Goal: Task Accomplishment & Management: Manage account settings

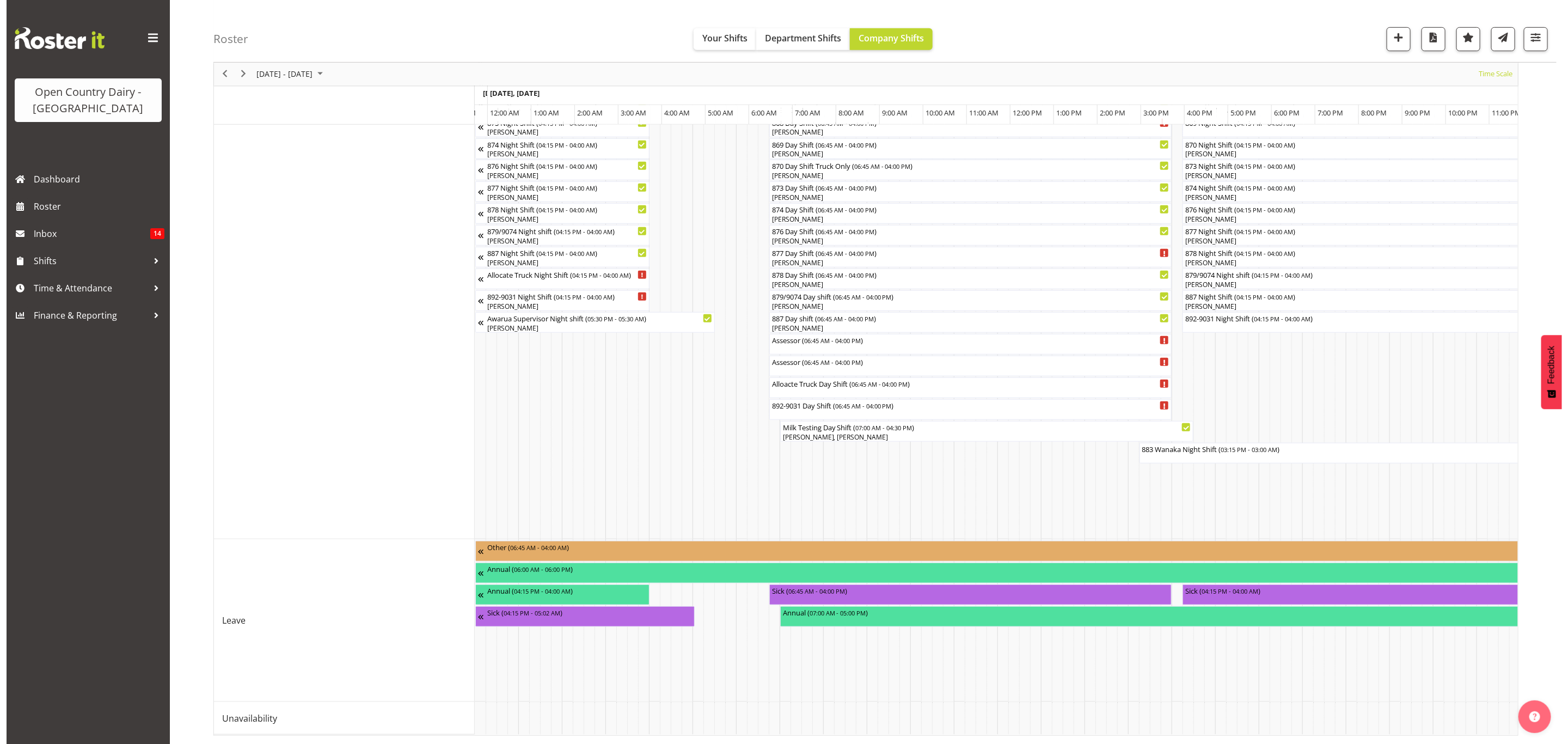
scroll to position [0, 6263]
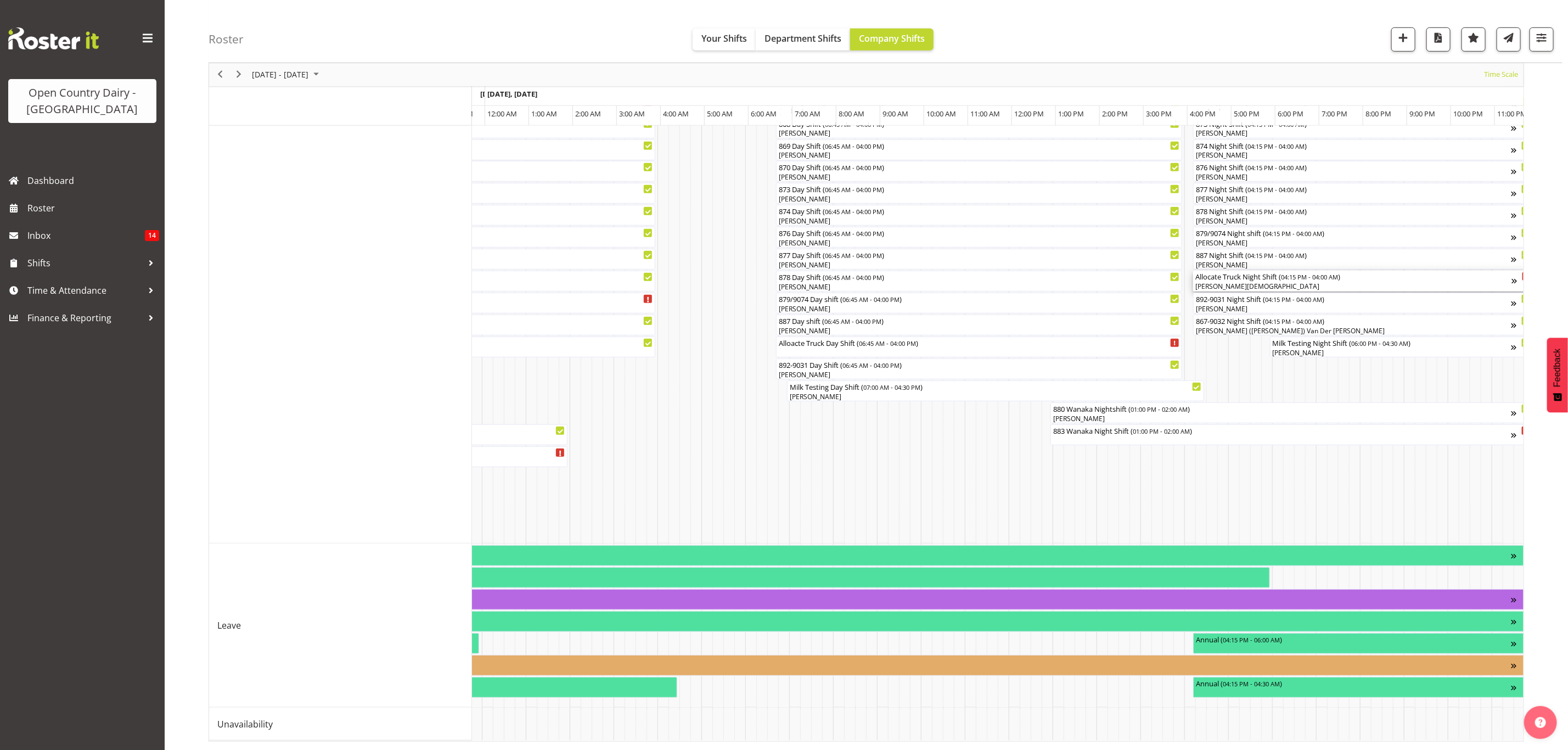
click at [1230, 271] on div "Allocate Truck Night Shift ( 04:15 PM - 04:00 AM )" at bounding box center [1354, 276] width 317 height 11
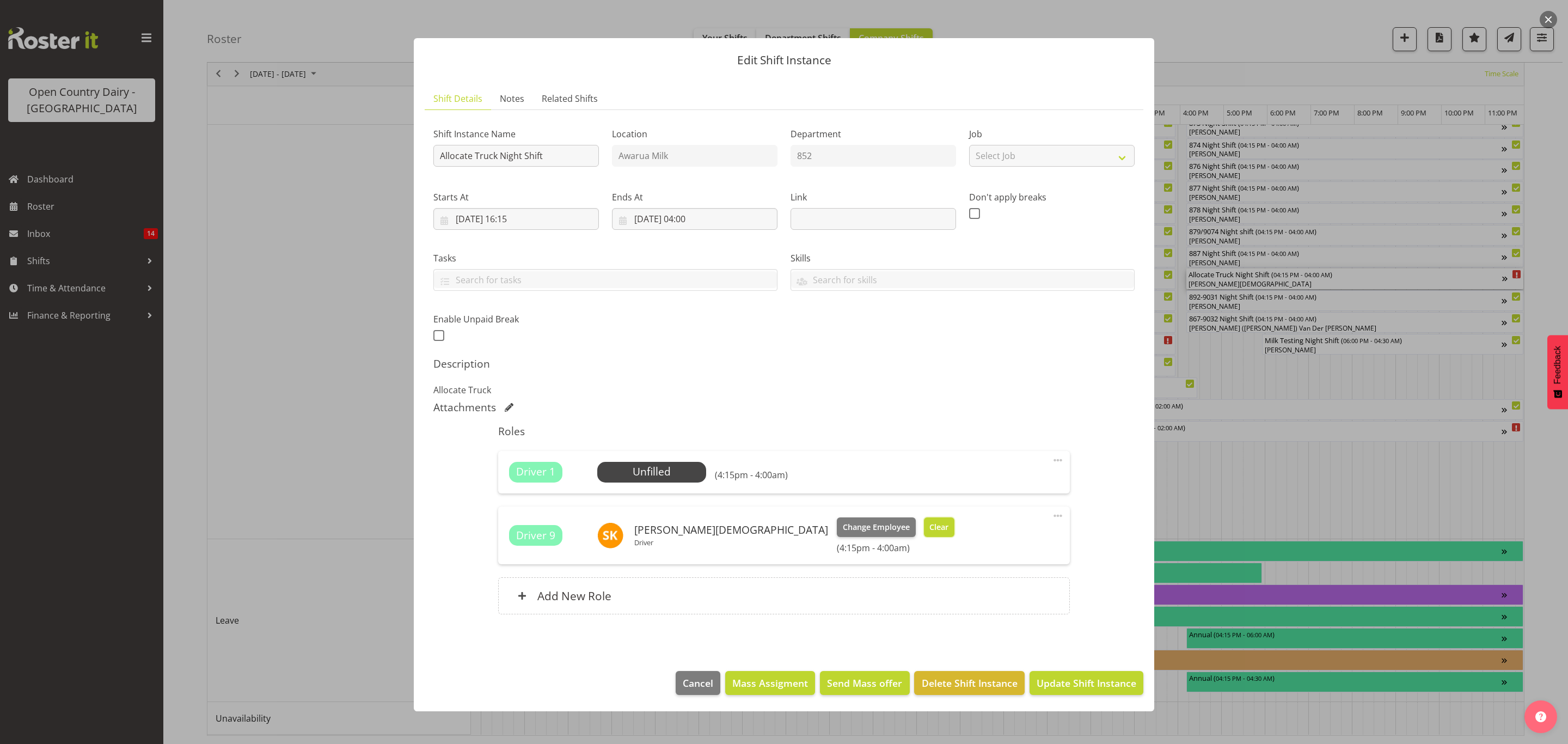
click at [930, 522] on span "Clear" at bounding box center [939, 527] width 19 height 12
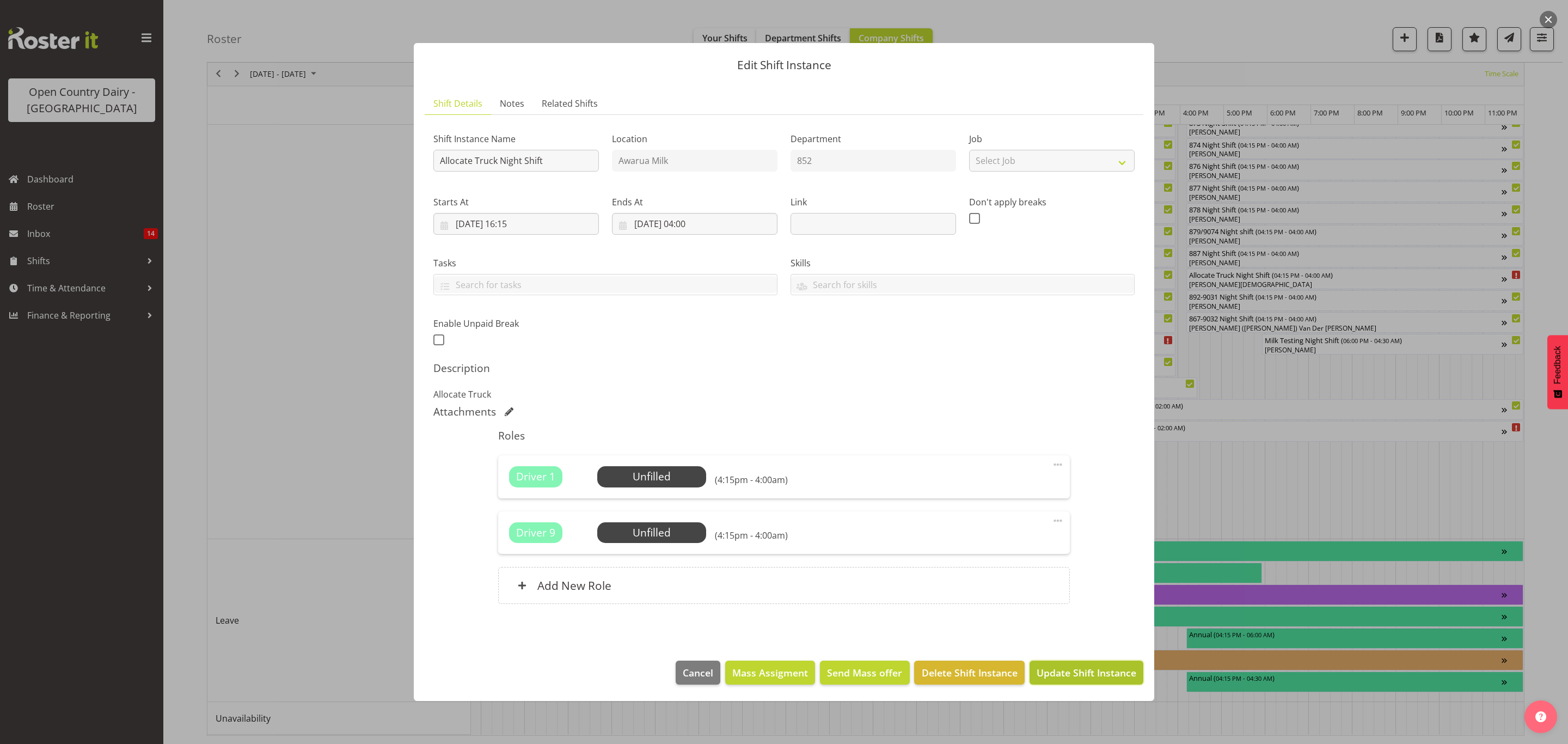
click at [1075, 680] on span "Update Shift Instance" at bounding box center [1086, 672] width 100 height 14
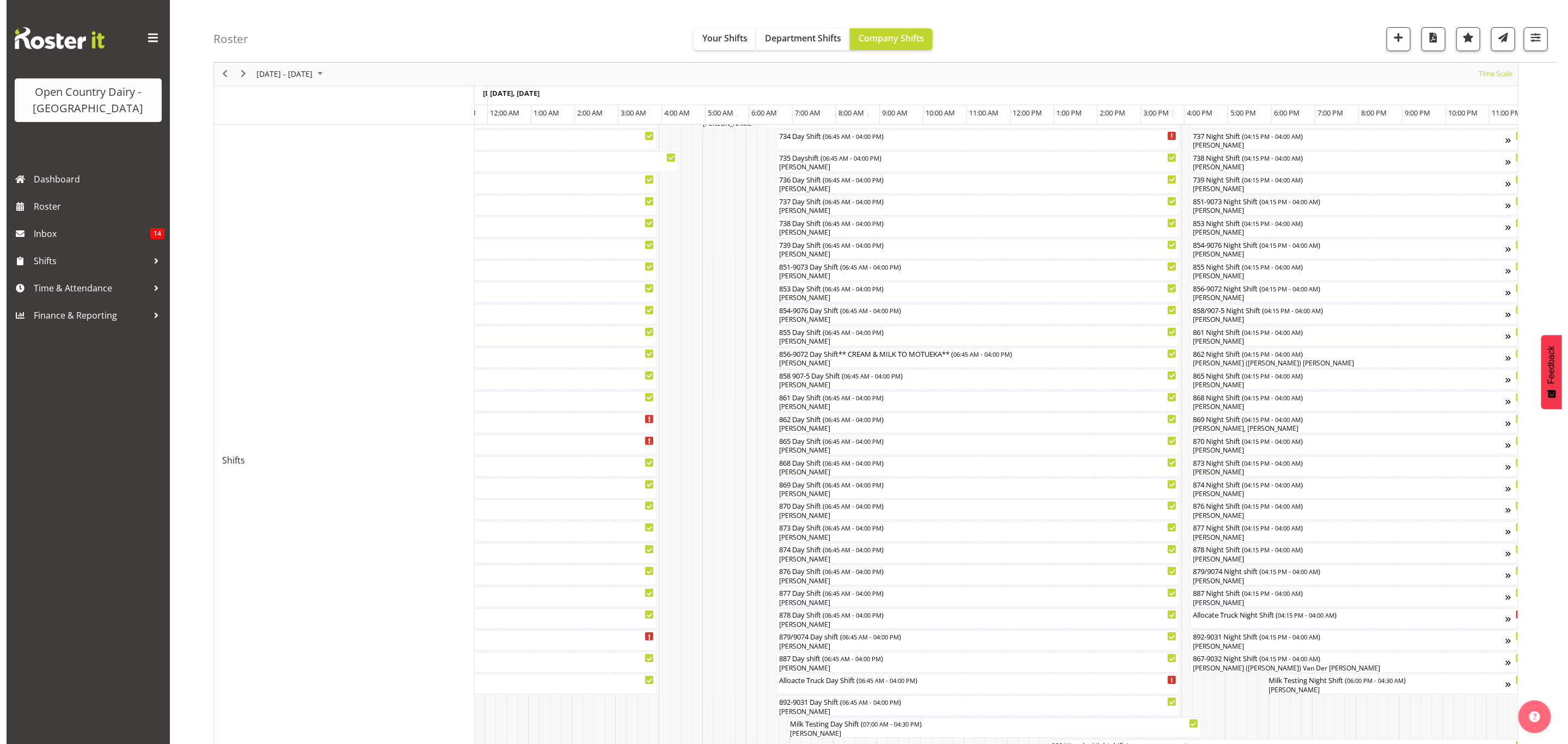
scroll to position [164, 0]
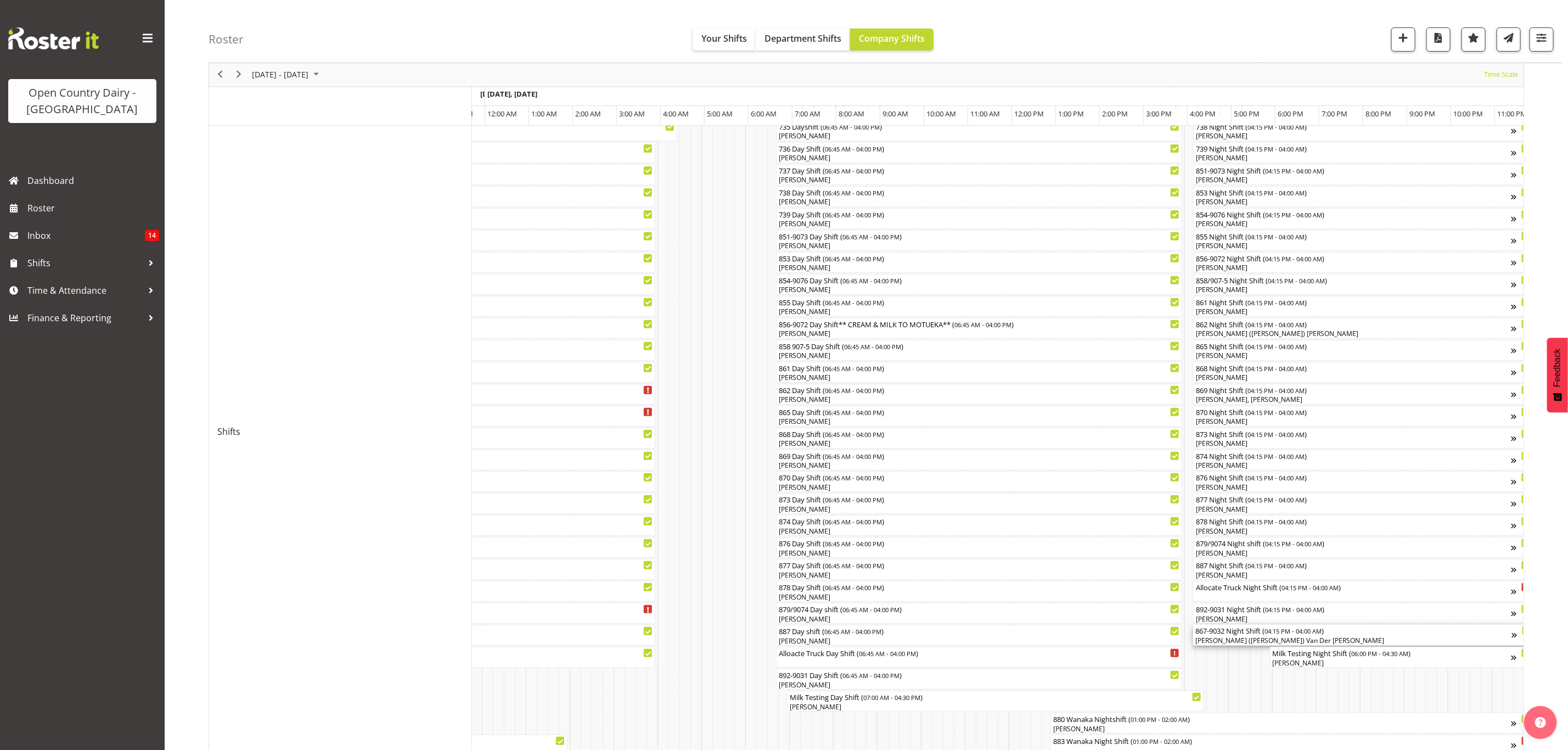
click at [1222, 637] on div "[PERSON_NAME] ([PERSON_NAME]) Van Der [PERSON_NAME]" at bounding box center [1354, 641] width 317 height 10
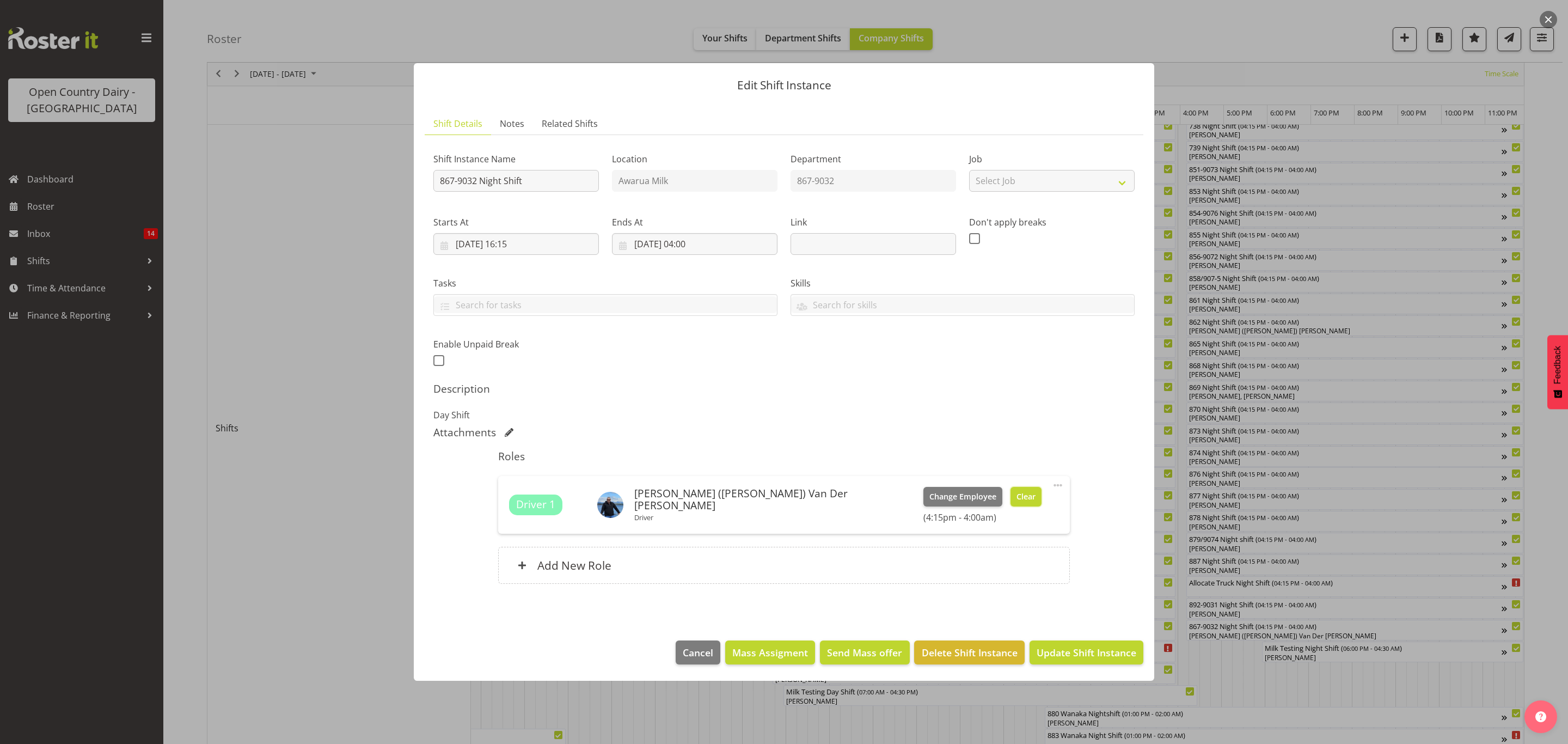
click at [1011, 492] on button "Clear" at bounding box center [1026, 496] width 31 height 19
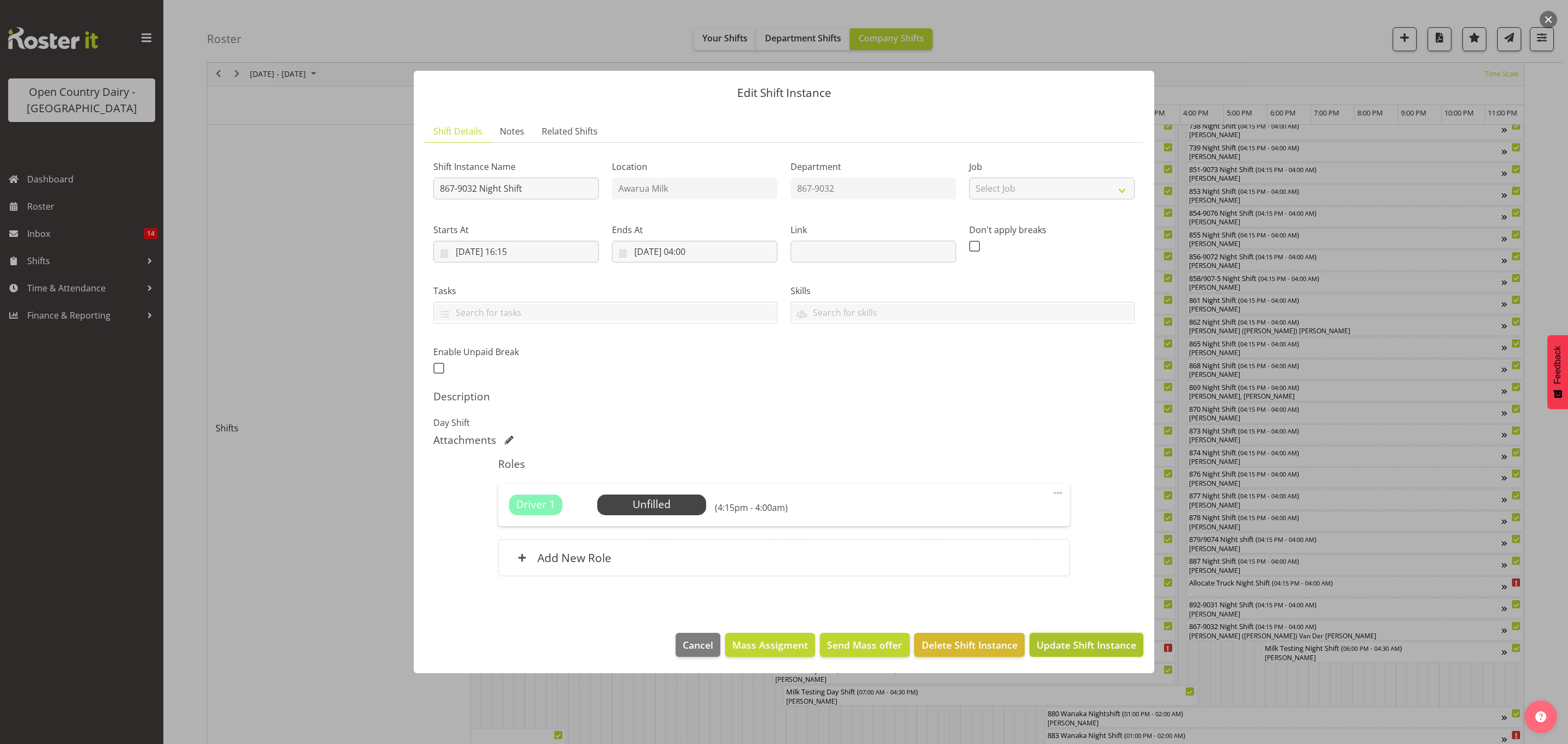
click at [1044, 643] on span "Update Shift Instance" at bounding box center [1086, 645] width 100 height 14
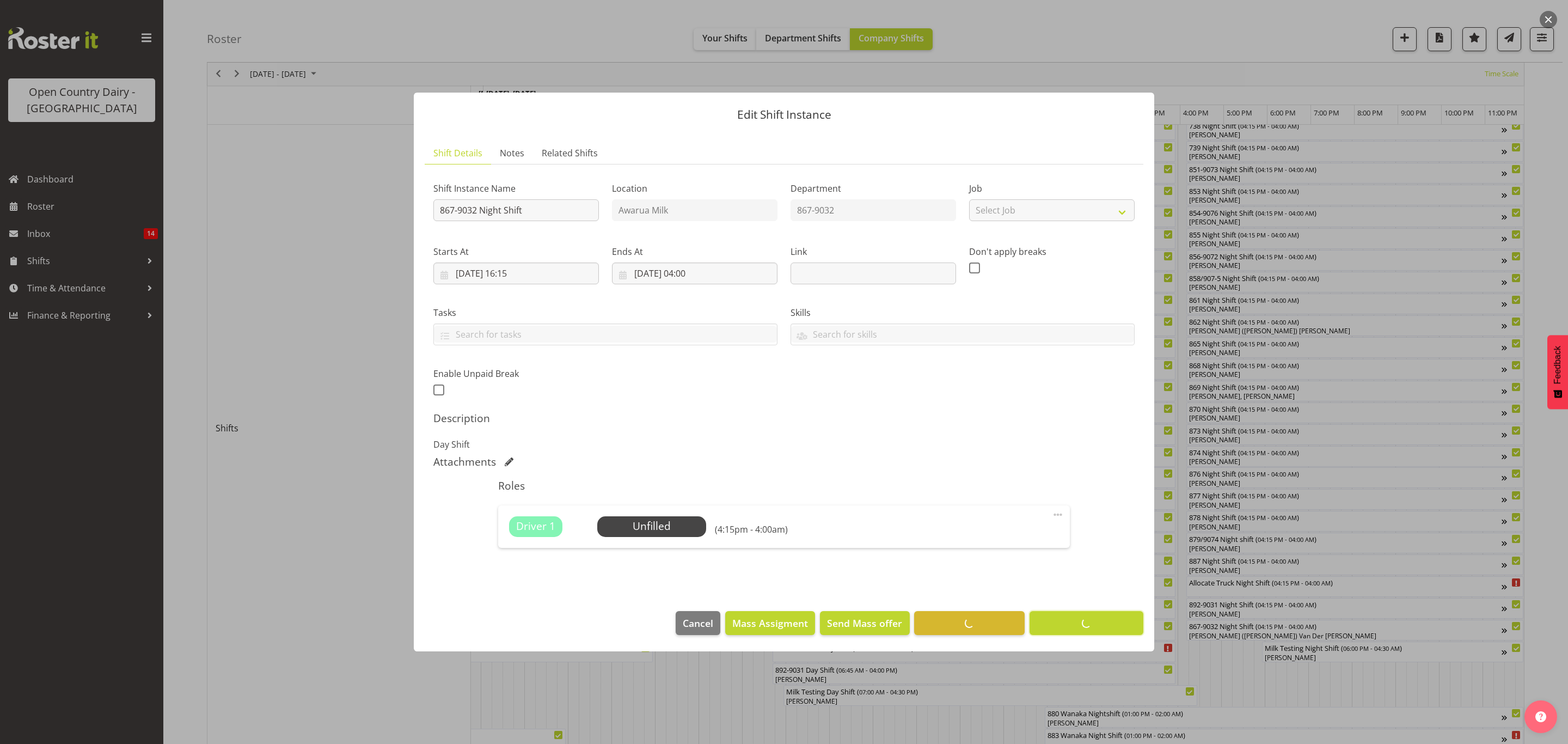
scroll to position [0, 0]
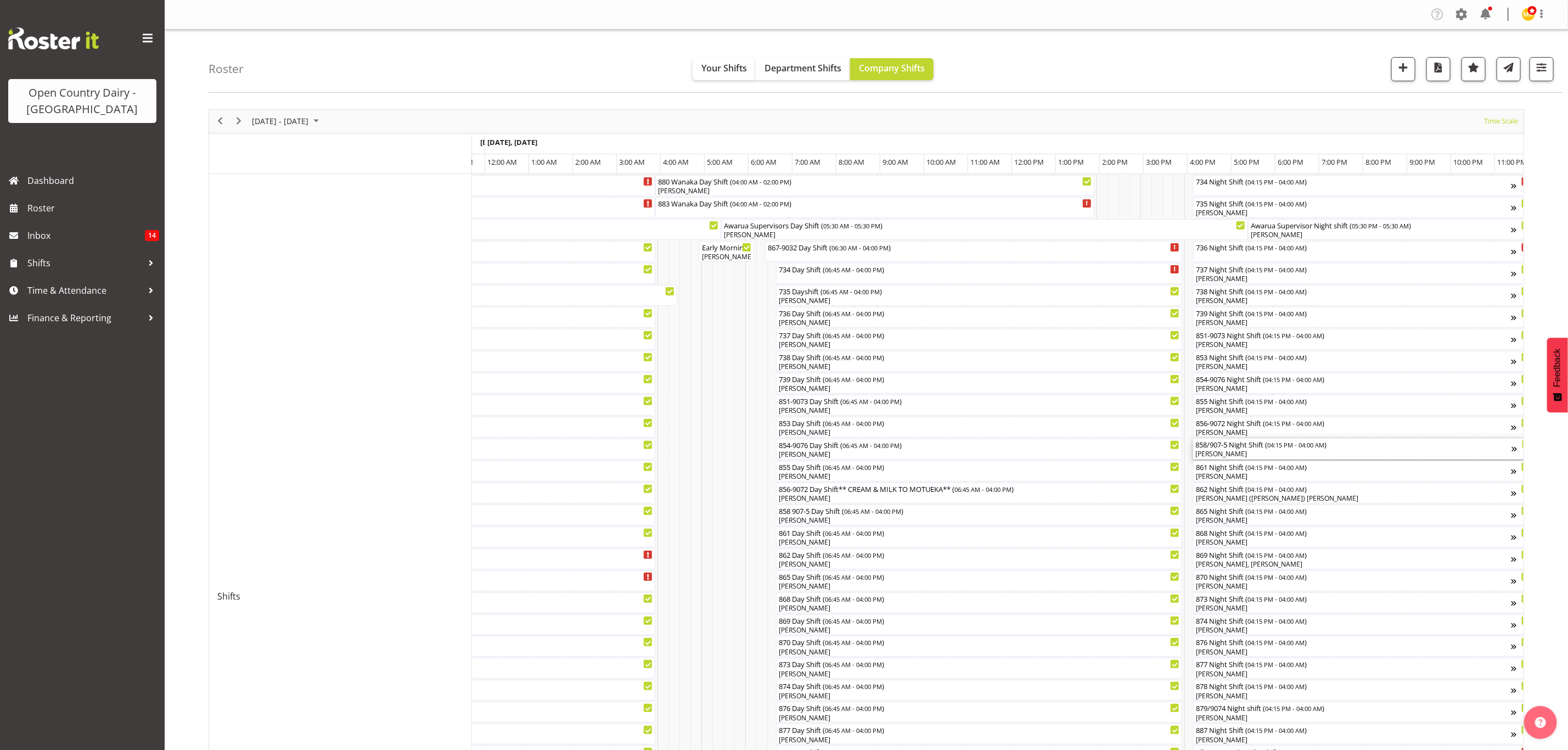
click at [1217, 452] on div "[PERSON_NAME]" at bounding box center [1354, 454] width 317 height 10
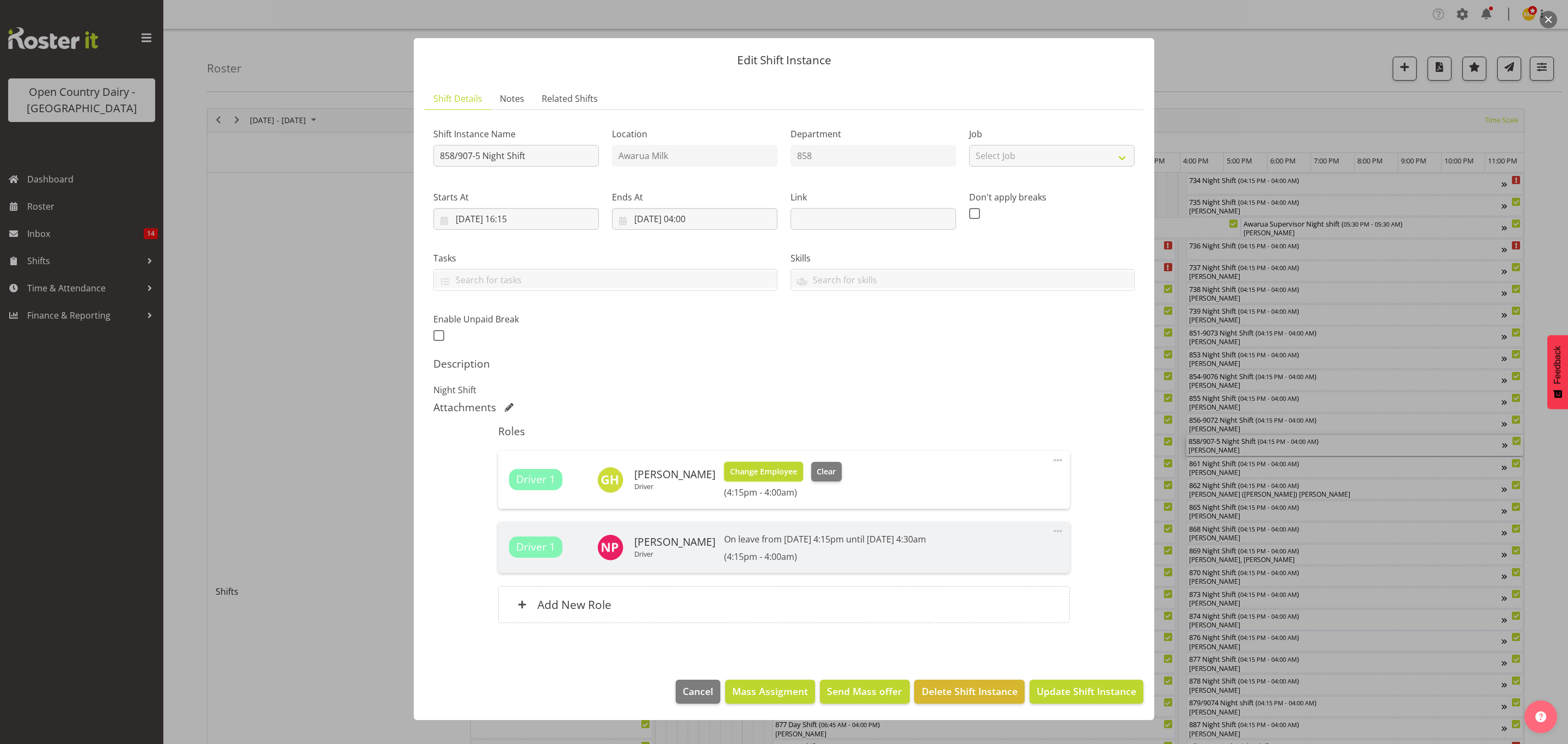
click at [742, 474] on span "Change Employee" at bounding box center [763, 471] width 67 height 12
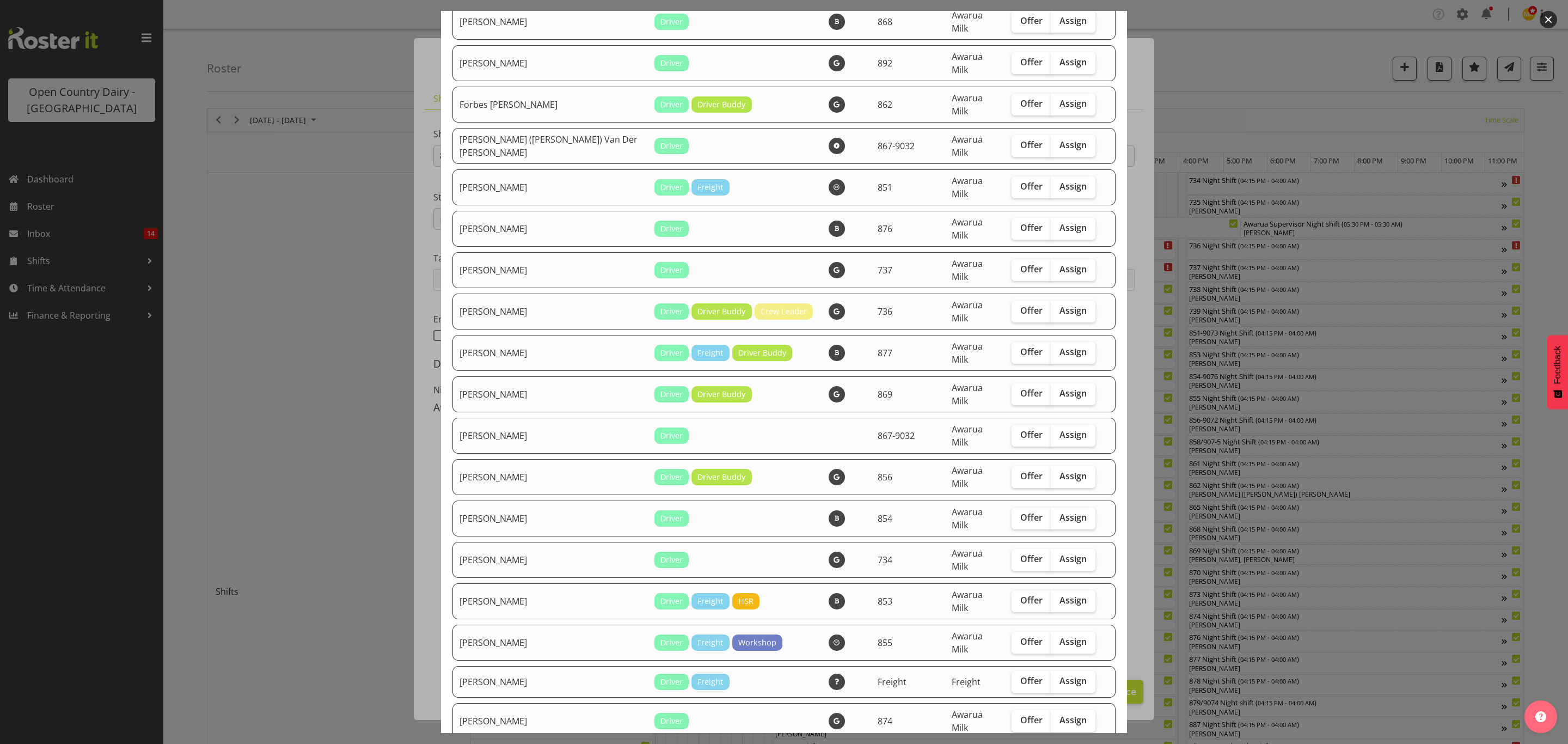
scroll to position [735, 0]
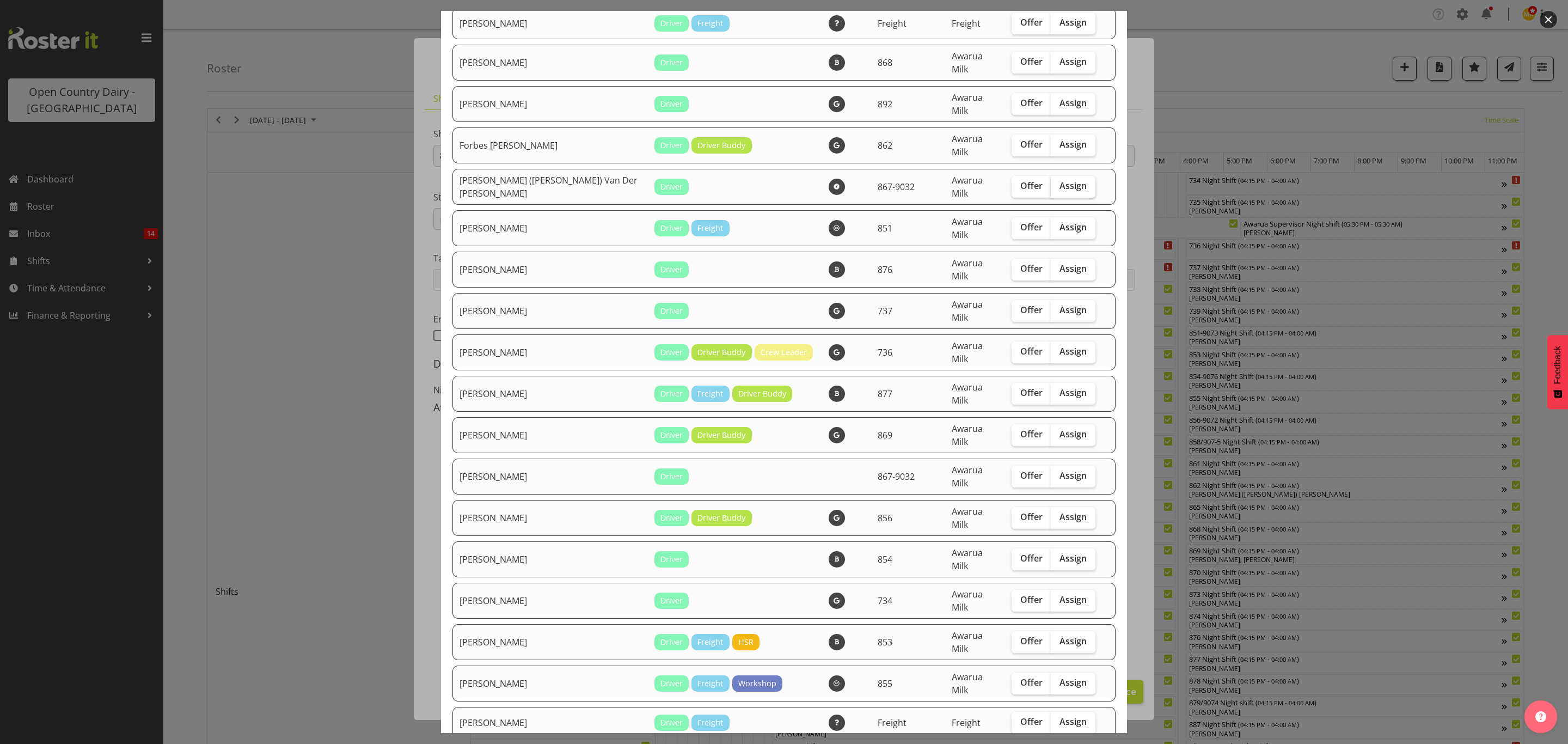
click at [1051, 176] on label "Assign" at bounding box center [1073, 187] width 45 height 22
click at [1051, 182] on input "Assign" at bounding box center [1054, 185] width 7 height 7
checkbox input "true"
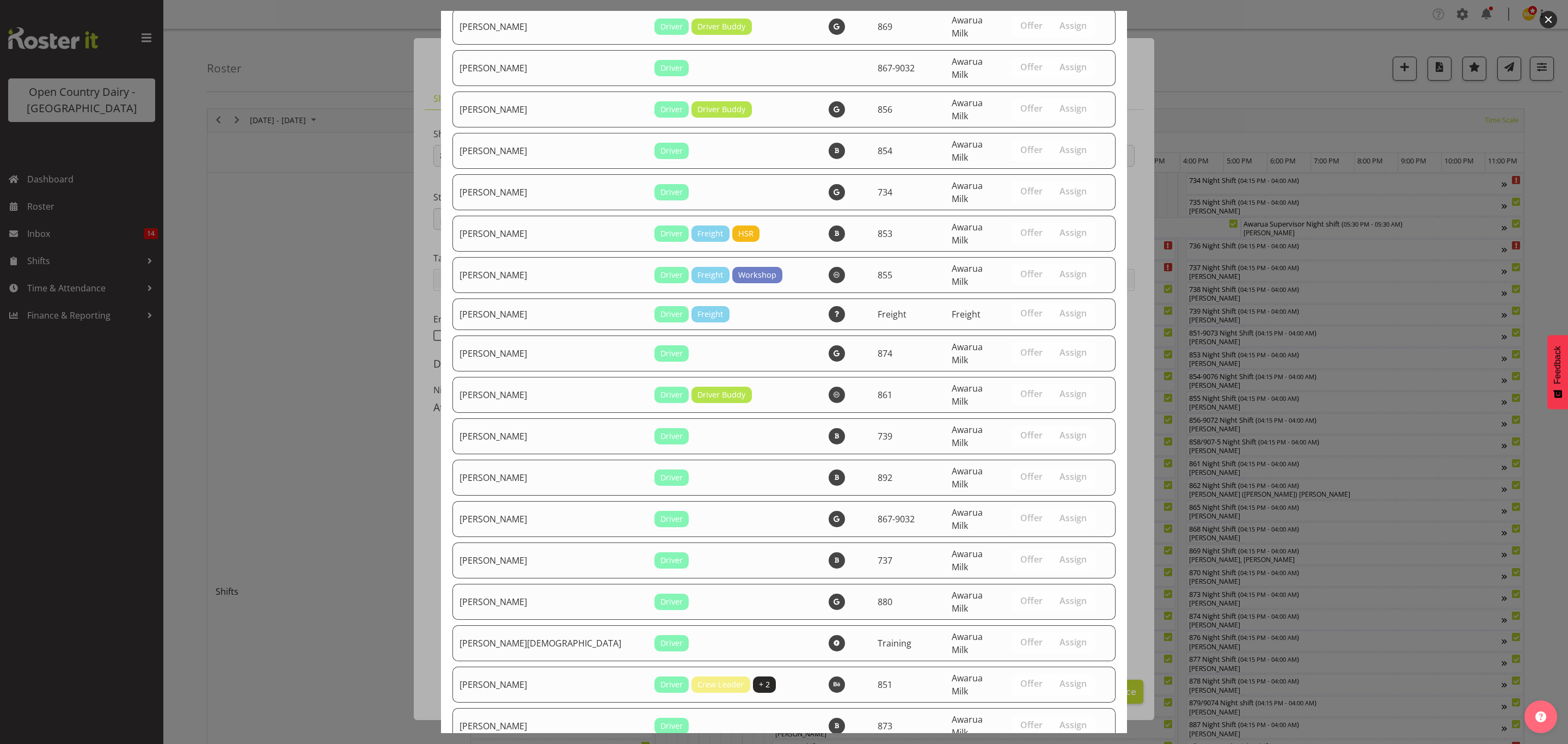
scroll to position [1486, 0]
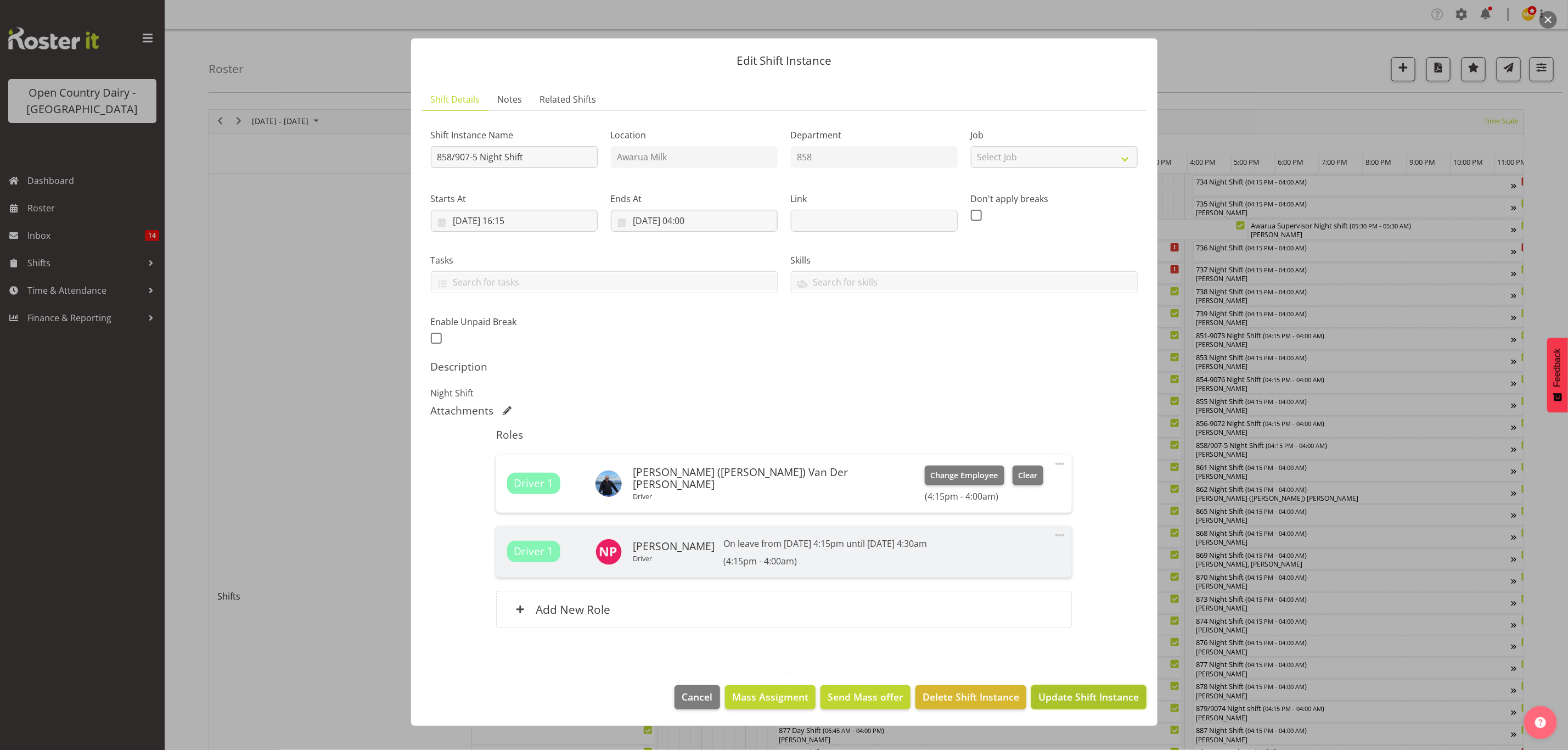
click at [1050, 705] on button "Update Shift Instance" at bounding box center [1089, 697] width 114 height 24
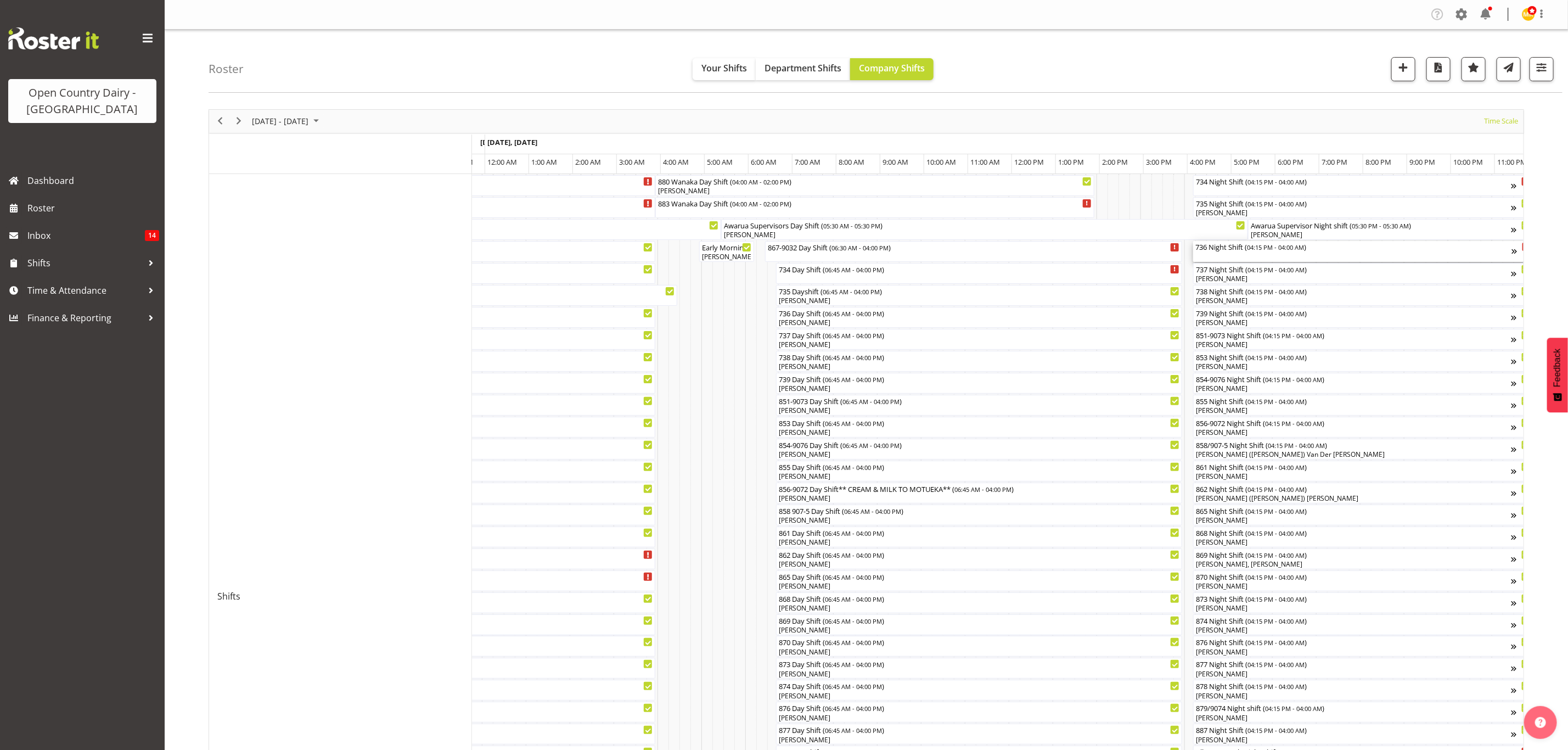
click at [1252, 249] on span "04:15 PM - 04:00 AM" at bounding box center [1276, 247] width 57 height 9
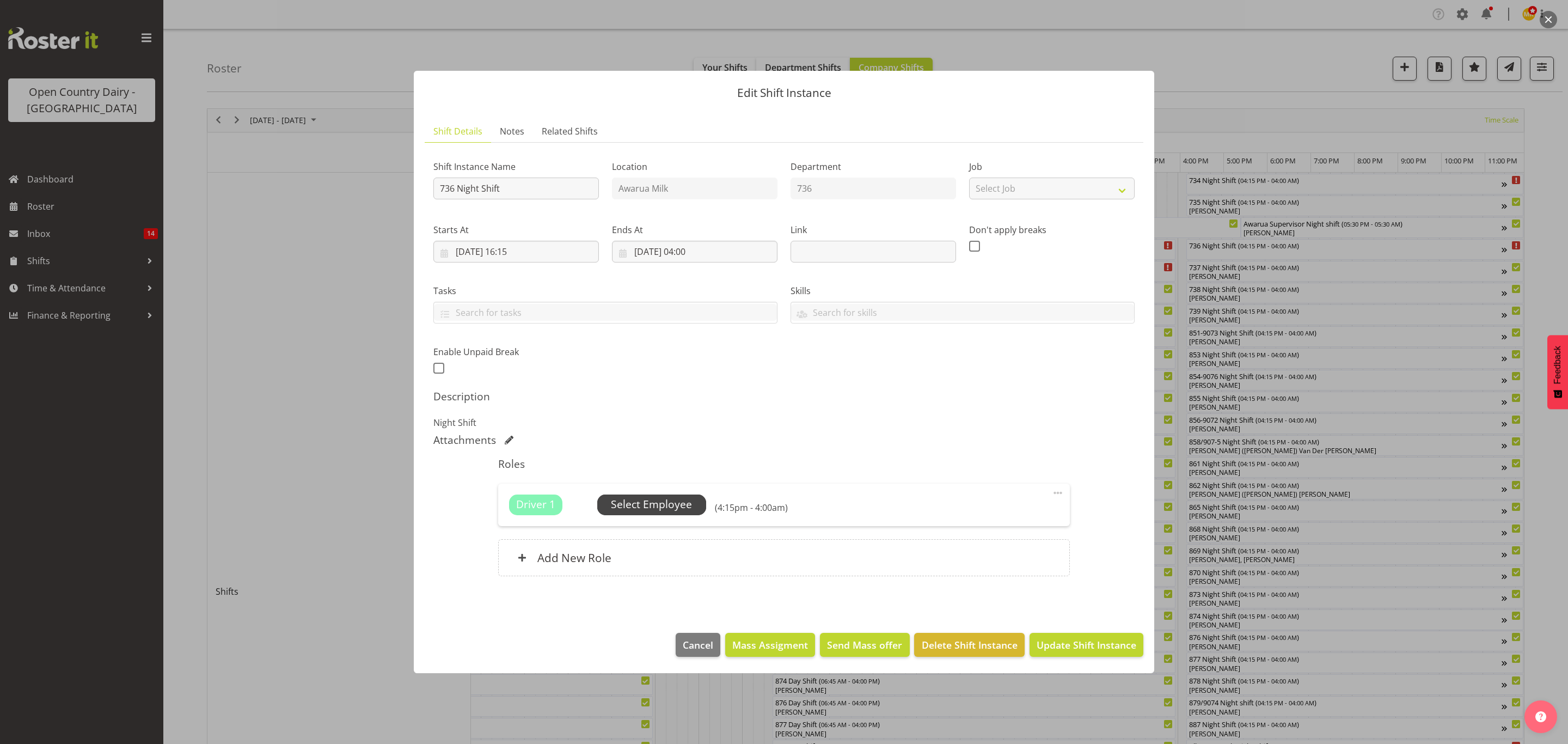
click at [645, 502] on span "Select Employee" at bounding box center [651, 504] width 81 height 16
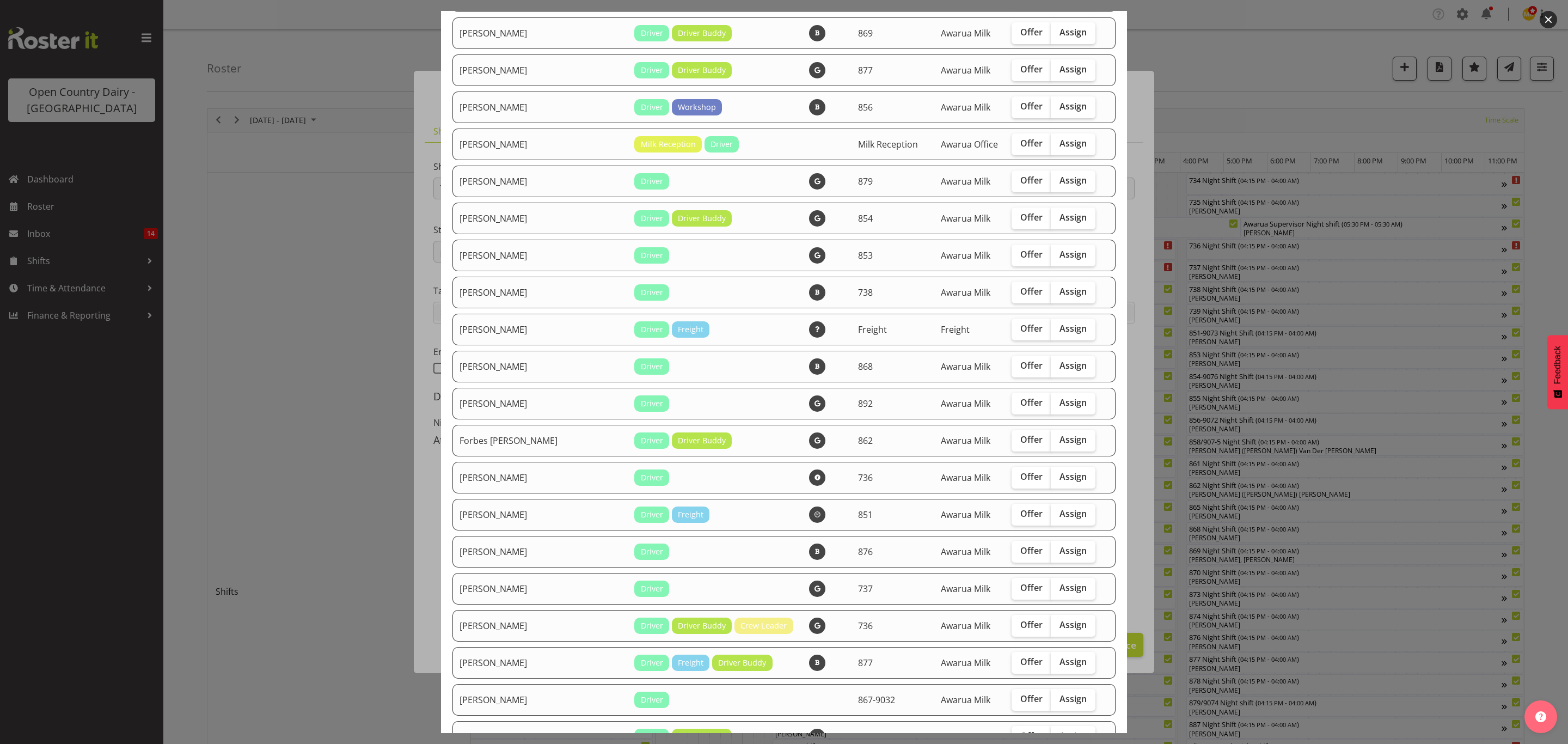
scroll to position [408, 0]
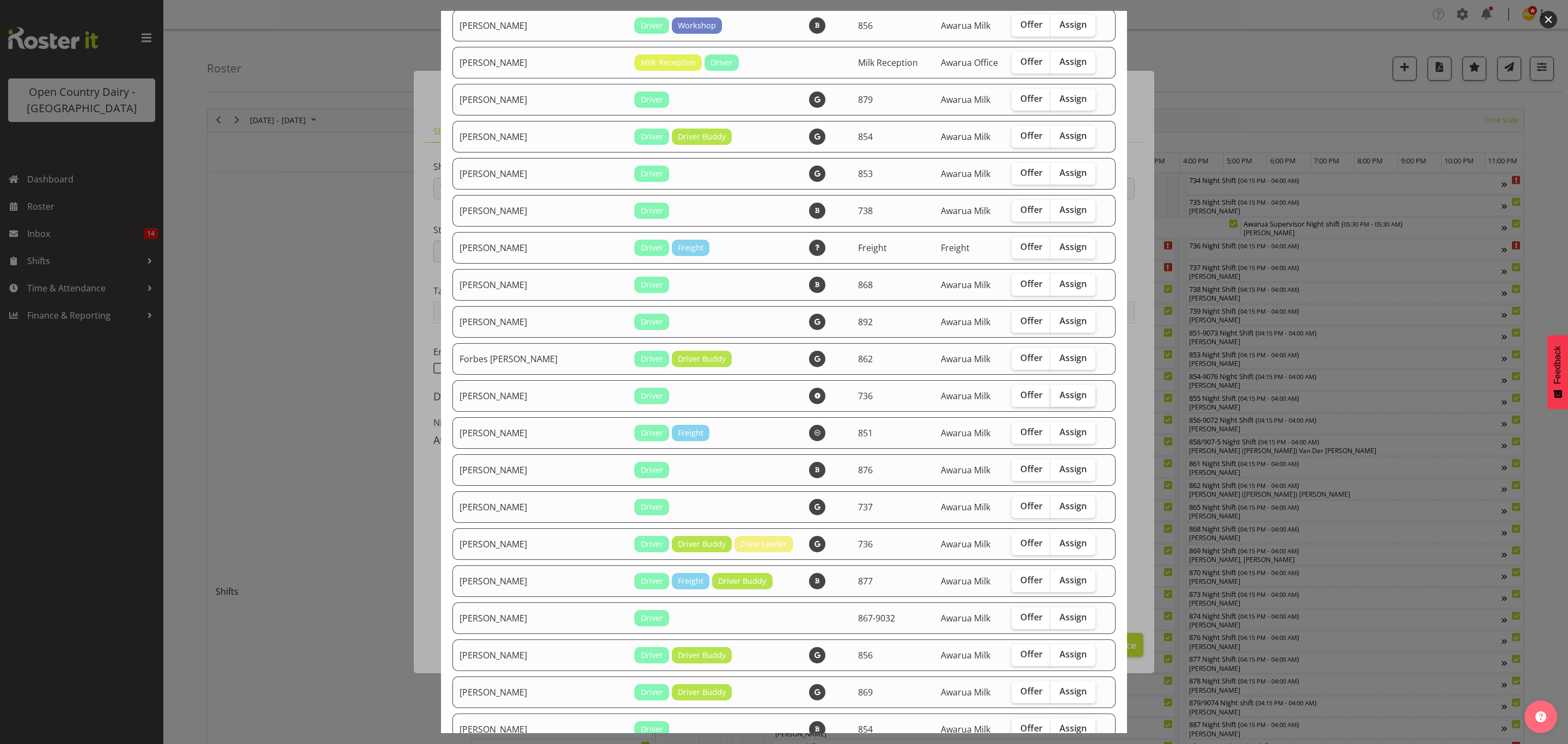
click at [1059, 391] on span "Assign" at bounding box center [1073, 394] width 27 height 11
click at [1051, 391] on input "Assign" at bounding box center [1054, 394] width 7 height 7
checkbox input "true"
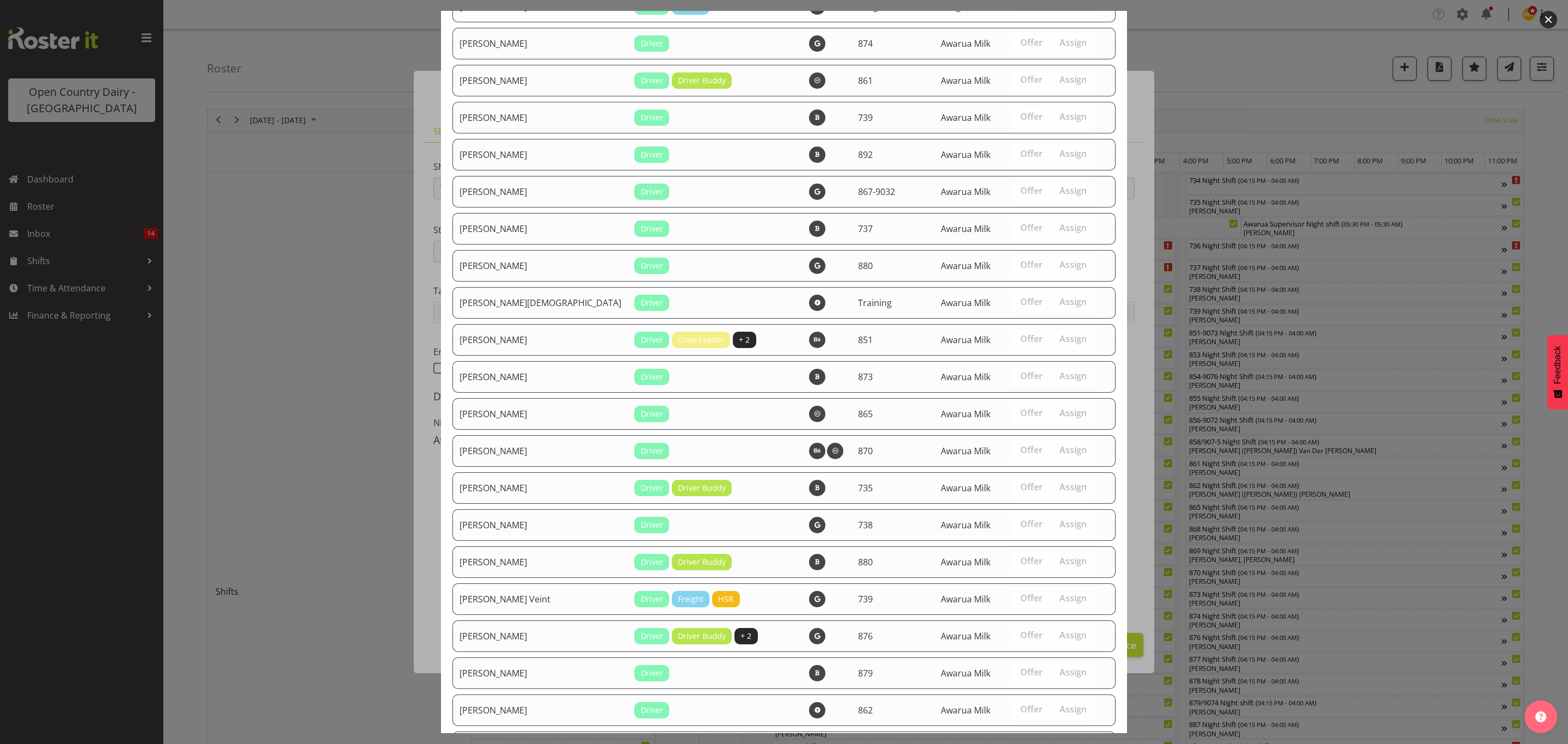
scroll to position [1449, 0]
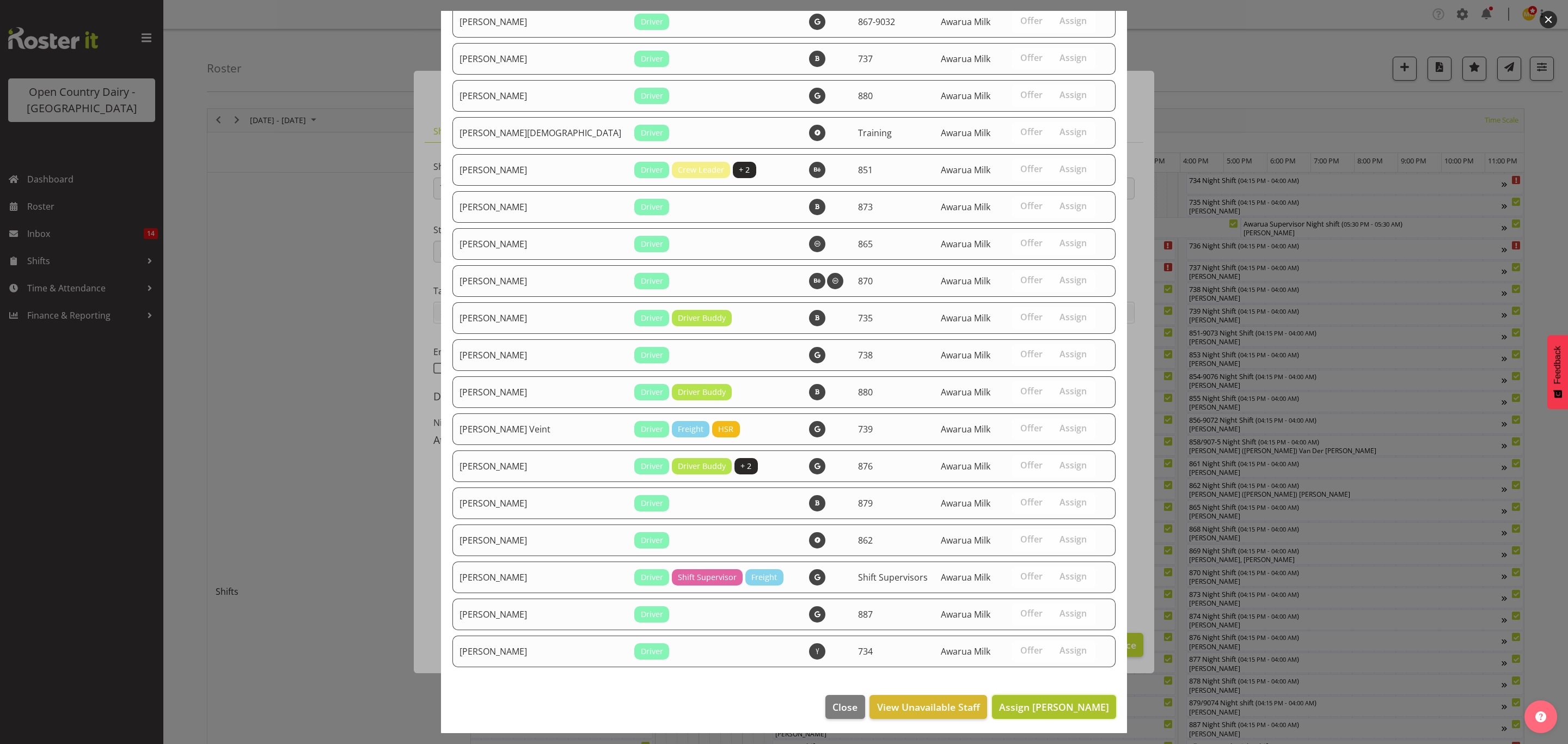
click at [1028, 714] on button "Assign [PERSON_NAME]" at bounding box center [1054, 707] width 124 height 24
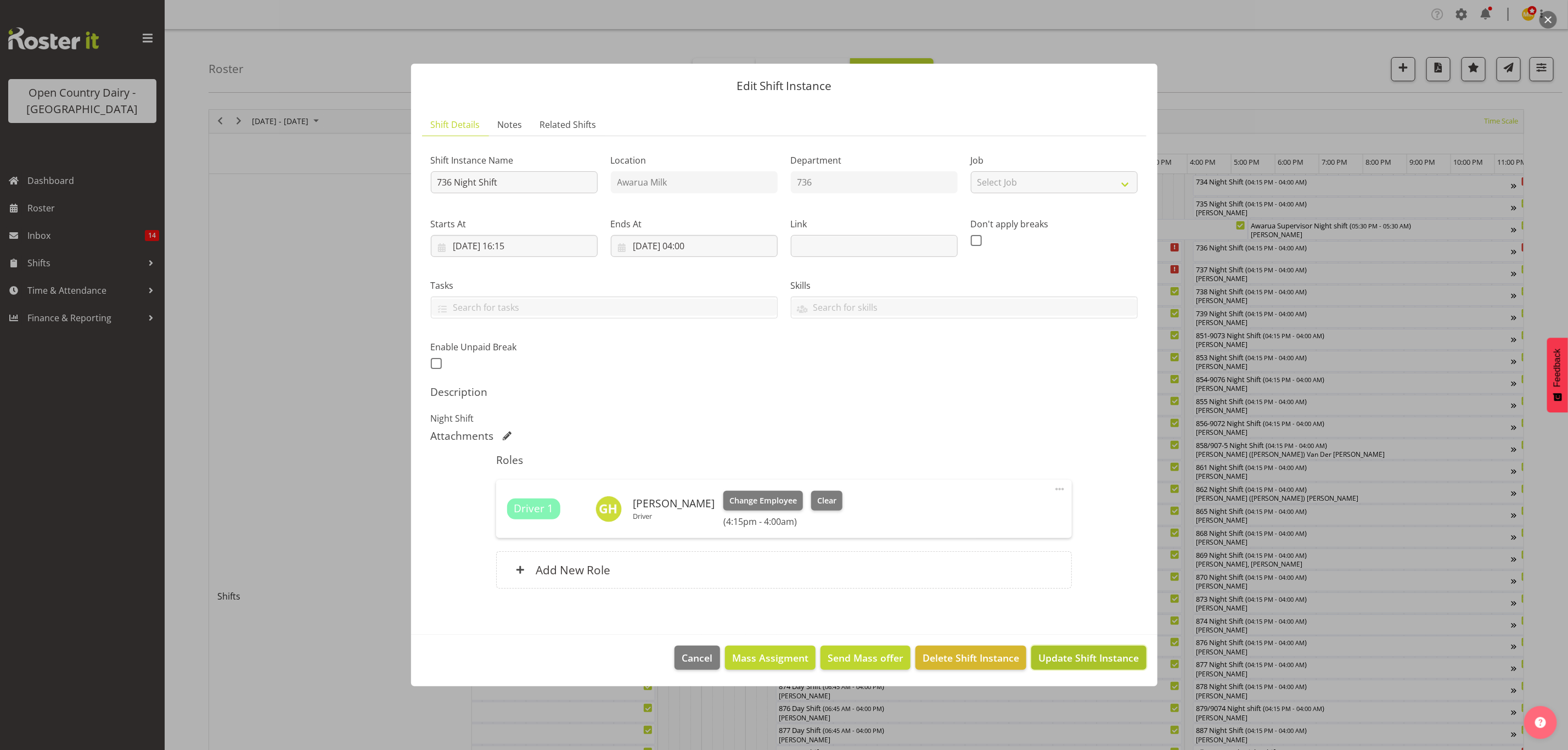
click at [1100, 658] on span "Update Shift Instance" at bounding box center [1089, 658] width 101 height 14
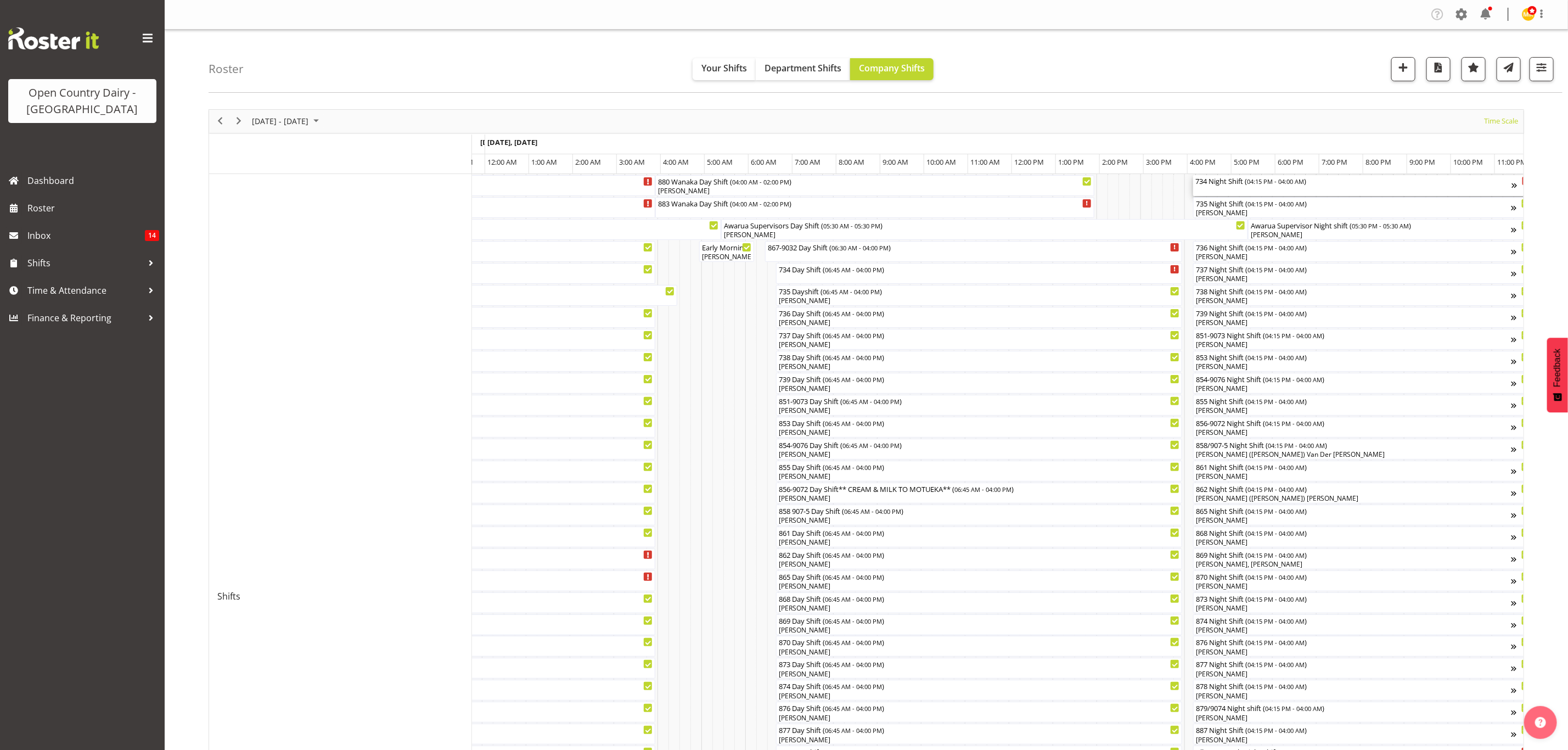
click at [1218, 192] on div "734 Night Shift ( 04:15 PM - 04:00 AM )" at bounding box center [1354, 185] width 317 height 21
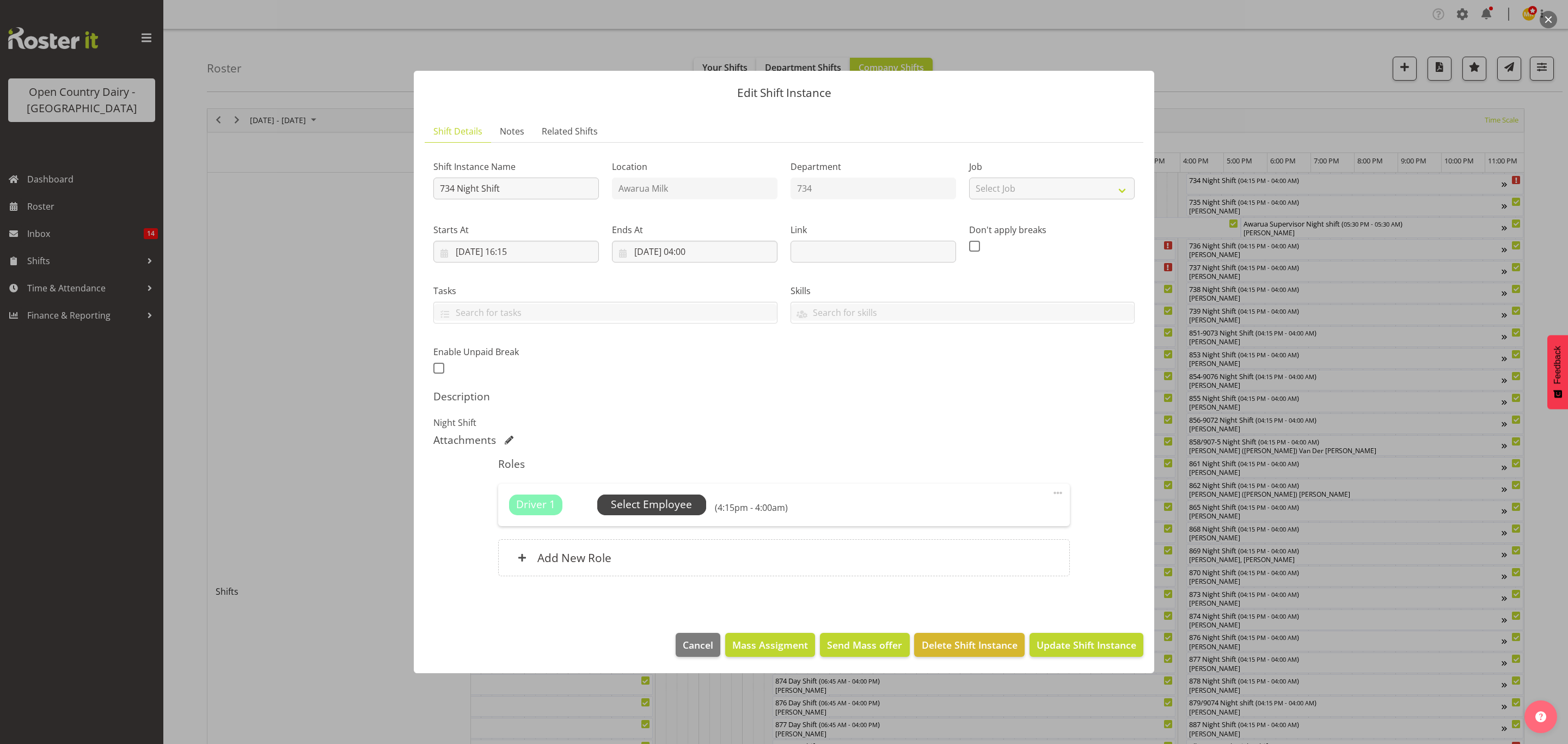
click at [647, 505] on span "Select Employee" at bounding box center [651, 504] width 81 height 16
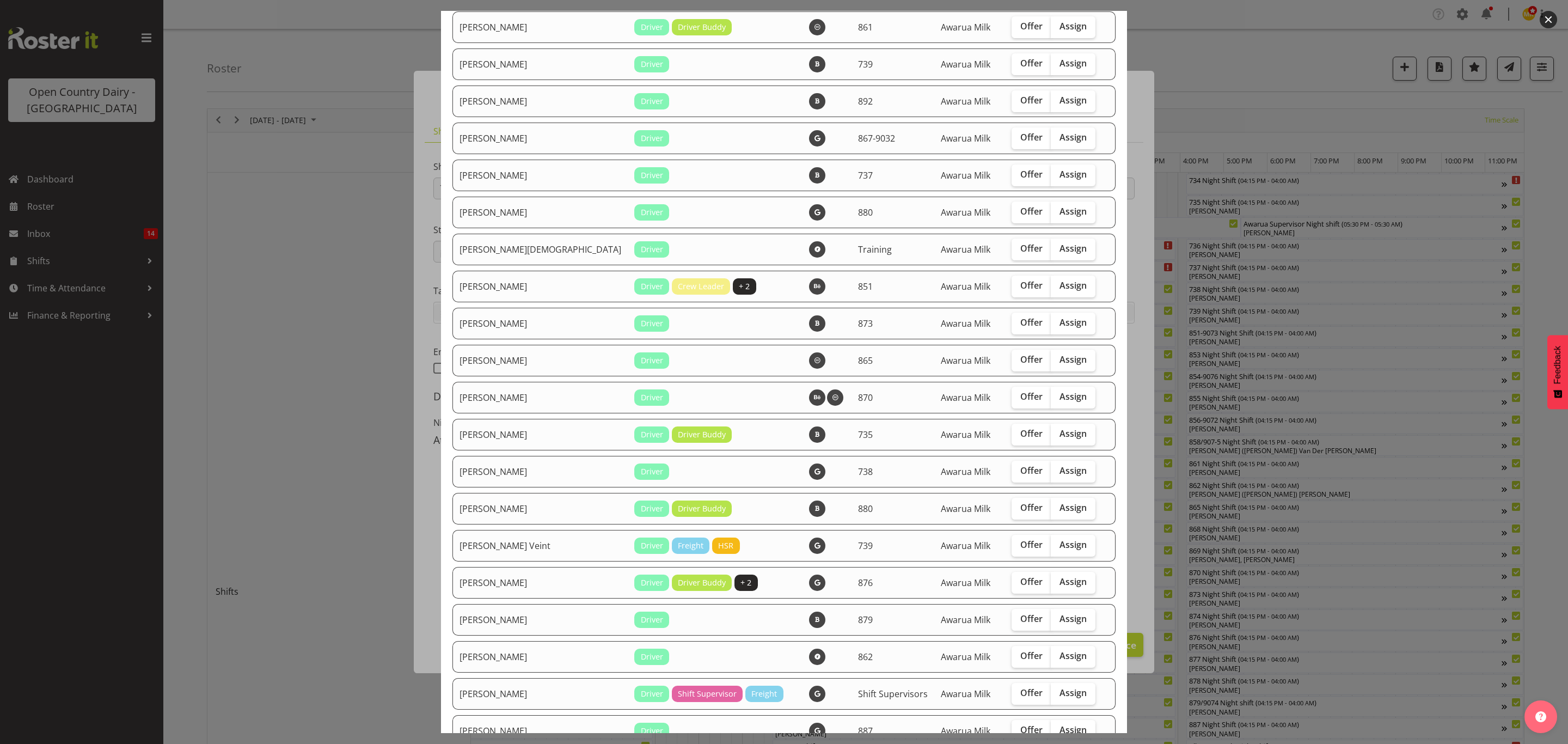
scroll to position [1307, 0]
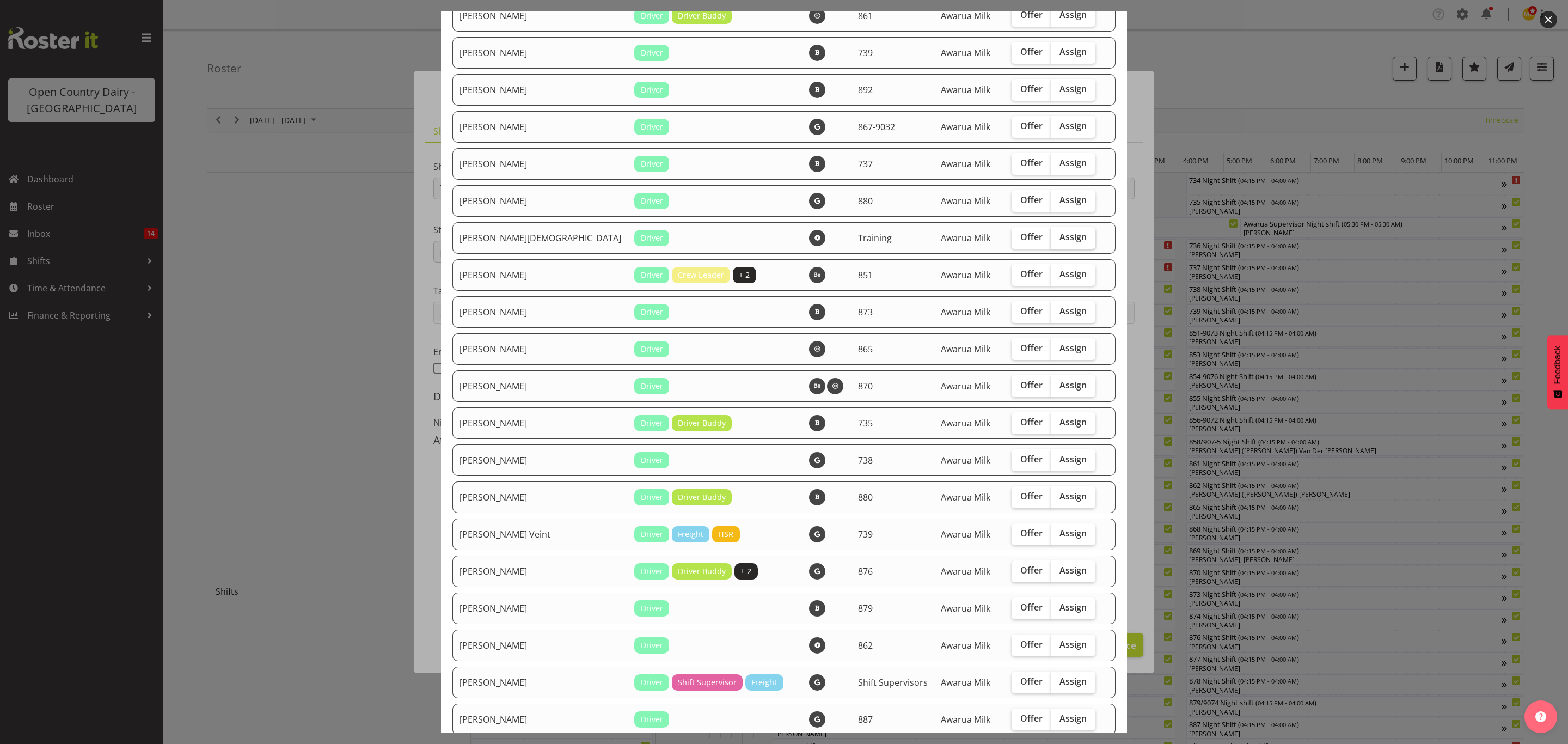
click at [1059, 237] on span "Assign" at bounding box center [1073, 237] width 27 height 11
click at [1051, 237] on input "Assign" at bounding box center [1054, 237] width 7 height 7
checkbox input "true"
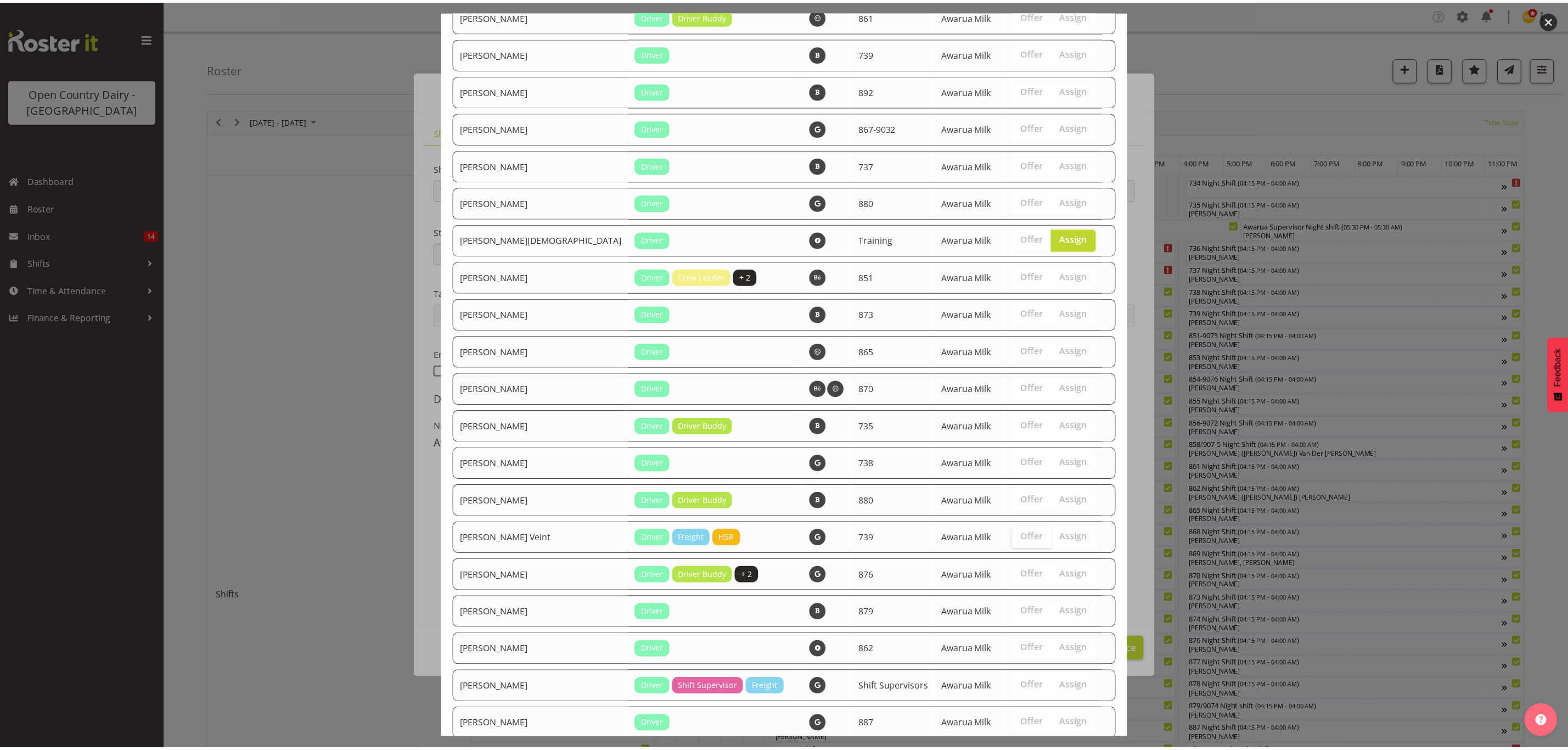
scroll to position [1424, 0]
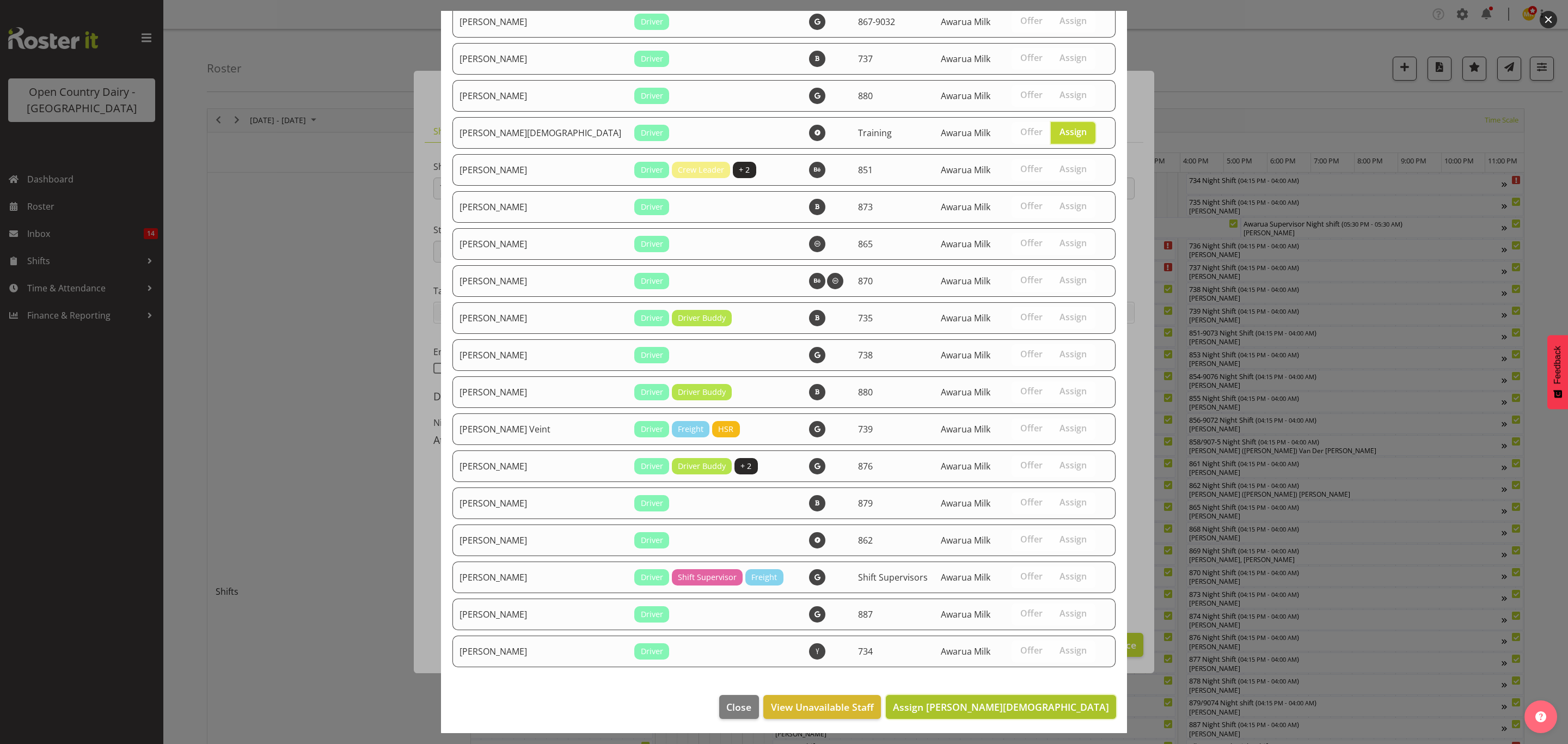
click at [1035, 700] on span "Assign [PERSON_NAME][DEMOGRAPHIC_DATA]" at bounding box center [1001, 707] width 216 height 13
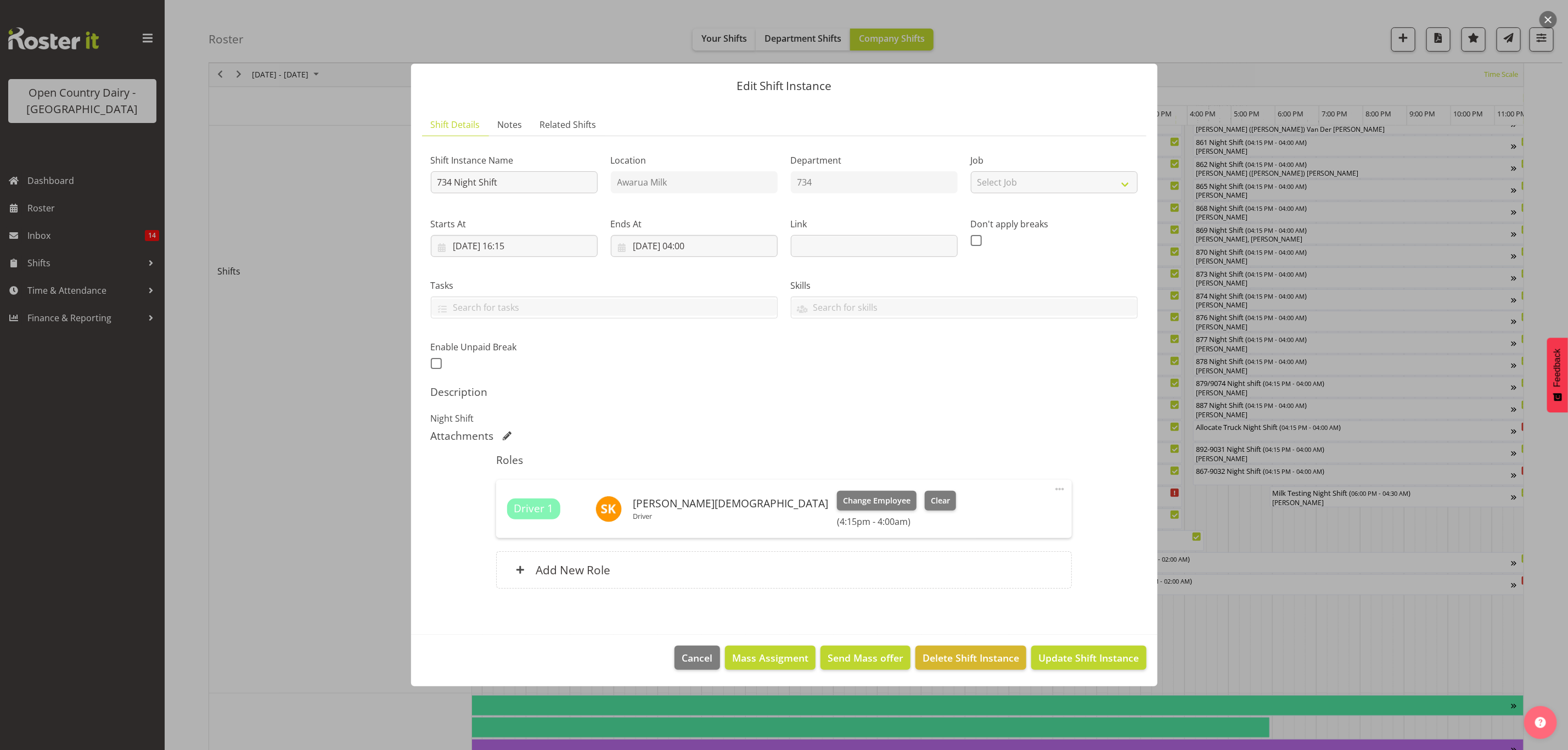
scroll to position [330, 0]
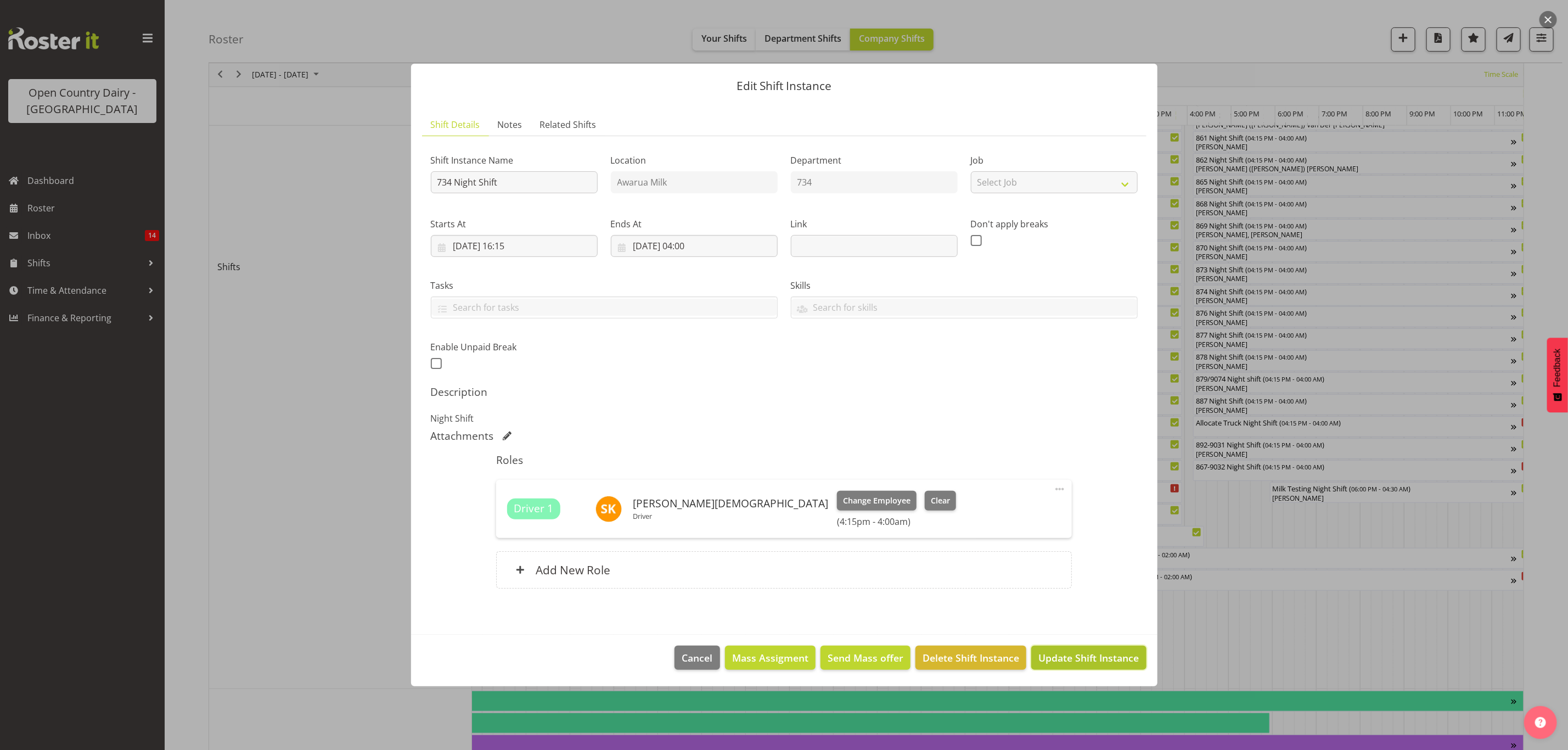
click at [1076, 658] on span "Update Shift Instance" at bounding box center [1089, 658] width 101 height 14
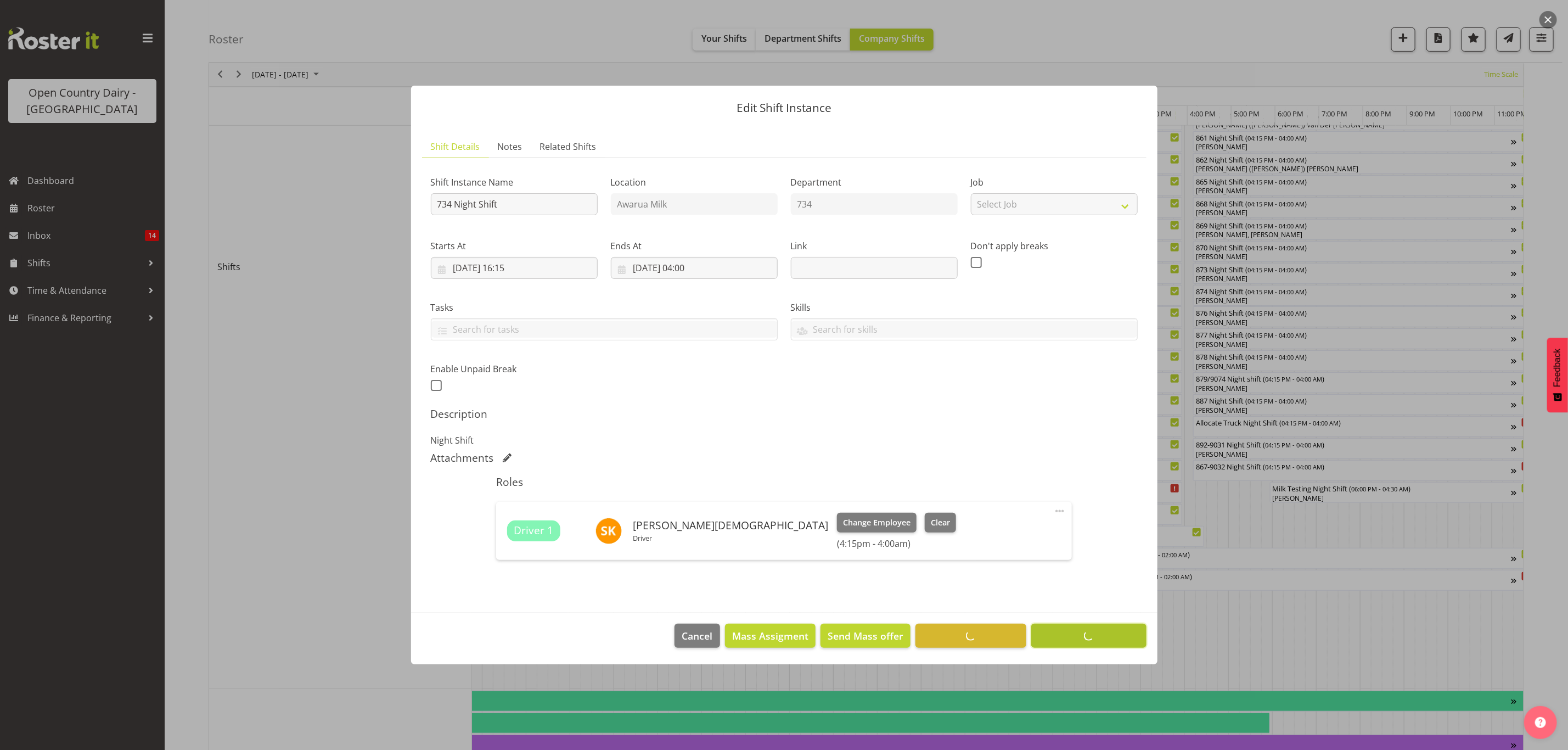
scroll to position [0, 0]
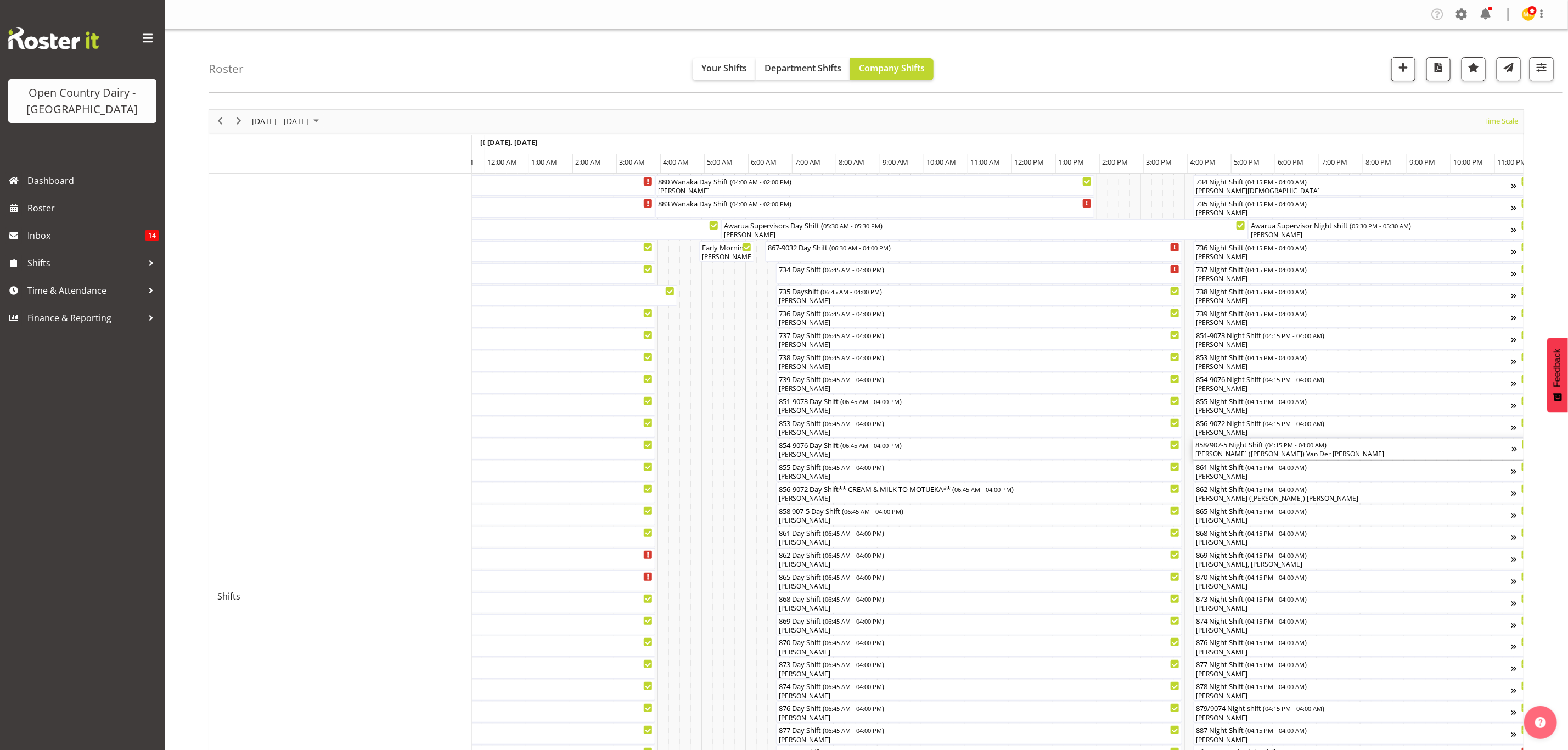
click at [1232, 445] on div "858/907-5 Night Shift ( 04:15 PM - 04:00 AM )" at bounding box center [1354, 444] width 317 height 11
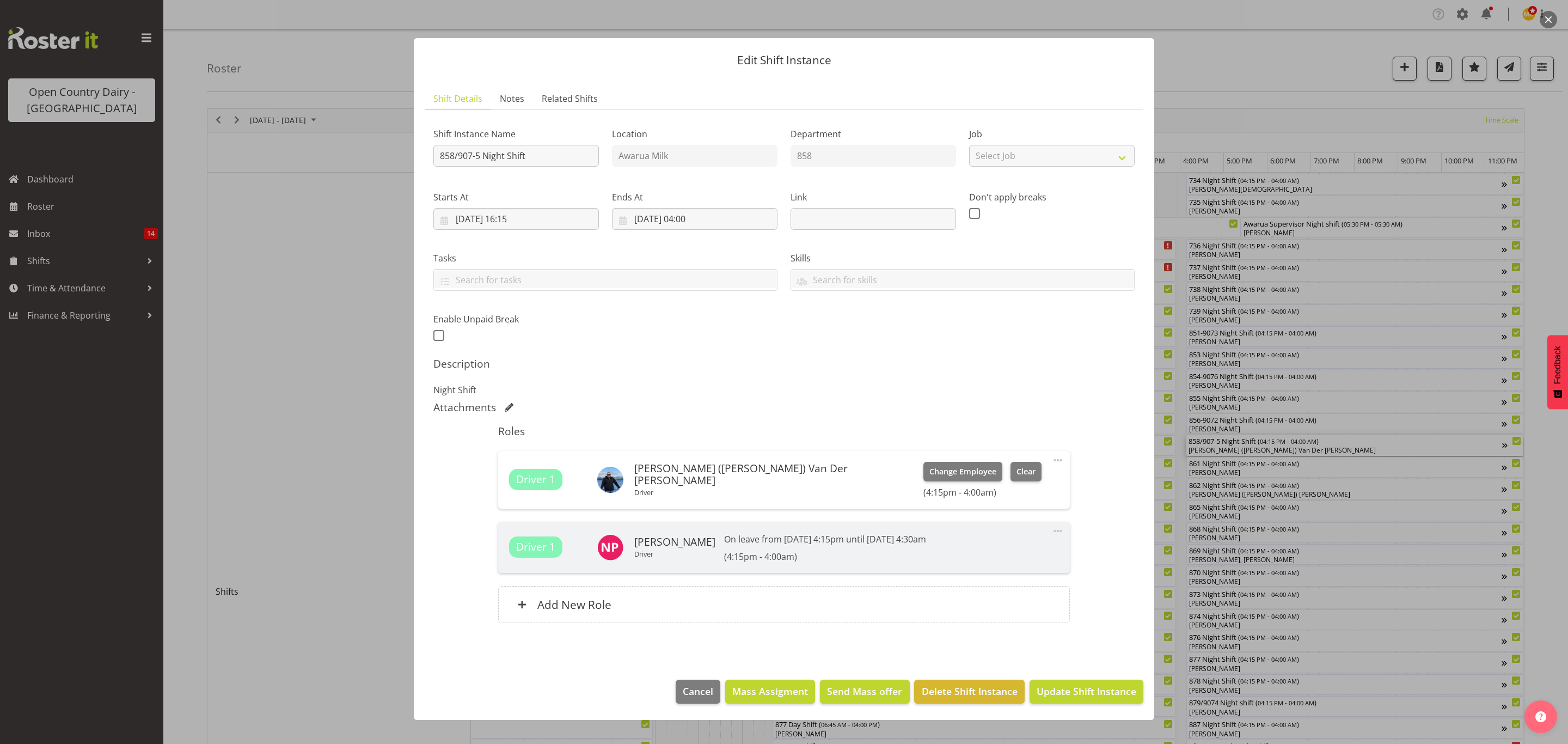
click at [1386, 527] on div at bounding box center [784, 372] width 1568 height 744
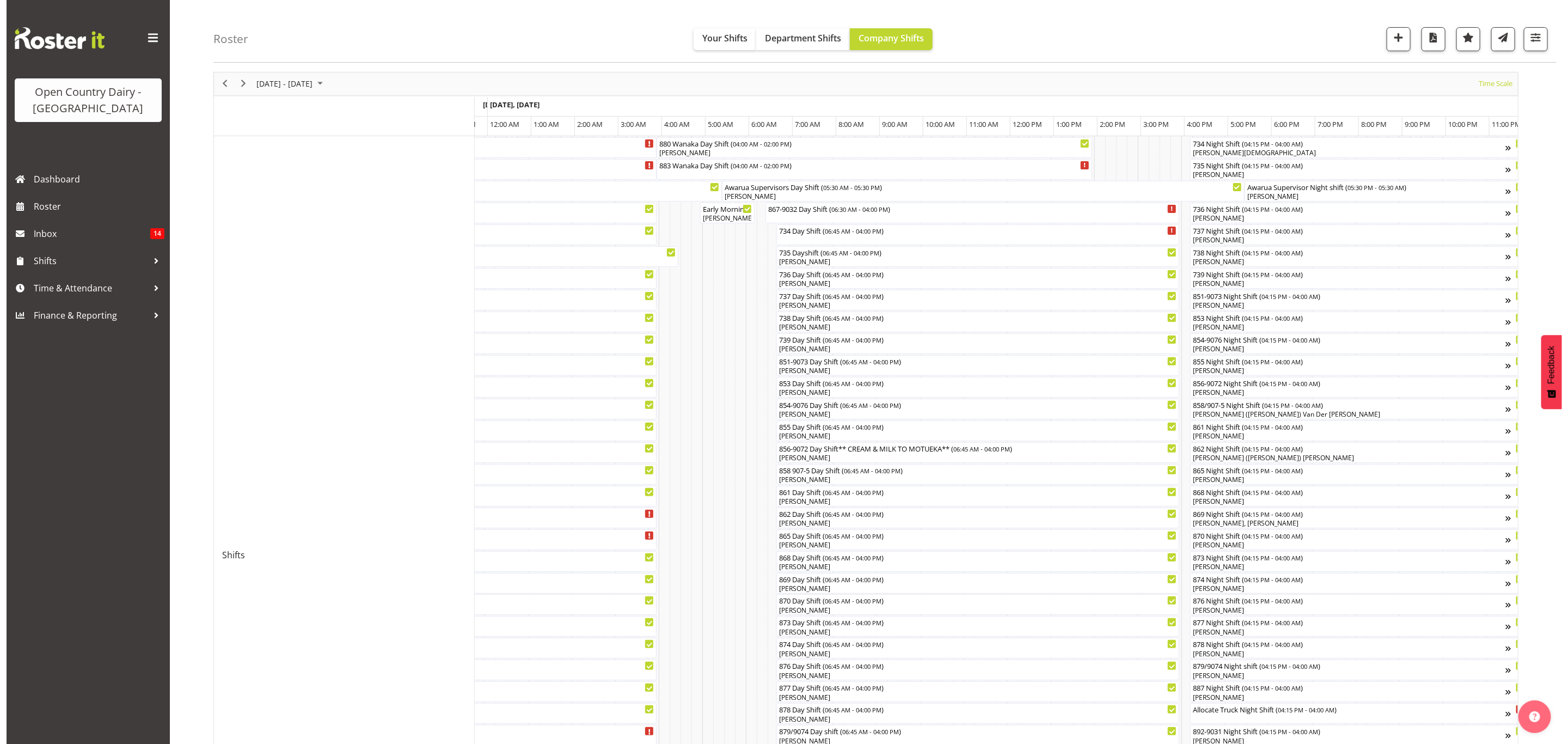
scroll to position [82, 0]
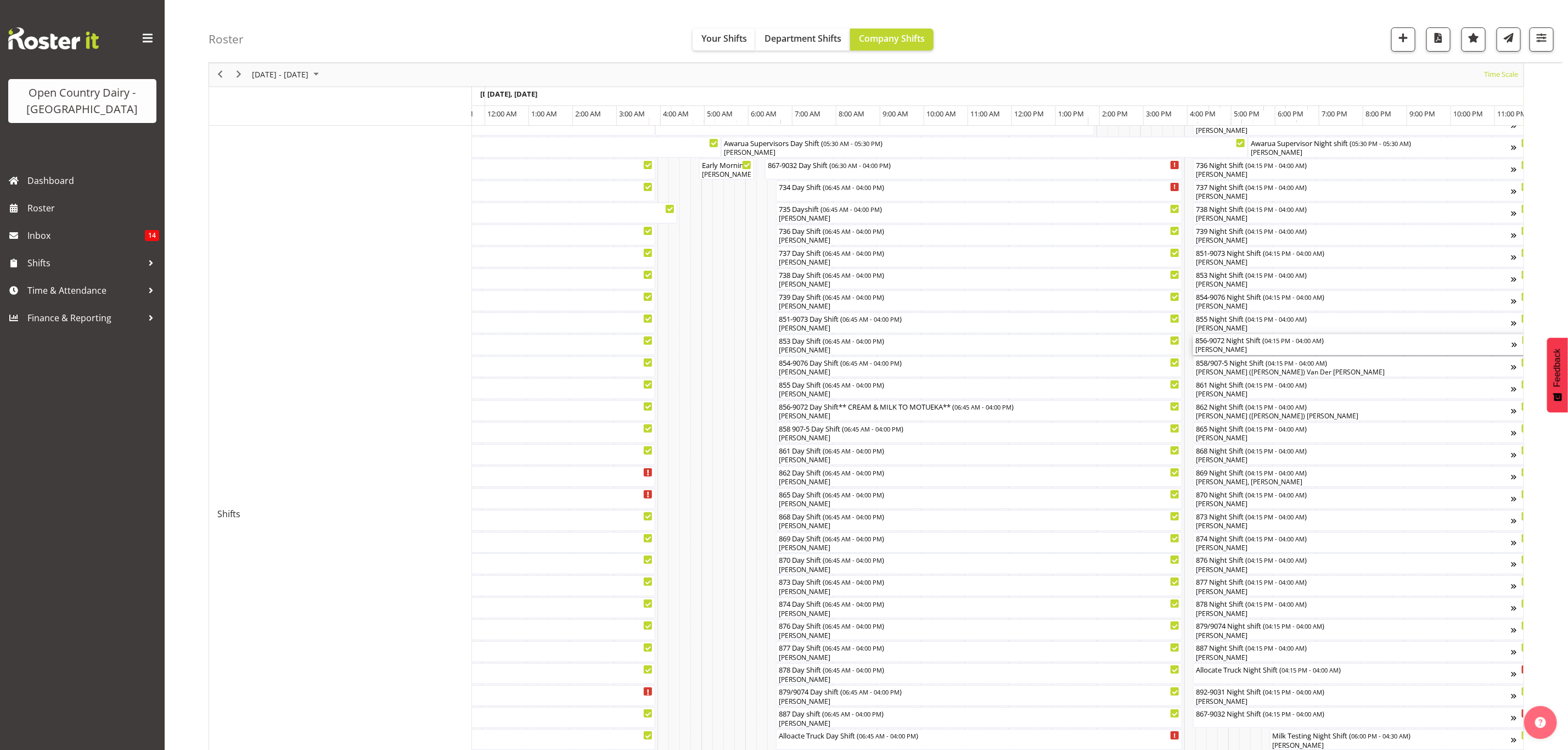
click at [1208, 352] on div "[PERSON_NAME]" at bounding box center [1354, 350] width 317 height 10
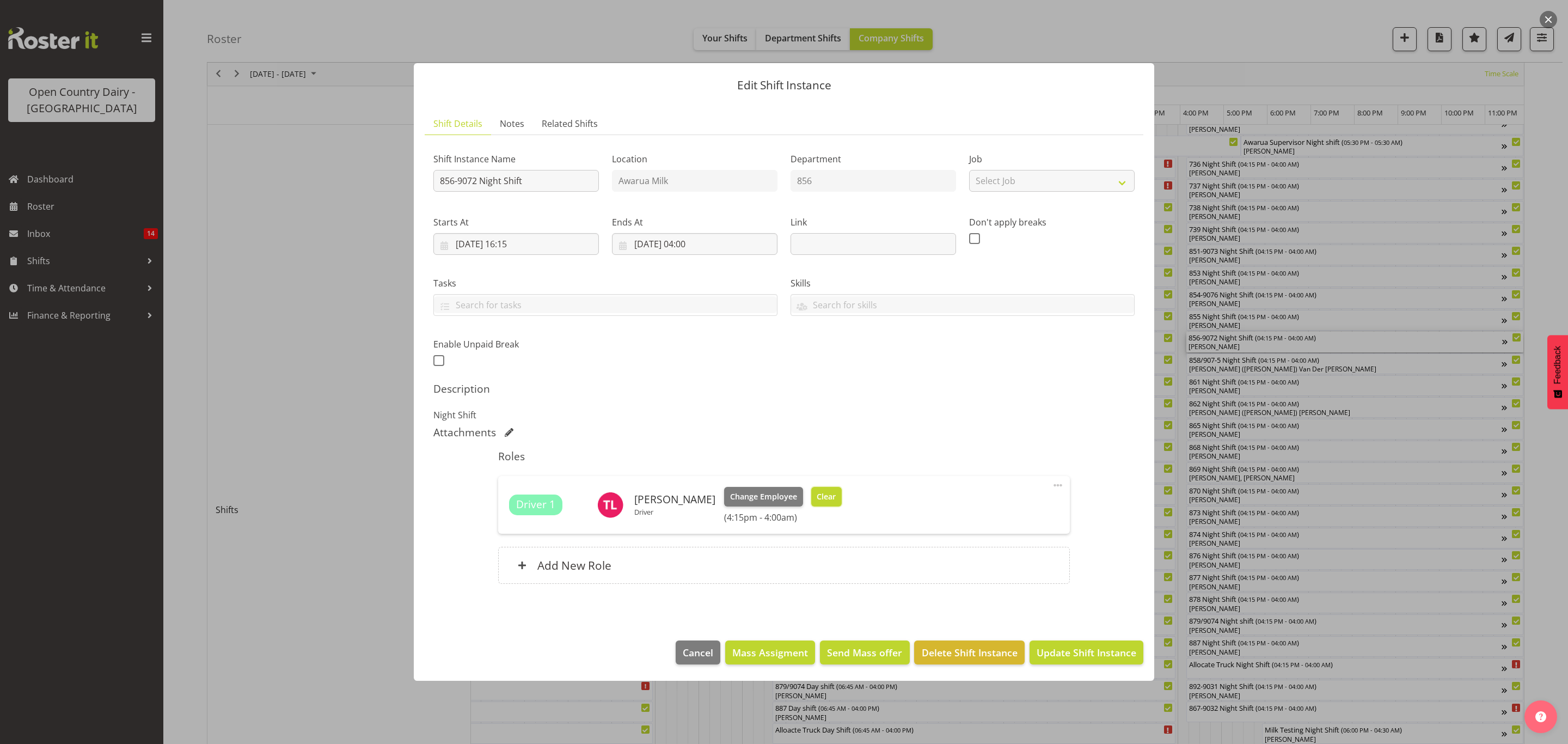
click at [823, 492] on span "Clear" at bounding box center [826, 496] width 19 height 12
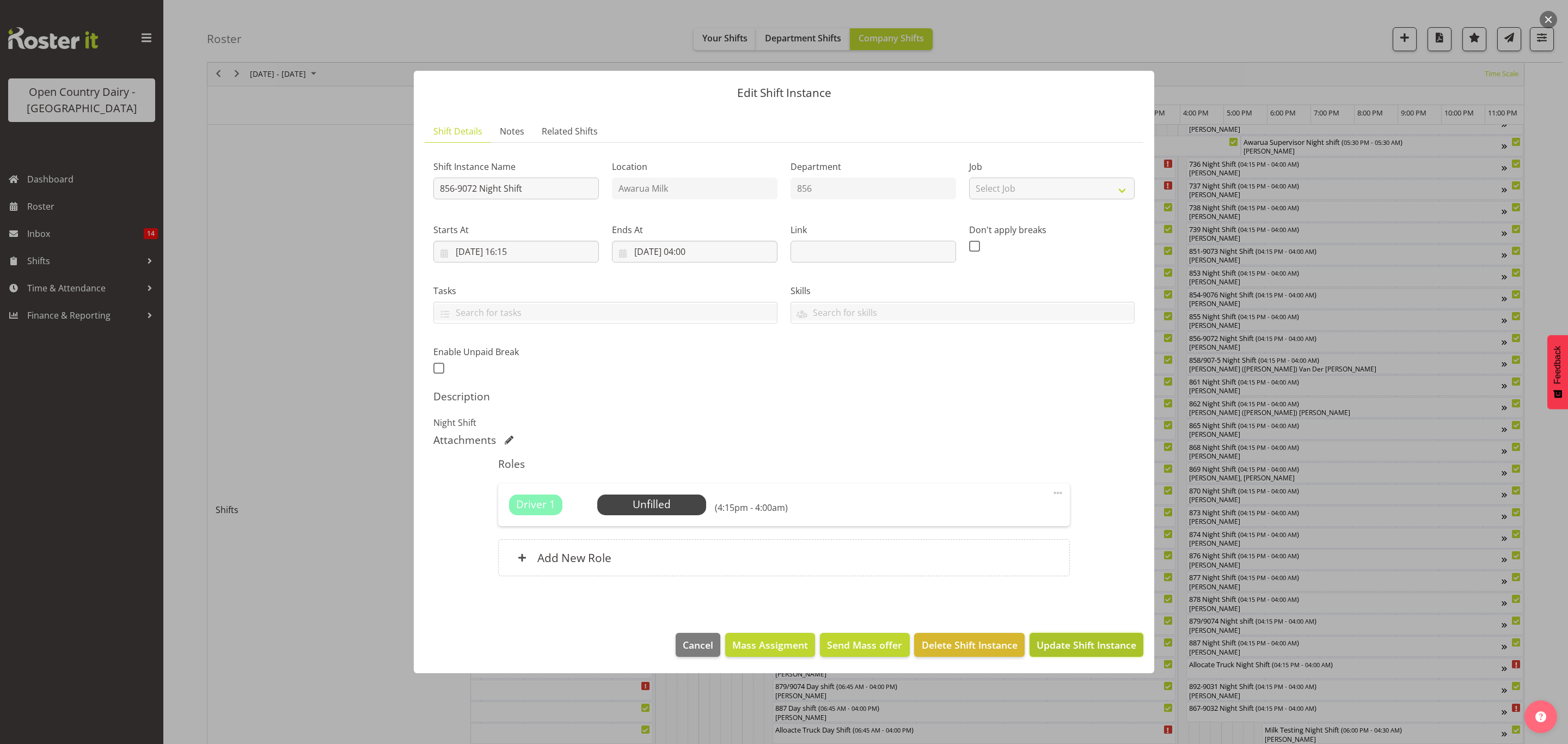
click at [1092, 644] on span "Update Shift Instance" at bounding box center [1086, 645] width 100 height 14
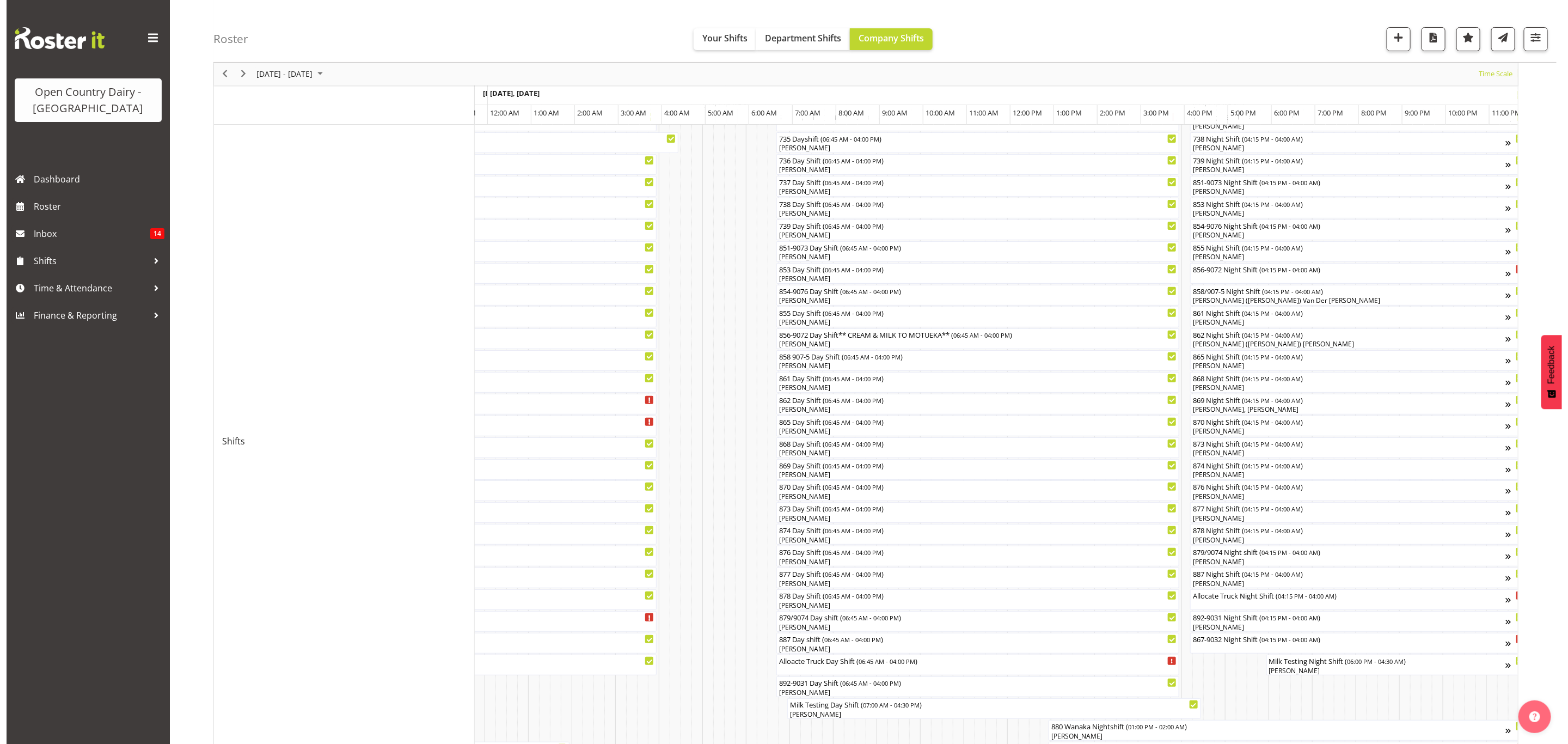
scroll to position [164, 0]
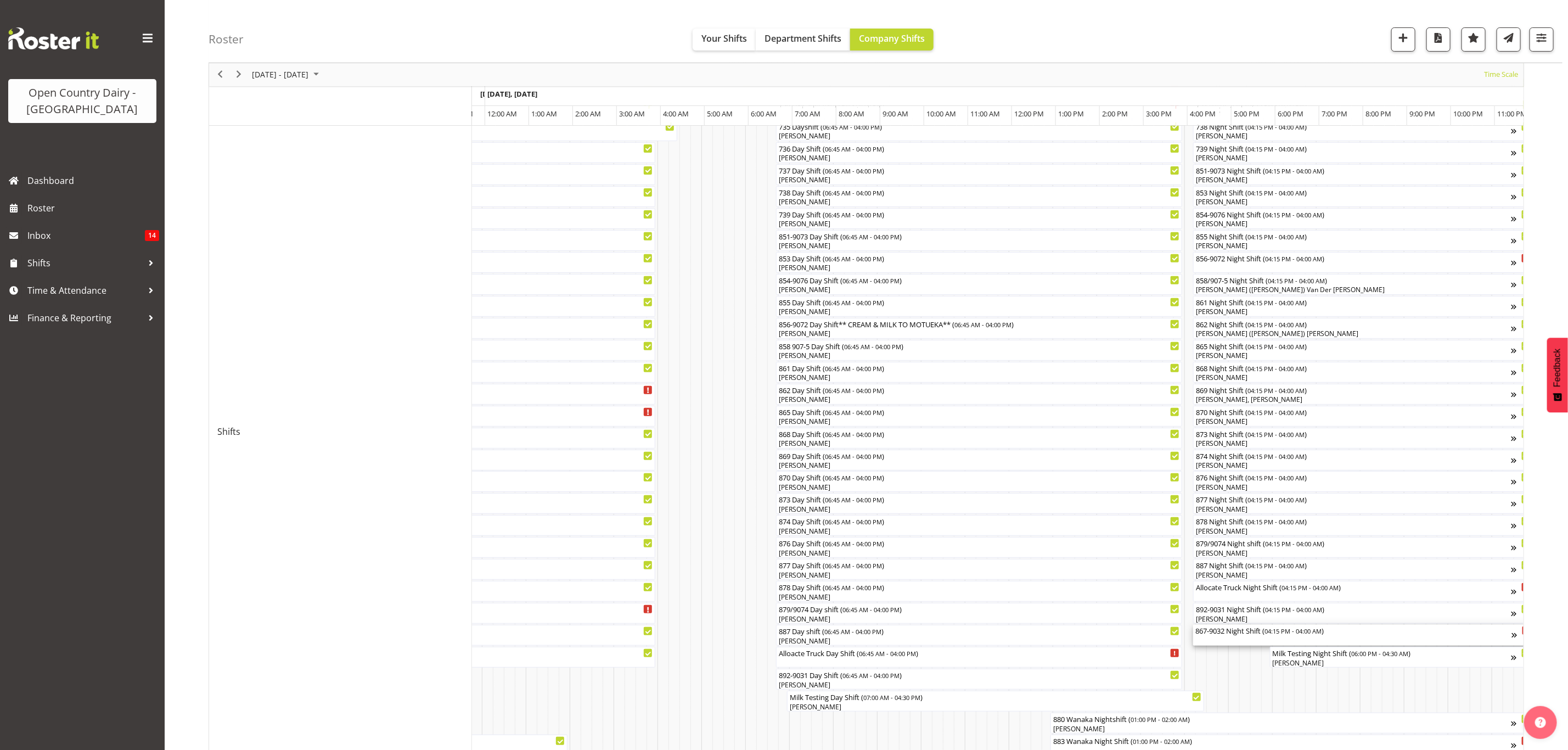
click at [1213, 638] on div "867-9032 Night Shift ( 04:15 PM - 04:00 AM )" at bounding box center [1354, 635] width 317 height 21
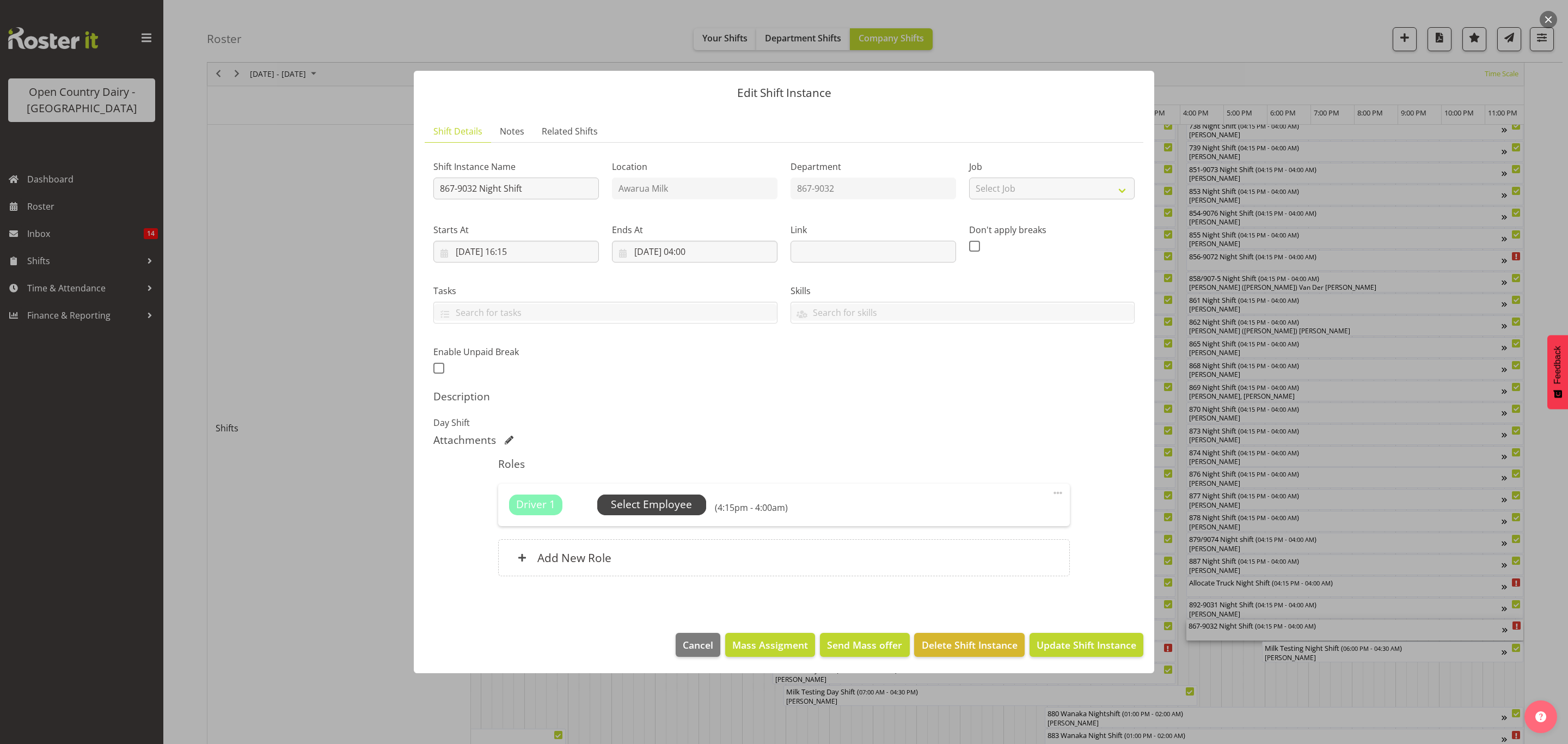
click at [643, 510] on span "Select Employee" at bounding box center [651, 504] width 81 height 16
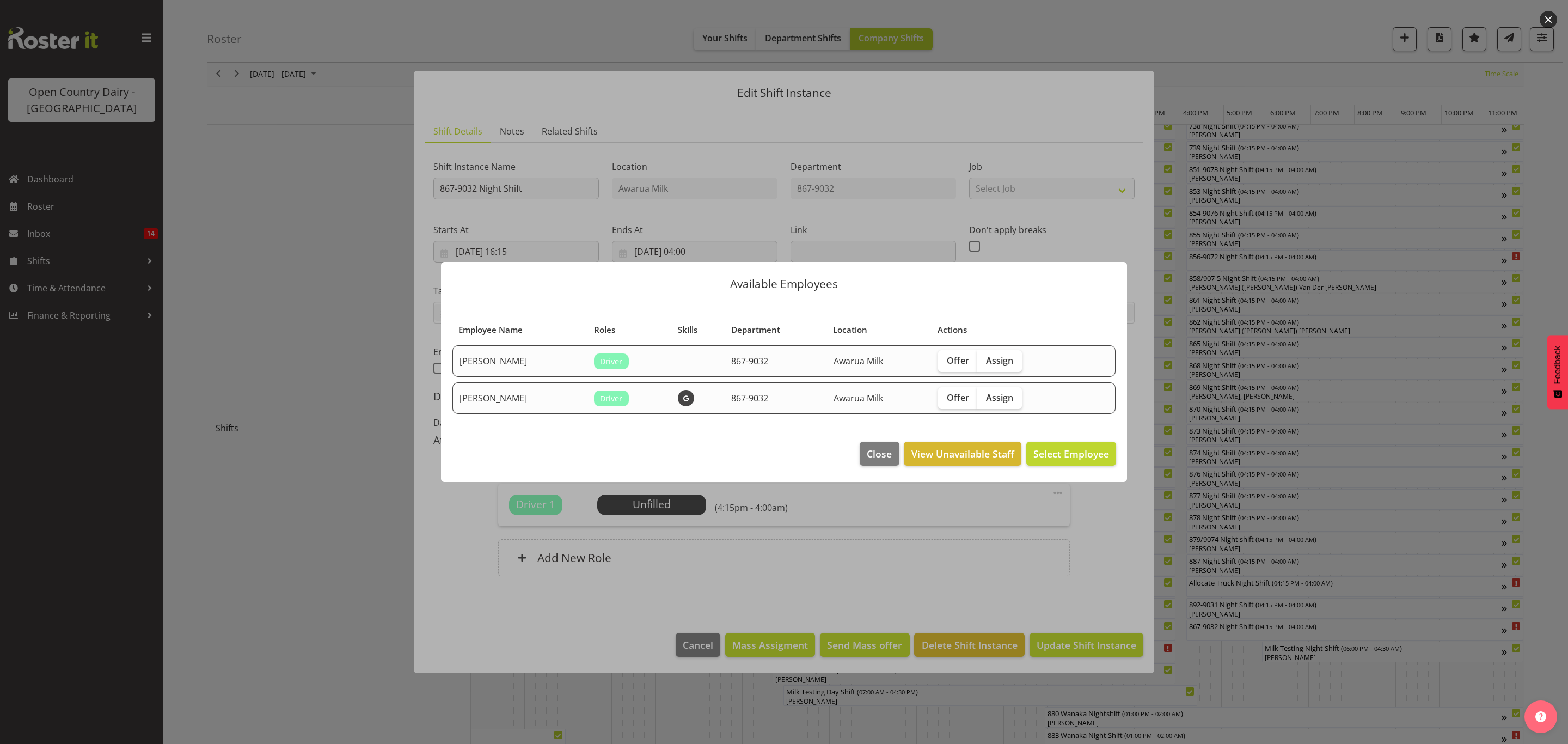
click at [1220, 476] on div at bounding box center [784, 372] width 1568 height 744
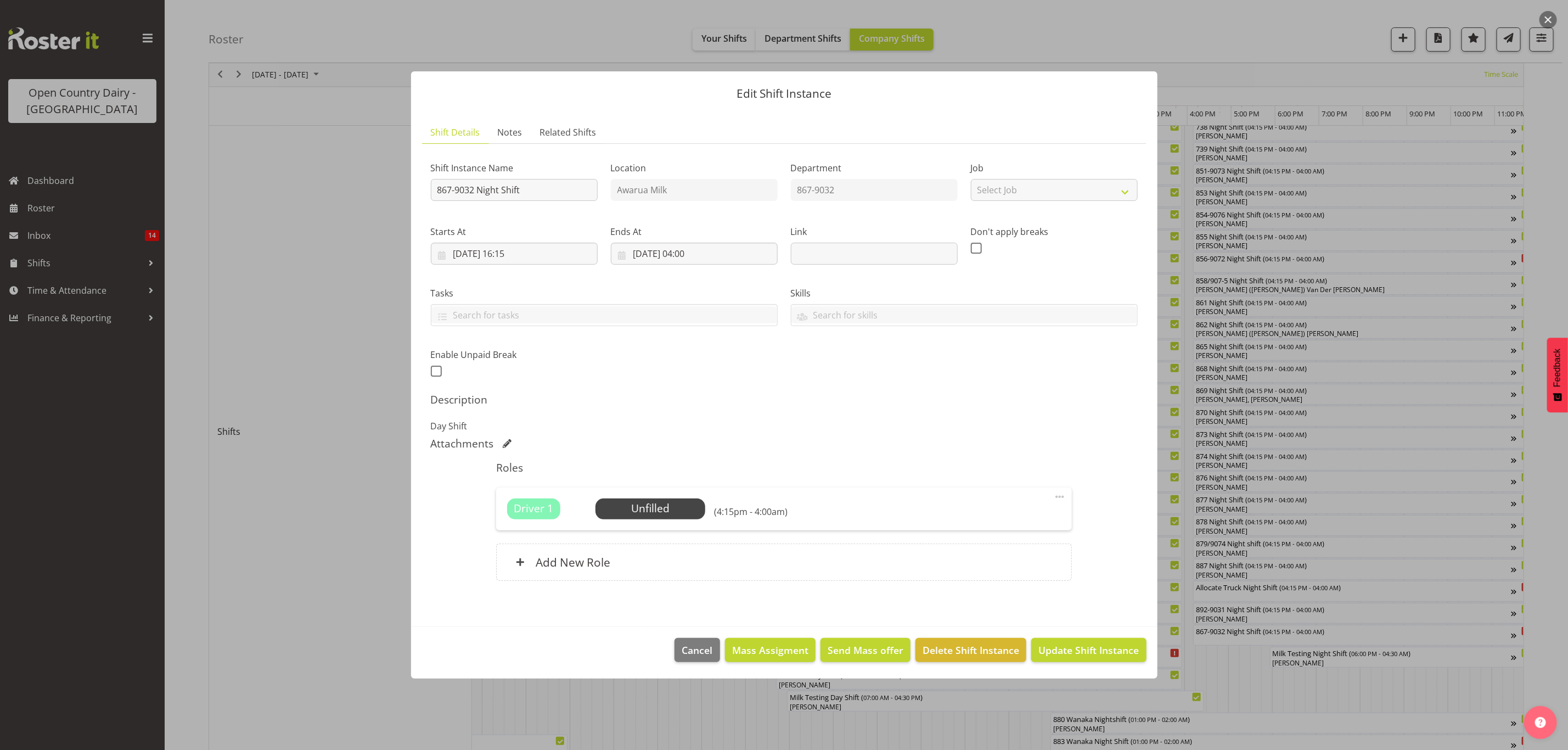
click at [1165, 659] on div "Edit Shift Instance Shift Details Notes Related Shifts Shift Instance Name 867-…" at bounding box center [784, 375] width 769 height 662
click at [1250, 673] on div at bounding box center [784, 375] width 1568 height 750
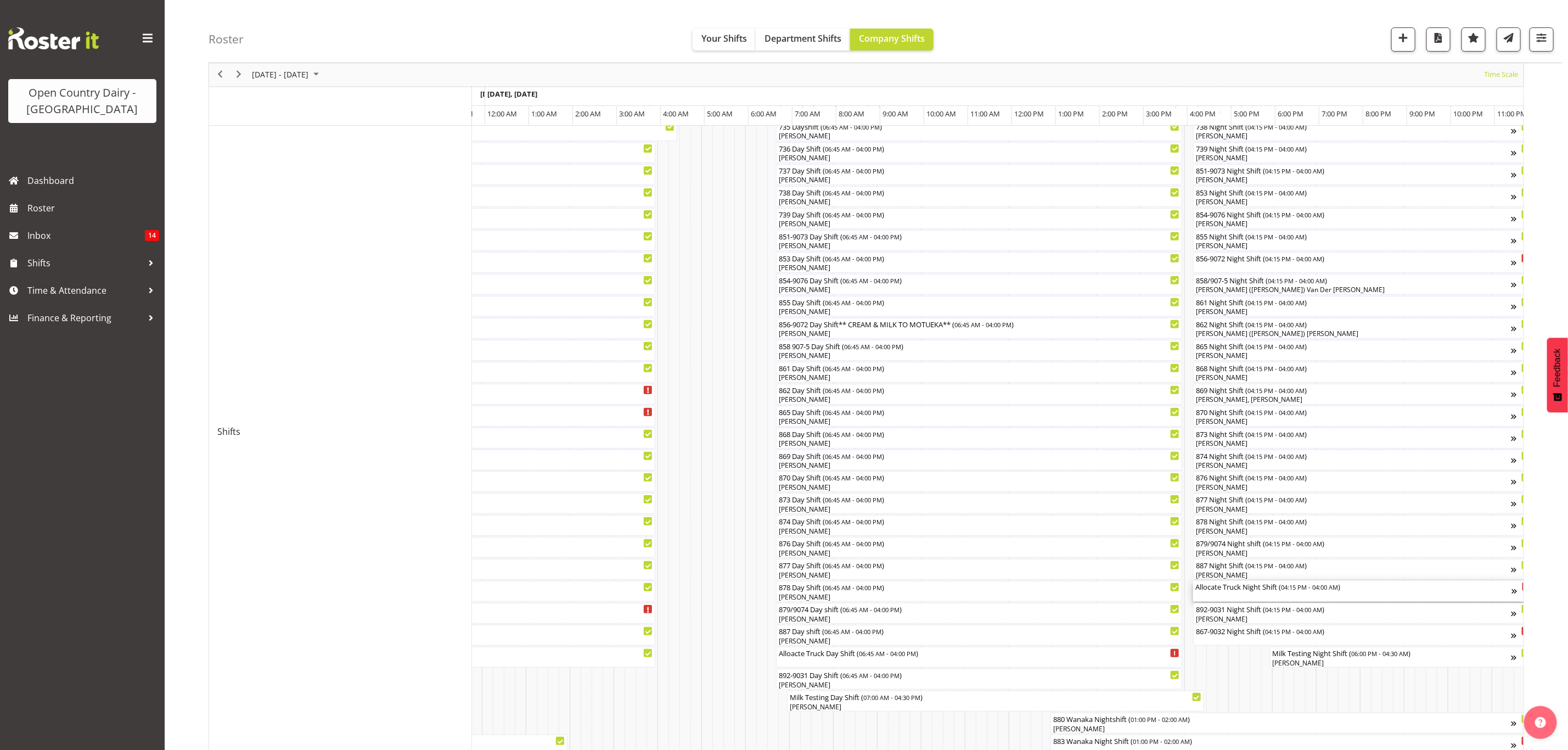
click at [1238, 593] on div "Allocate Truck Night Shift ( 04:15 PM - 04:00 AM )" at bounding box center [1354, 591] width 317 height 21
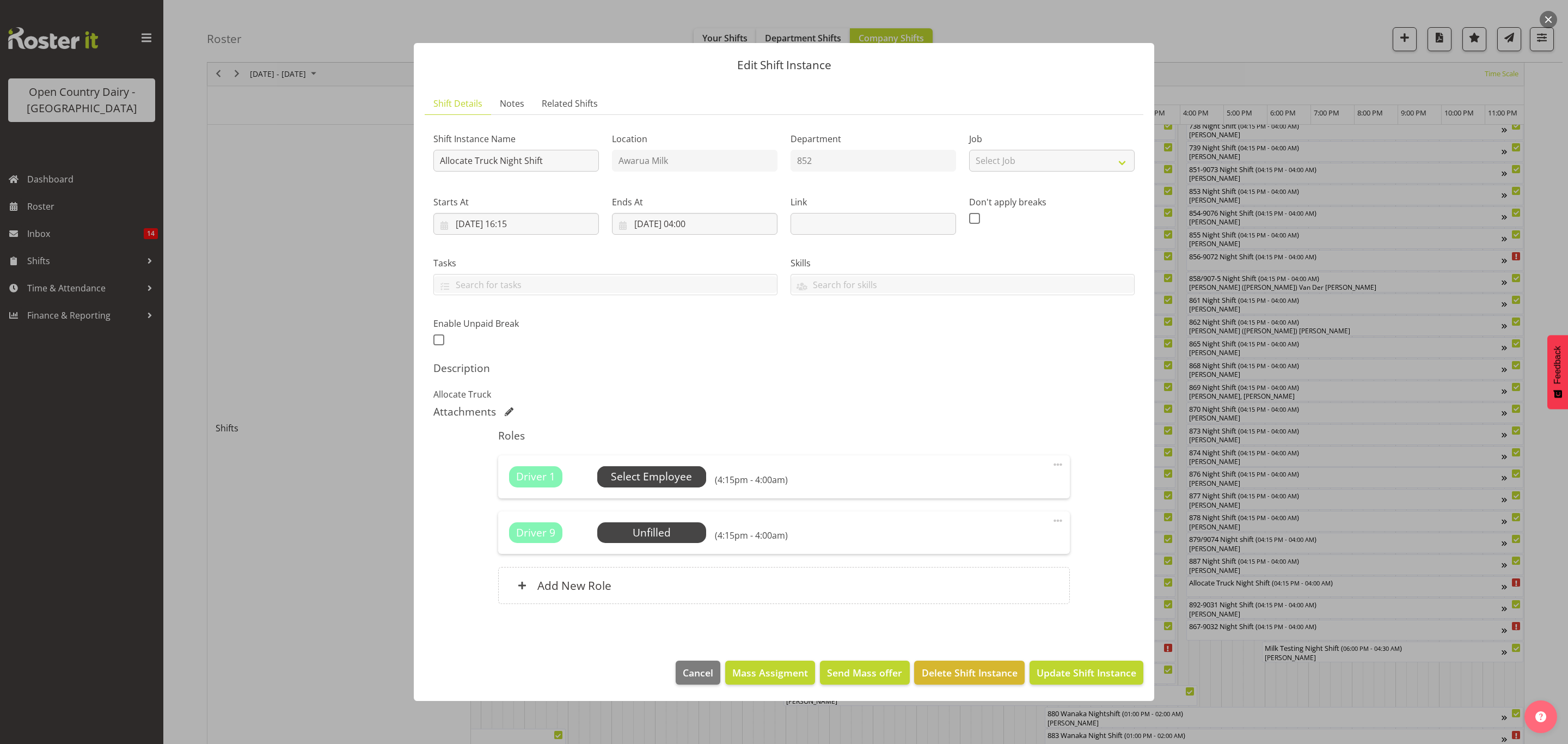
click at [653, 481] on span "Select Employee" at bounding box center [651, 476] width 81 height 16
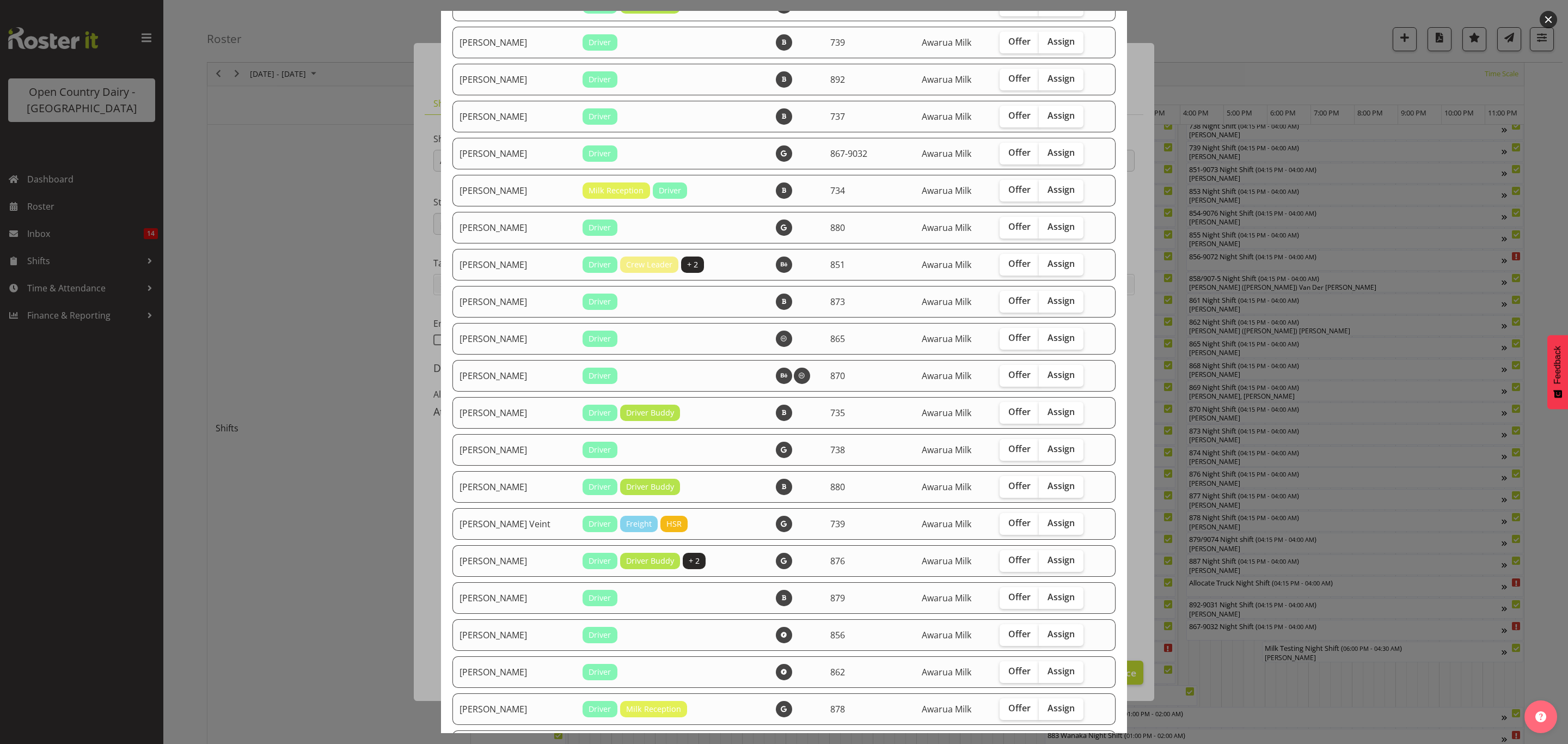
scroll to position [1471, 0]
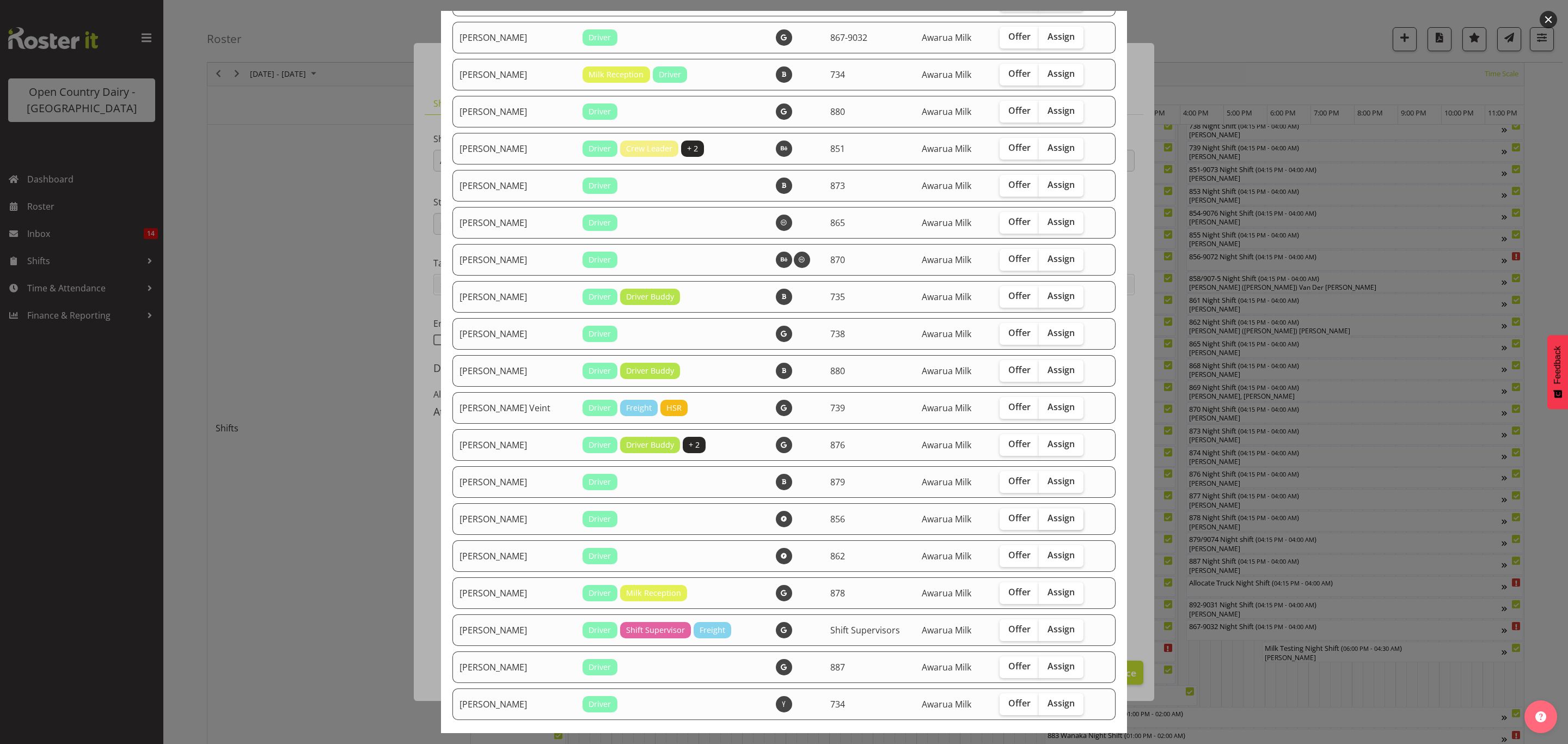
click at [1048, 520] on span "Assign" at bounding box center [1061, 517] width 27 height 11
click at [1044, 520] on input "Assign" at bounding box center [1042, 518] width 7 height 7
checkbox input "true"
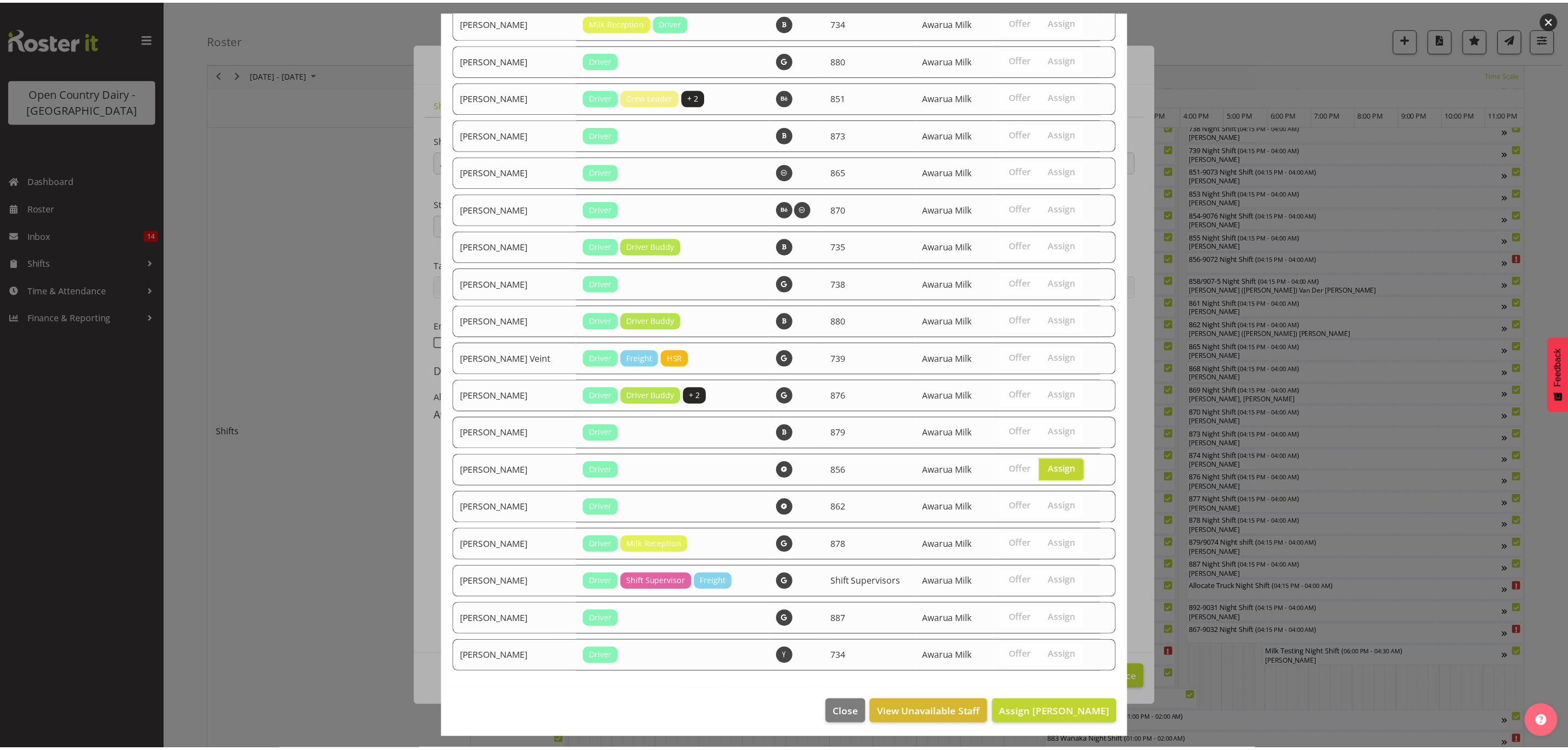
scroll to position [1536, 0]
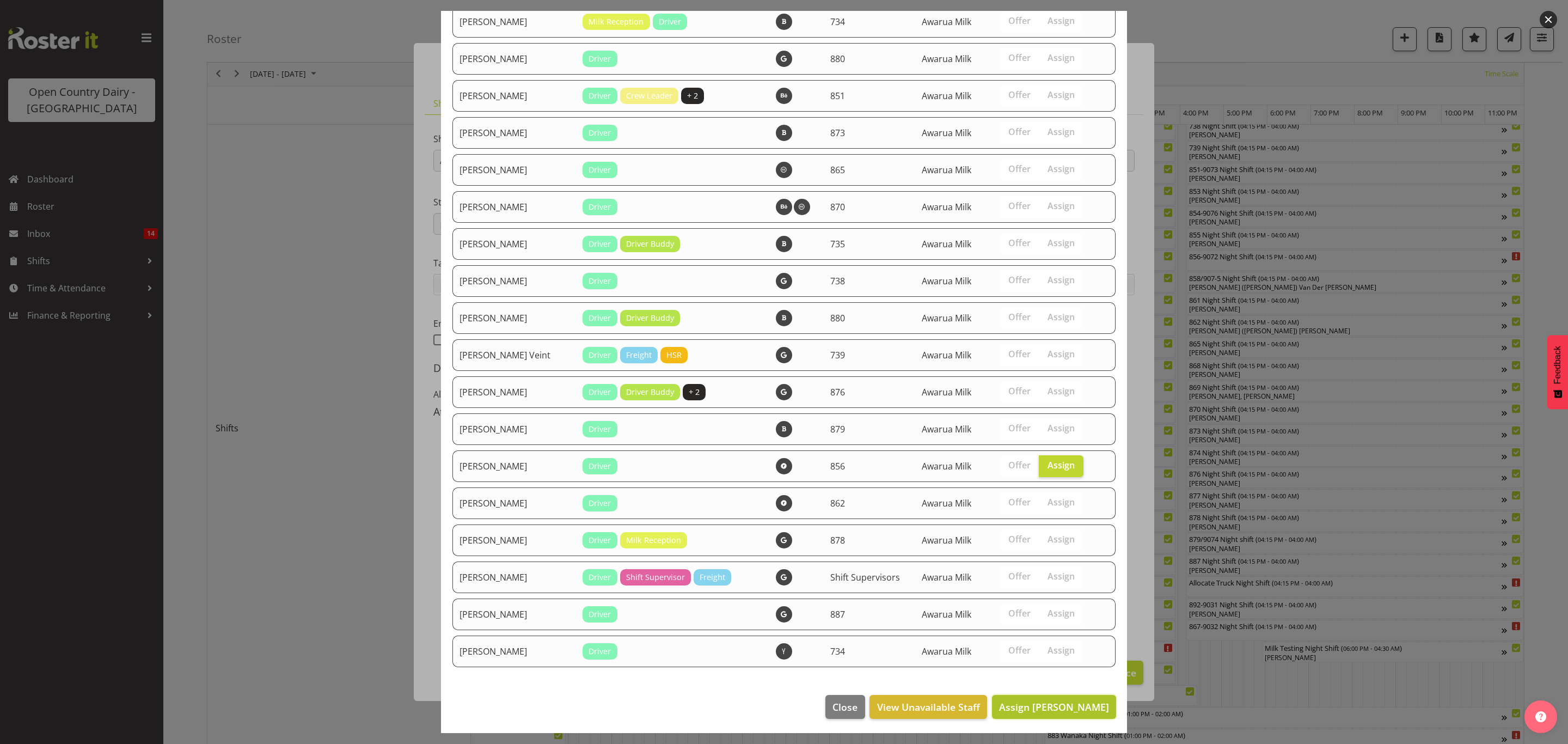
click at [1049, 695] on button "Assign [PERSON_NAME]" at bounding box center [1054, 707] width 124 height 24
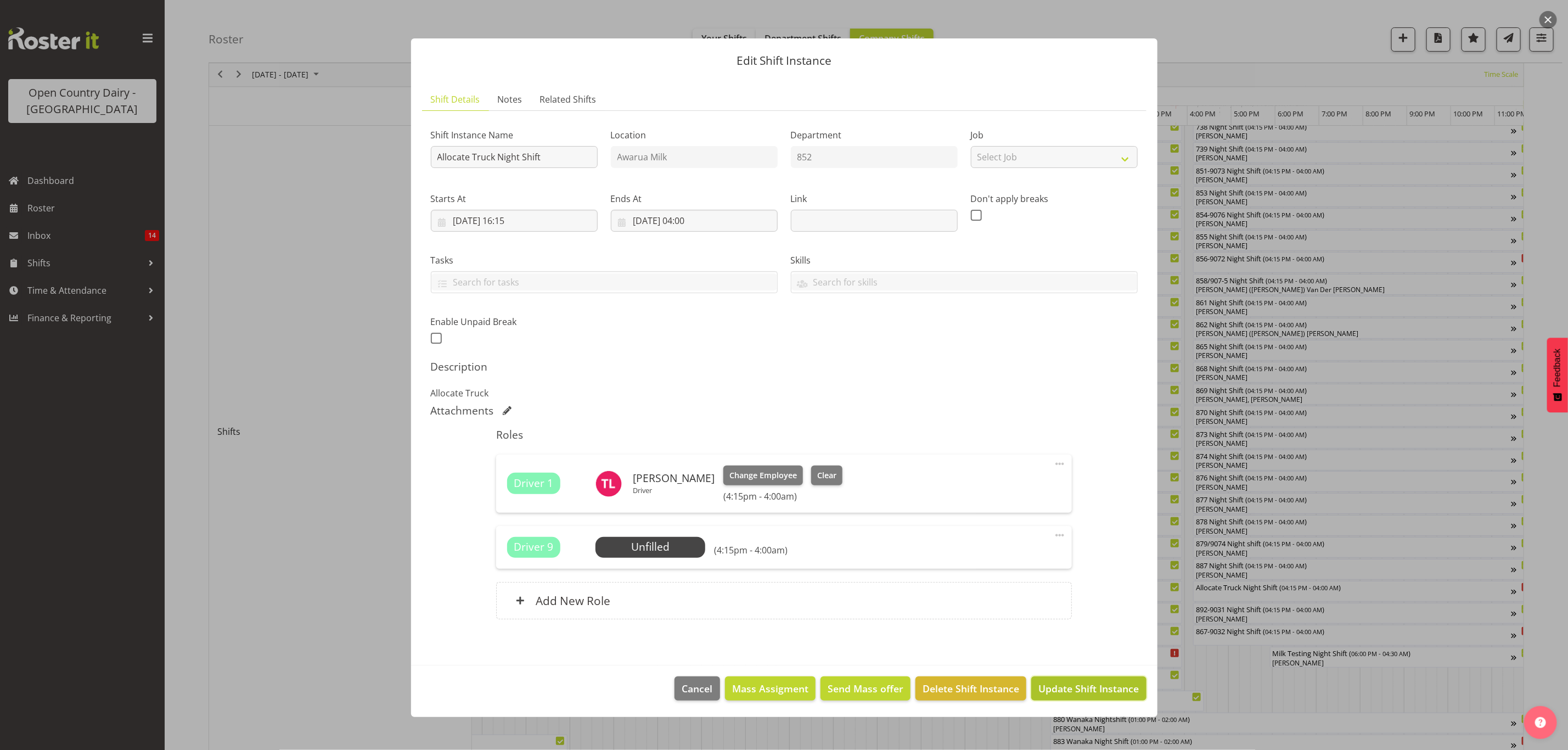
click at [1072, 695] on span "Update Shift Instance" at bounding box center [1089, 688] width 101 height 14
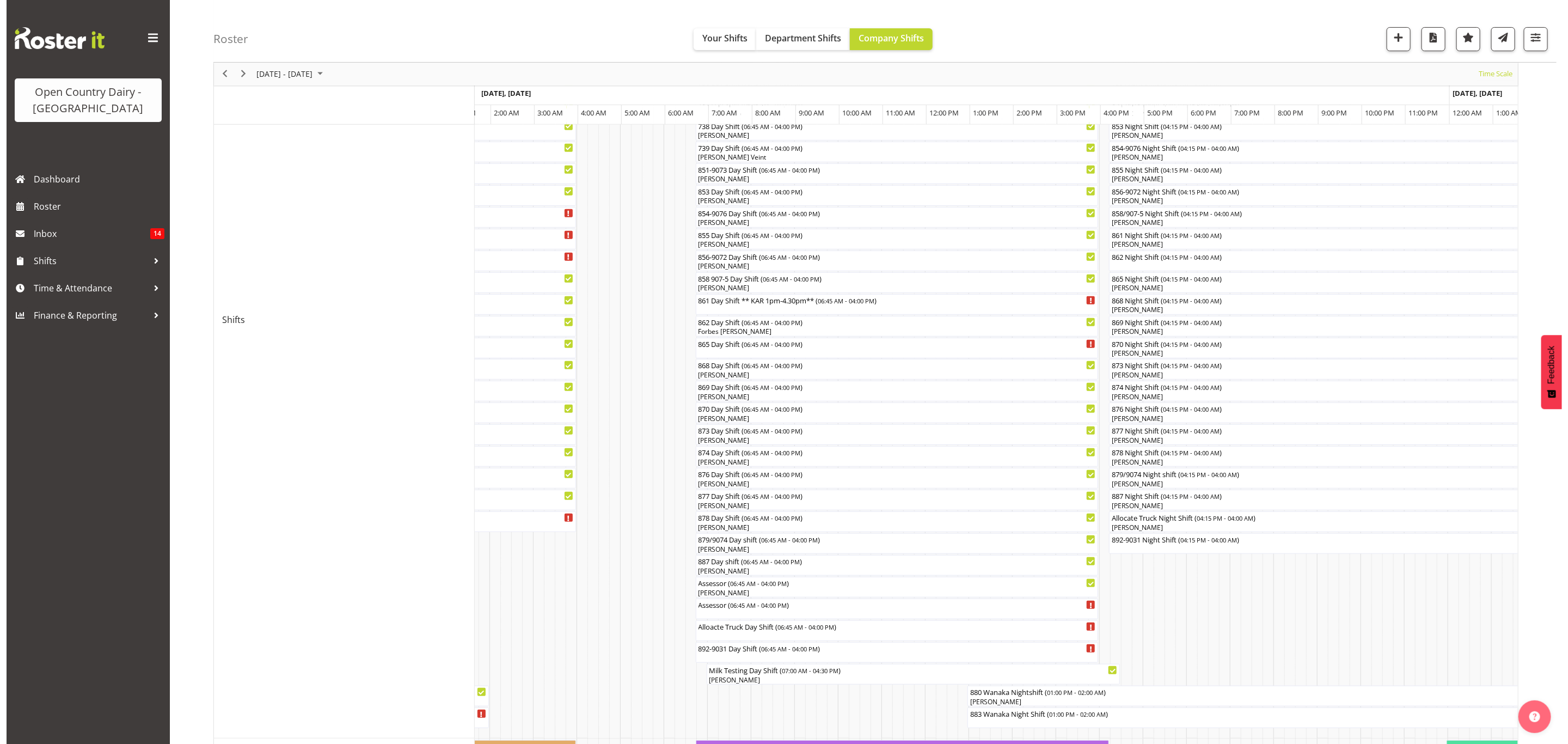
scroll to position [238, 0]
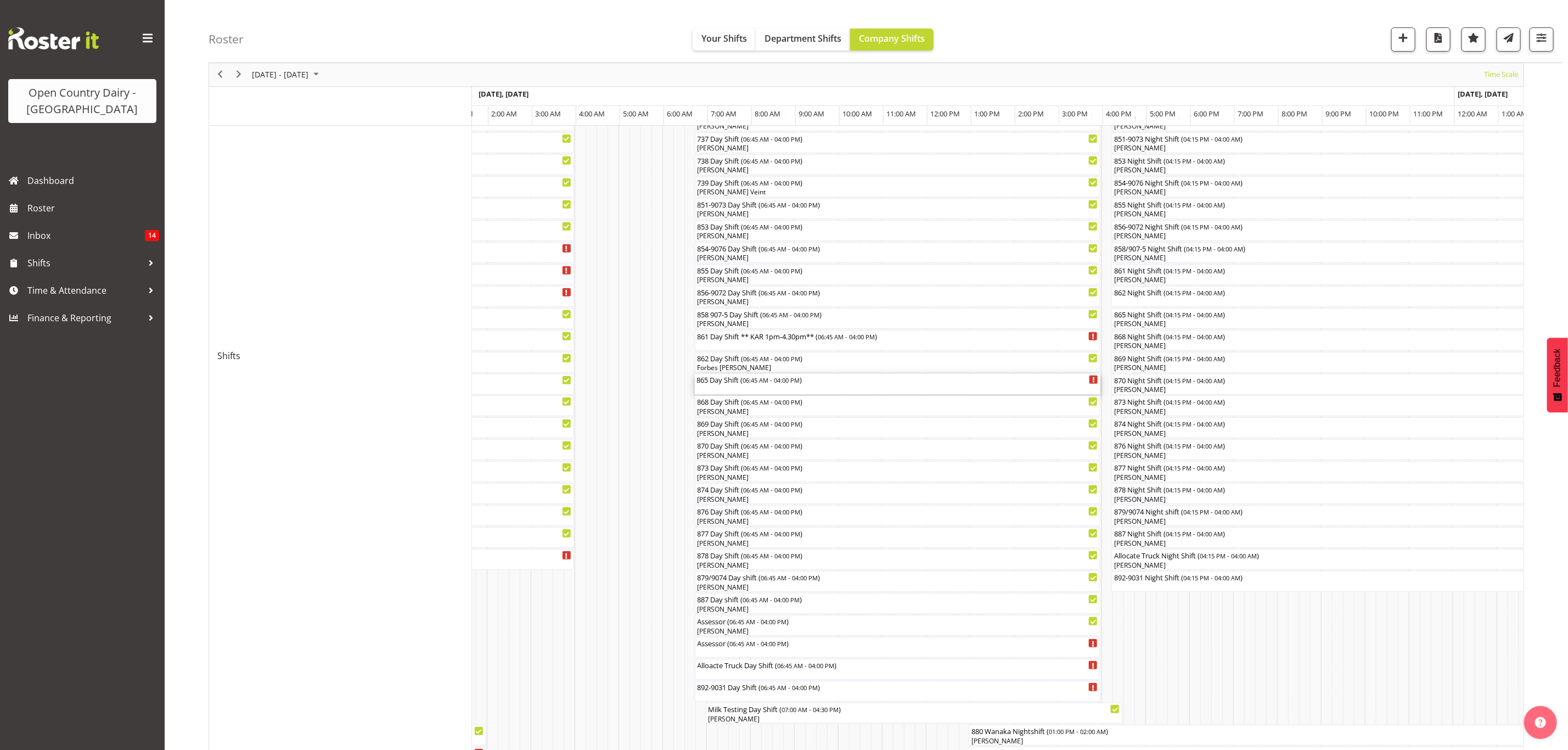
click at [718, 386] on div "865 Day Shift ( 06:45 AM - 04:00 PM )" at bounding box center [898, 384] width 402 height 21
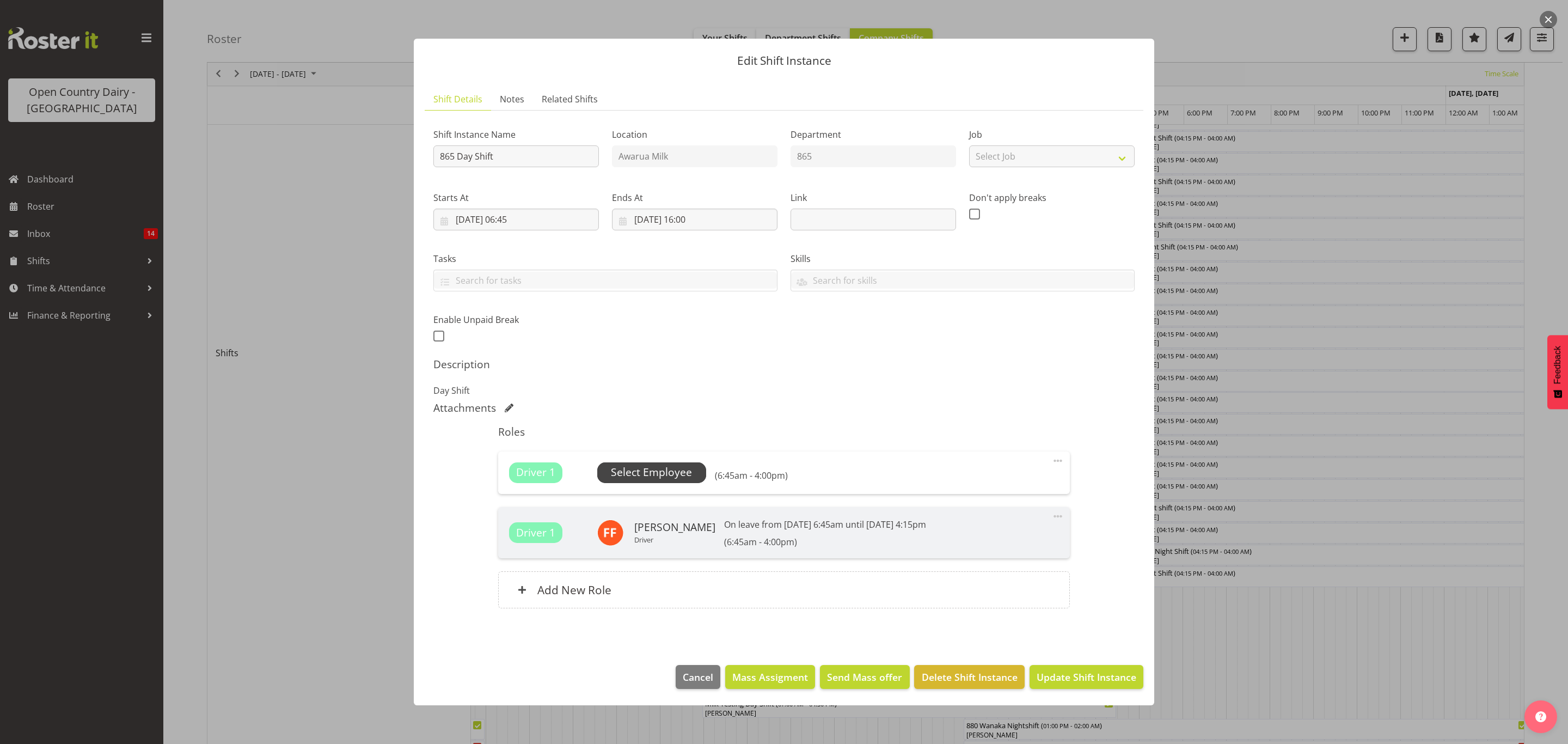
click at [664, 472] on span "Select Employee" at bounding box center [651, 472] width 81 height 16
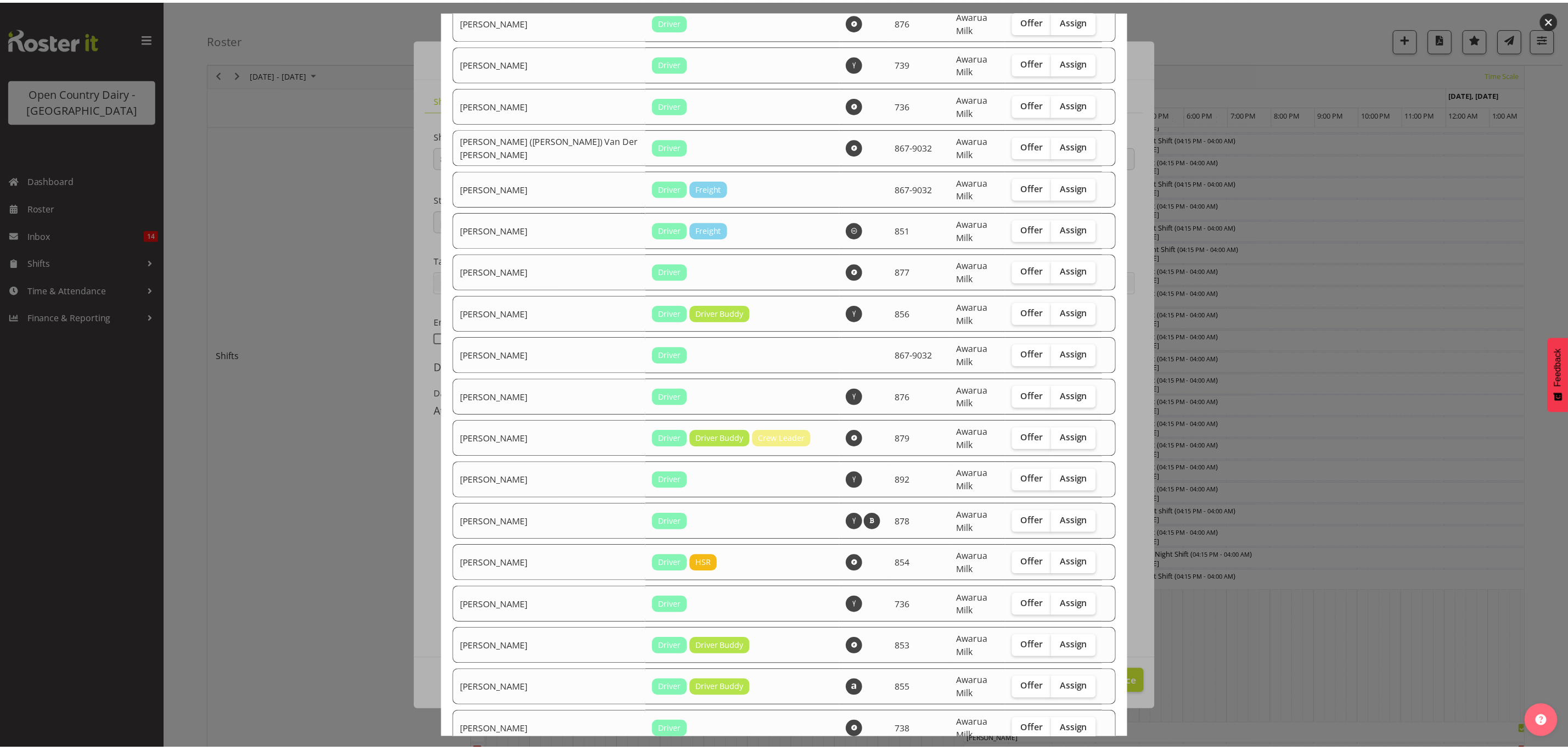
scroll to position [824, 0]
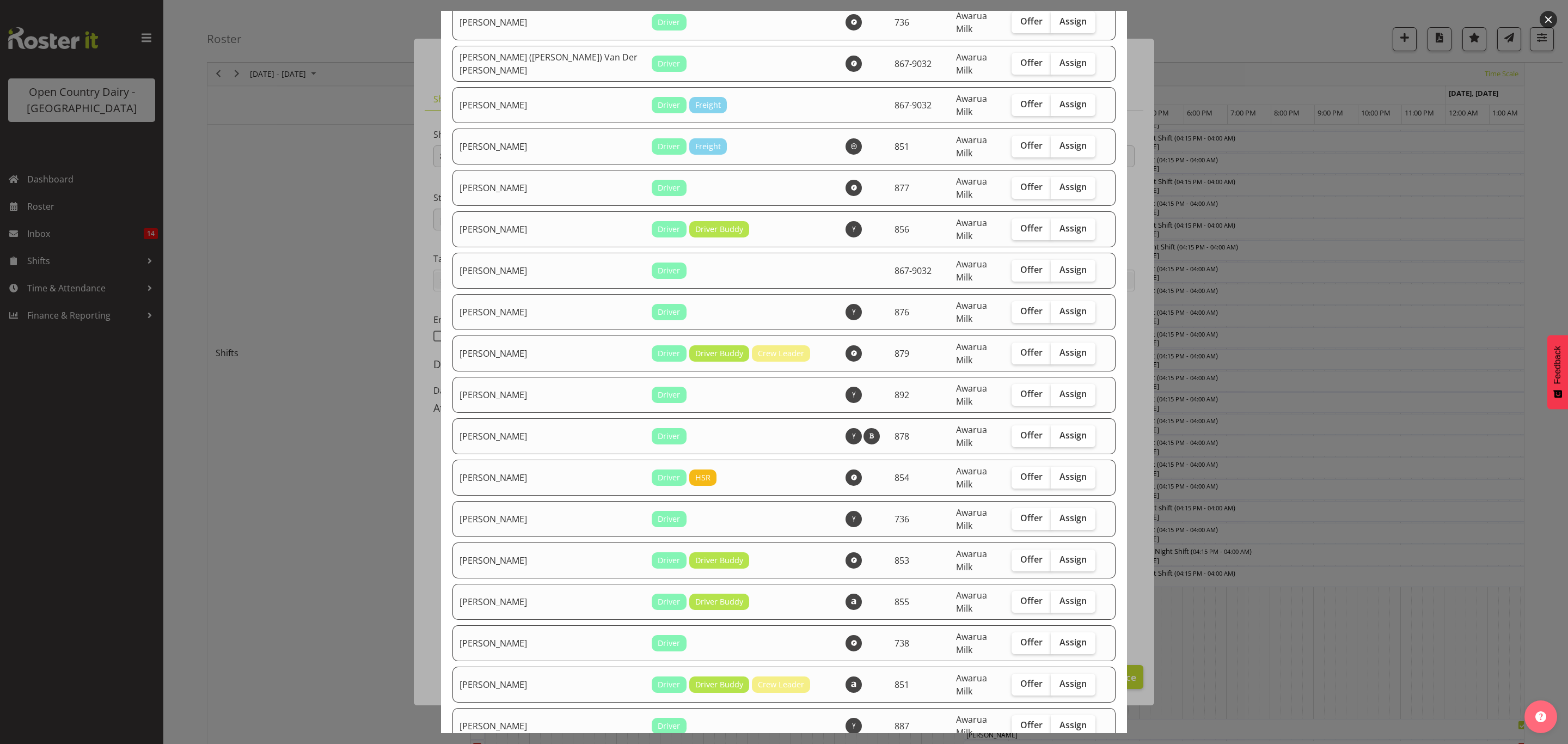
click at [1366, 398] on div at bounding box center [784, 372] width 1568 height 744
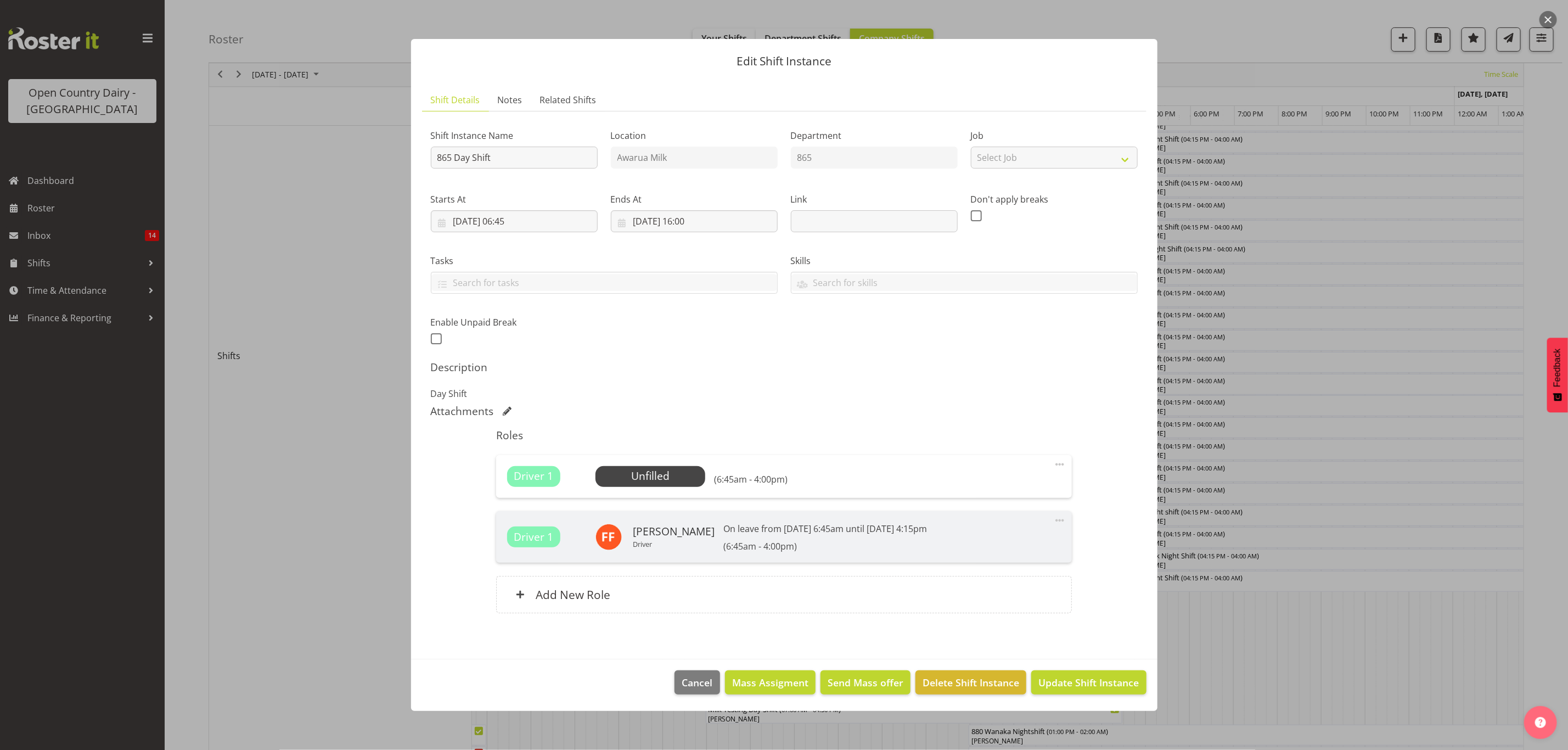
click at [1377, 422] on div at bounding box center [784, 375] width 1568 height 750
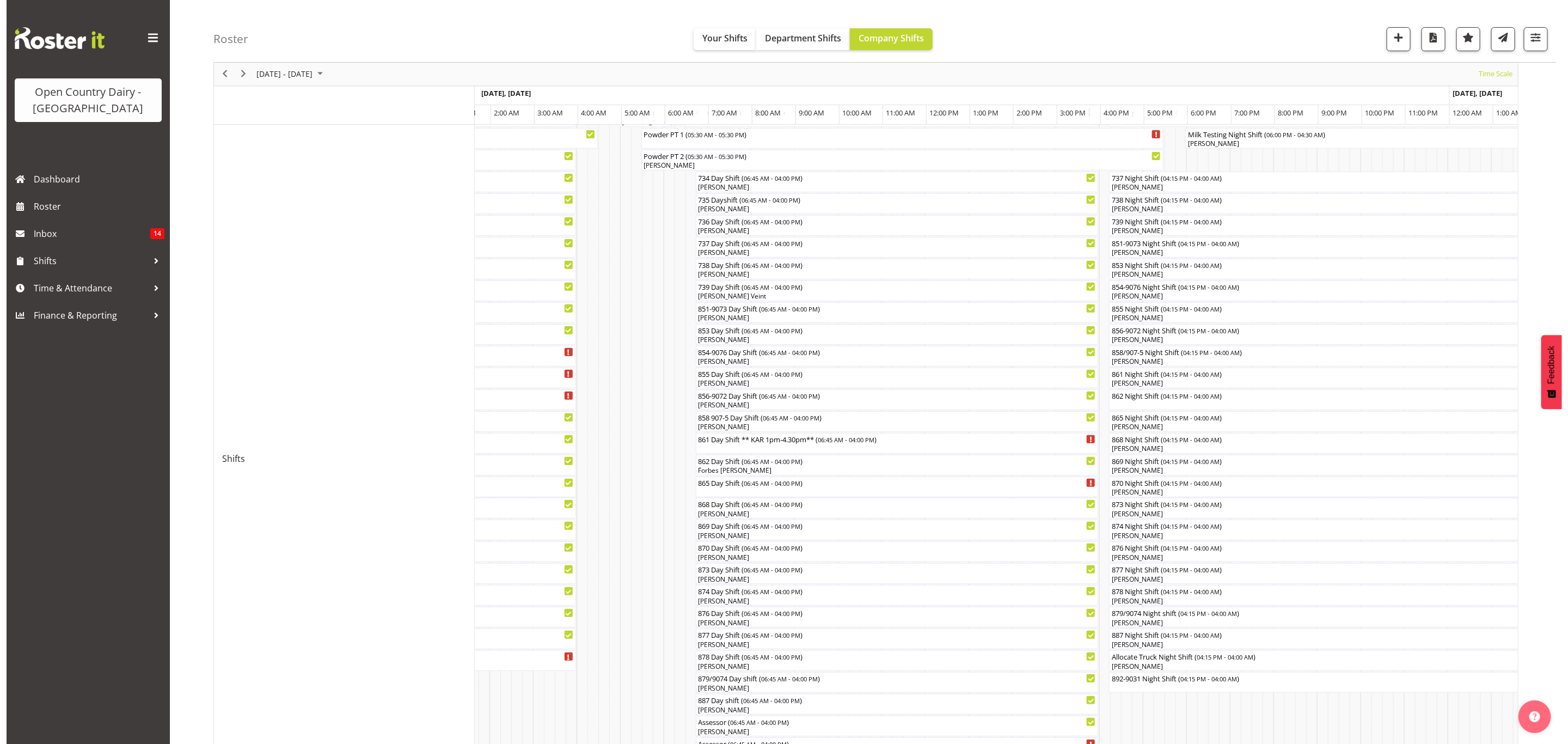
scroll to position [164, 0]
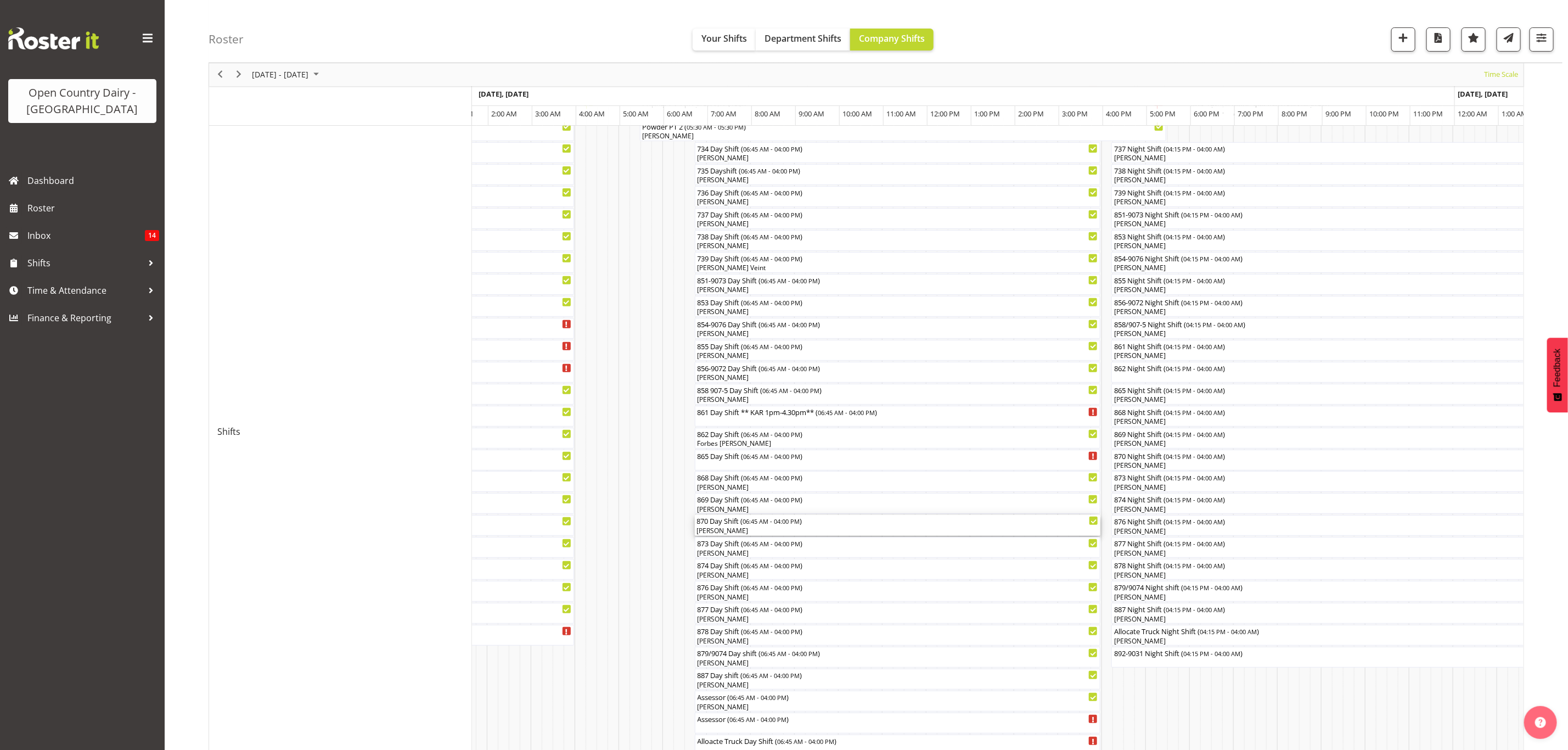
click at [715, 532] on div "[PERSON_NAME]" at bounding box center [898, 531] width 402 height 10
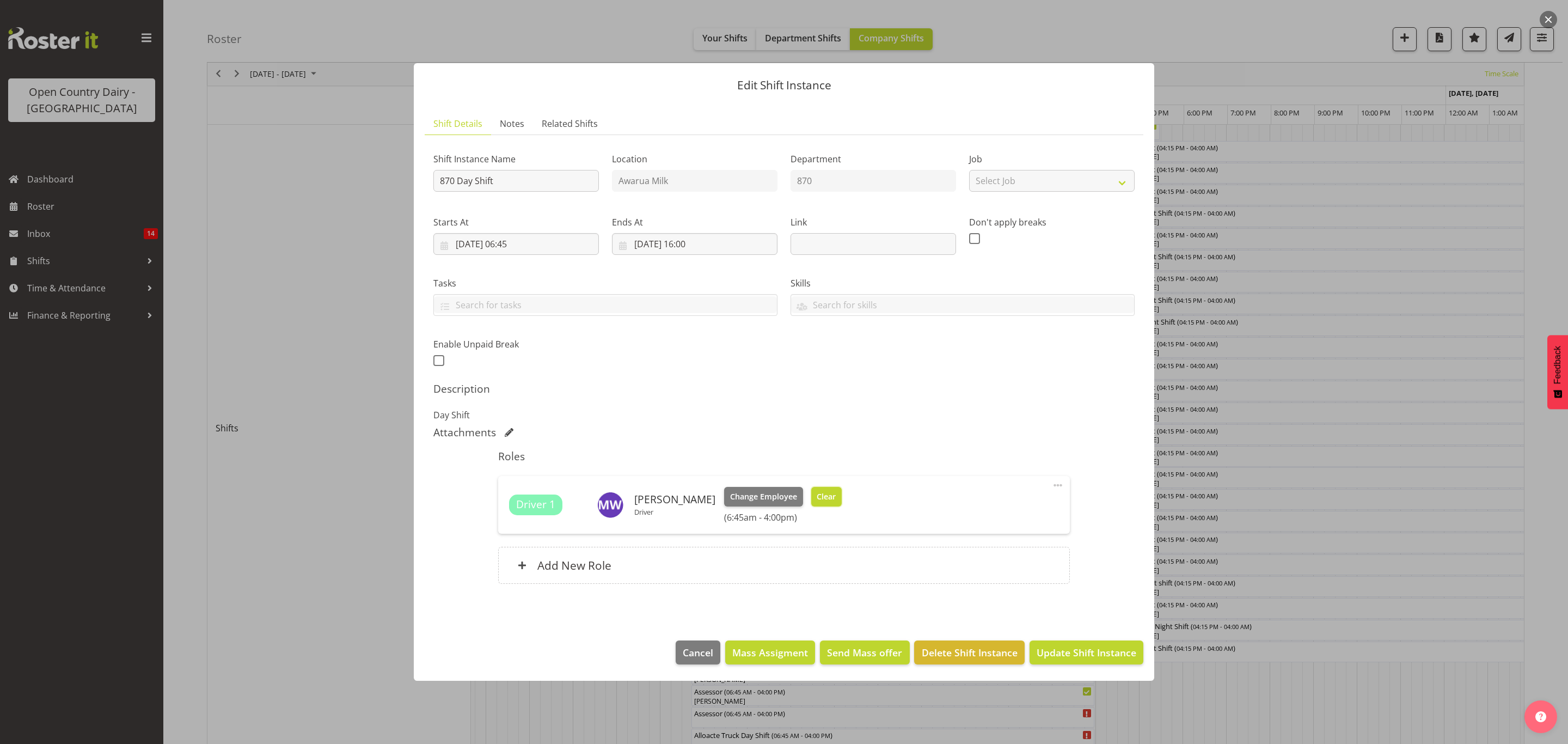
click at [827, 496] on span "Clear" at bounding box center [826, 496] width 19 height 12
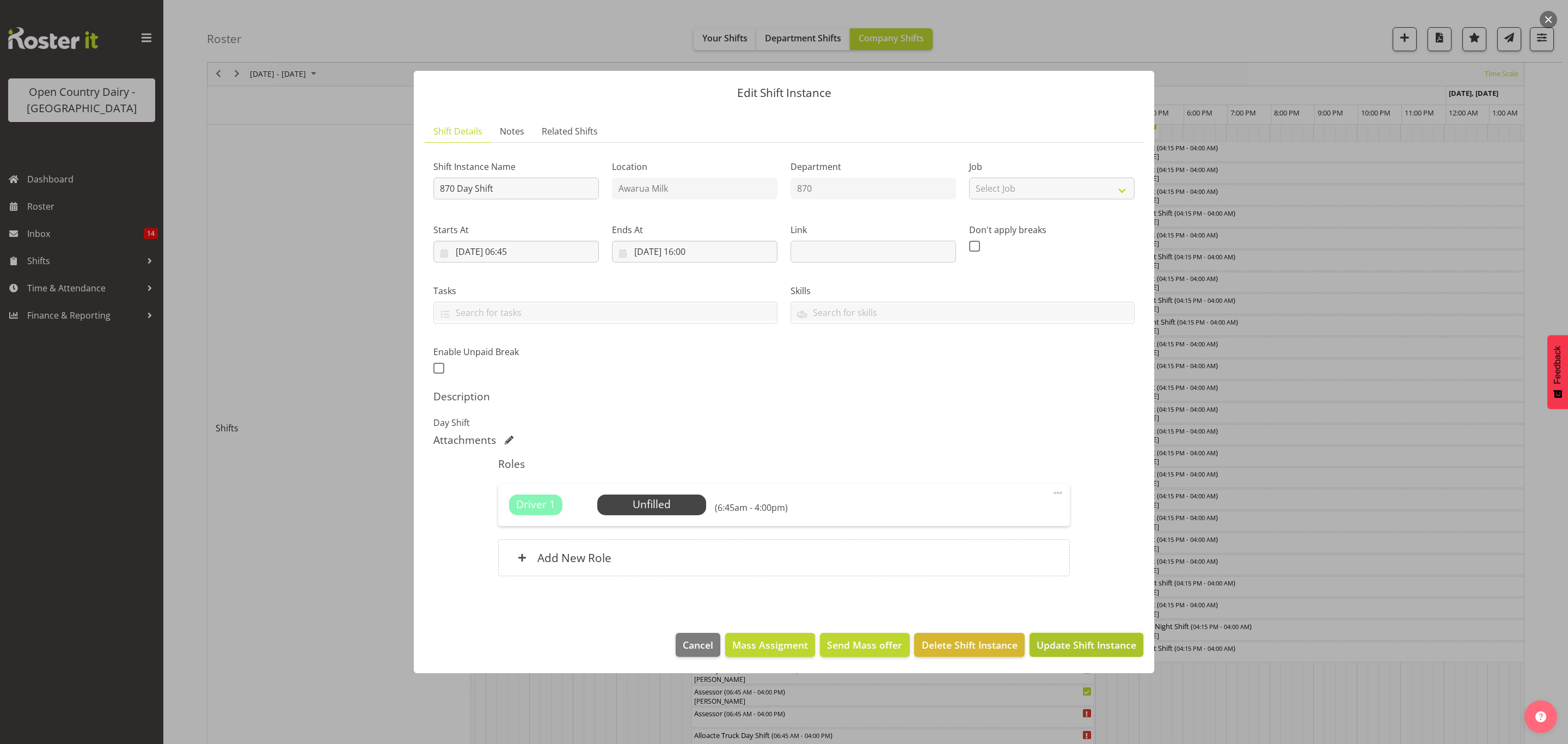
click at [1071, 644] on span "Update Shift Instance" at bounding box center [1086, 645] width 100 height 14
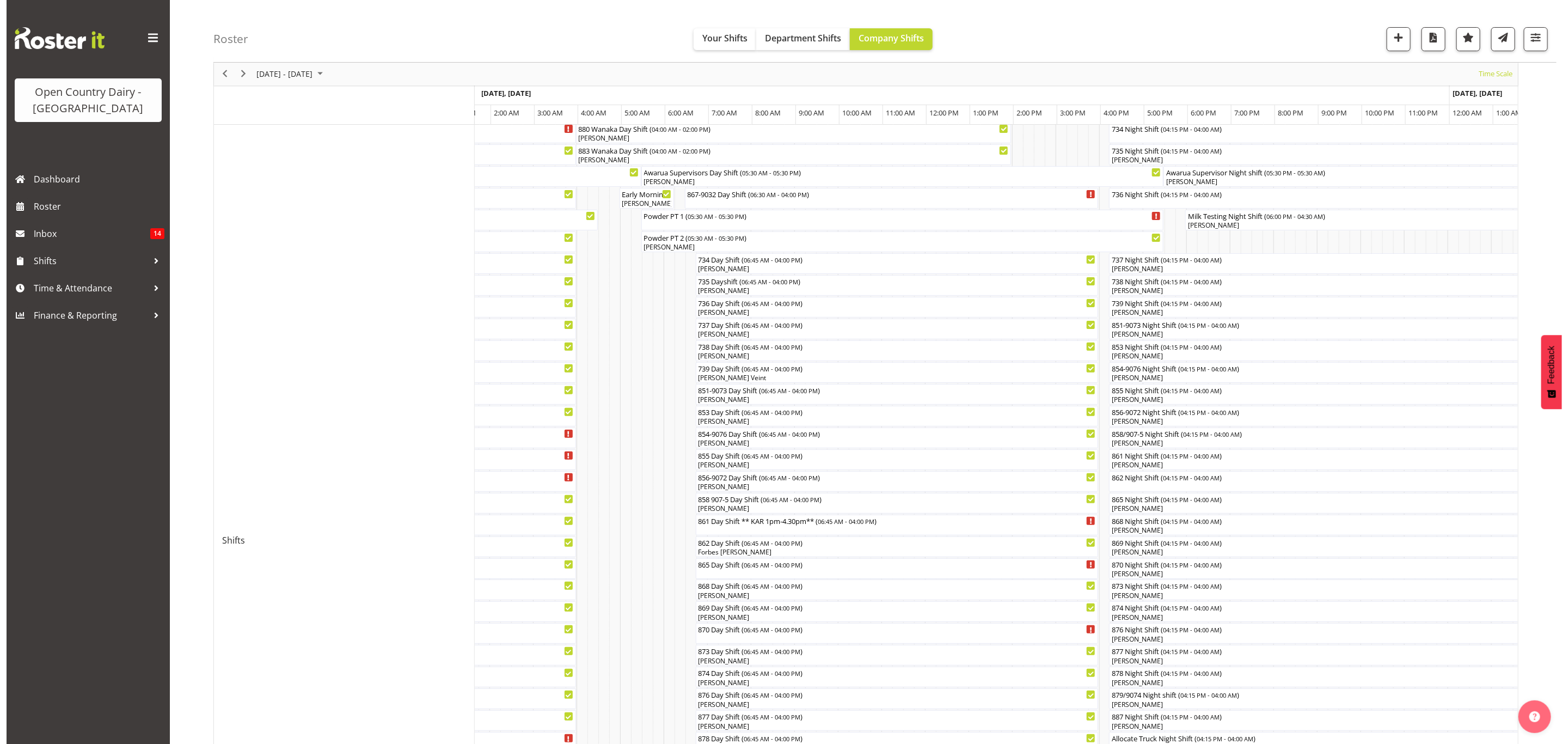
scroll to position [82, 0]
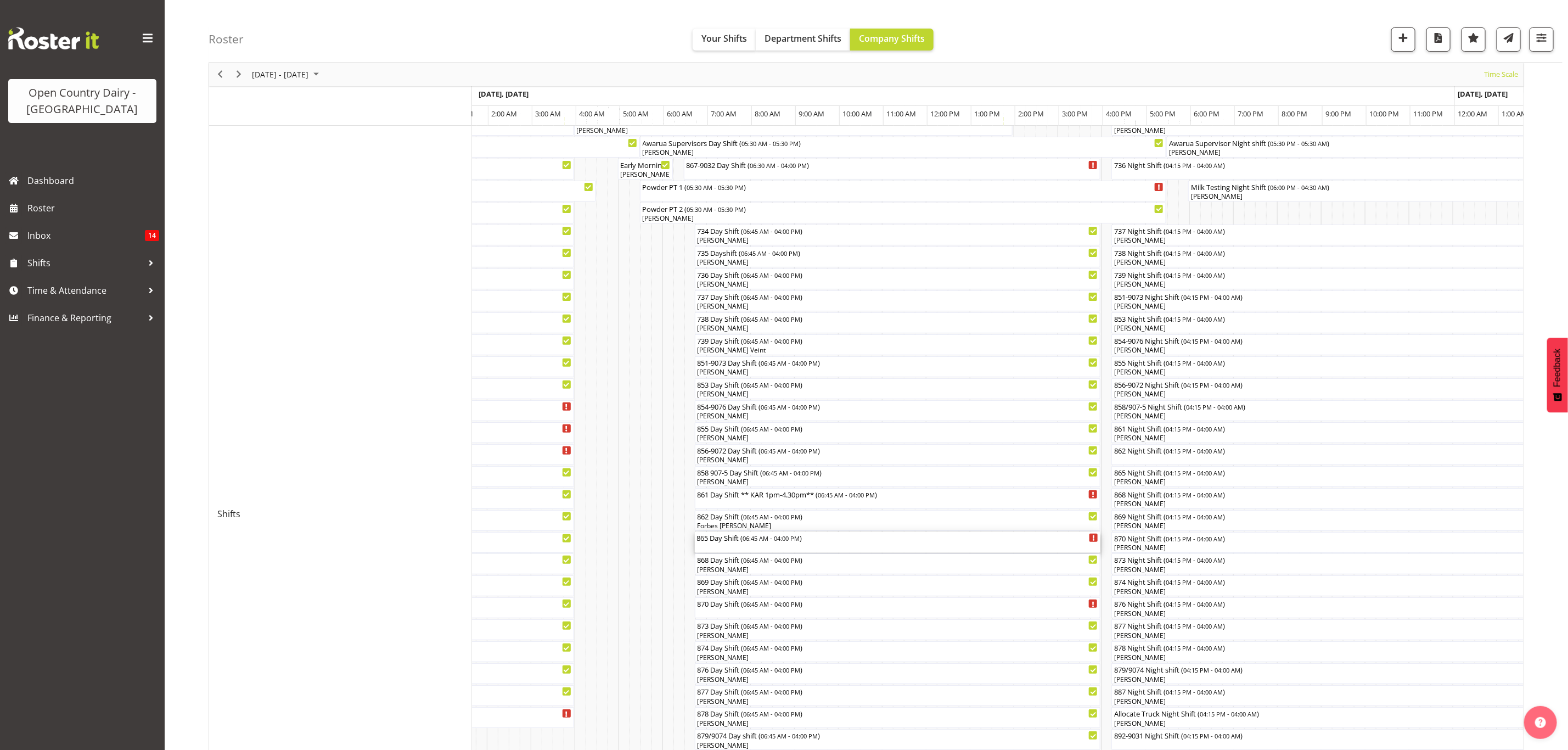
click at [714, 539] on div "865 Day Shift ( 06:45 AM - 04:00 PM )" at bounding box center [898, 537] width 402 height 11
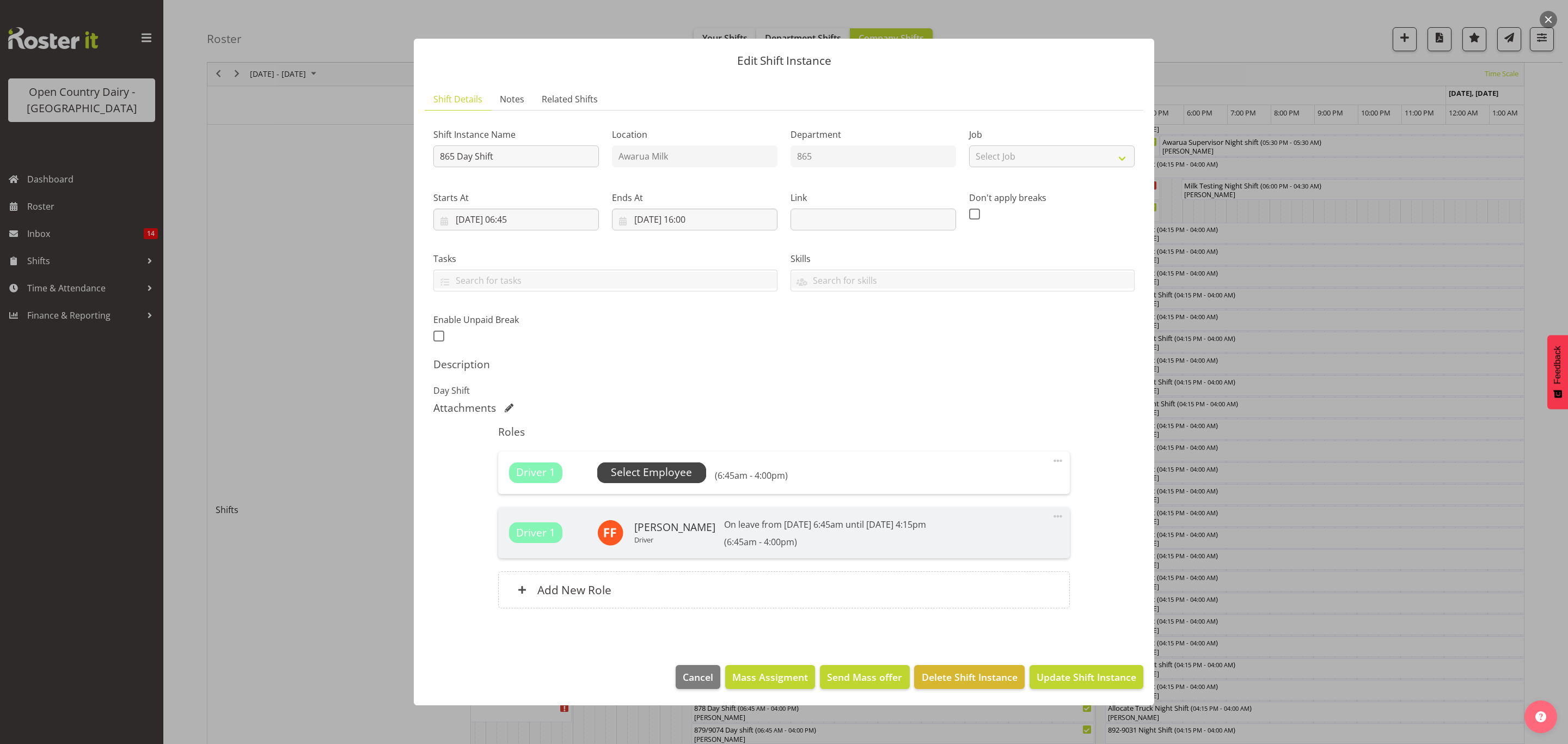
click at [625, 469] on span "Select Employee" at bounding box center [651, 472] width 81 height 16
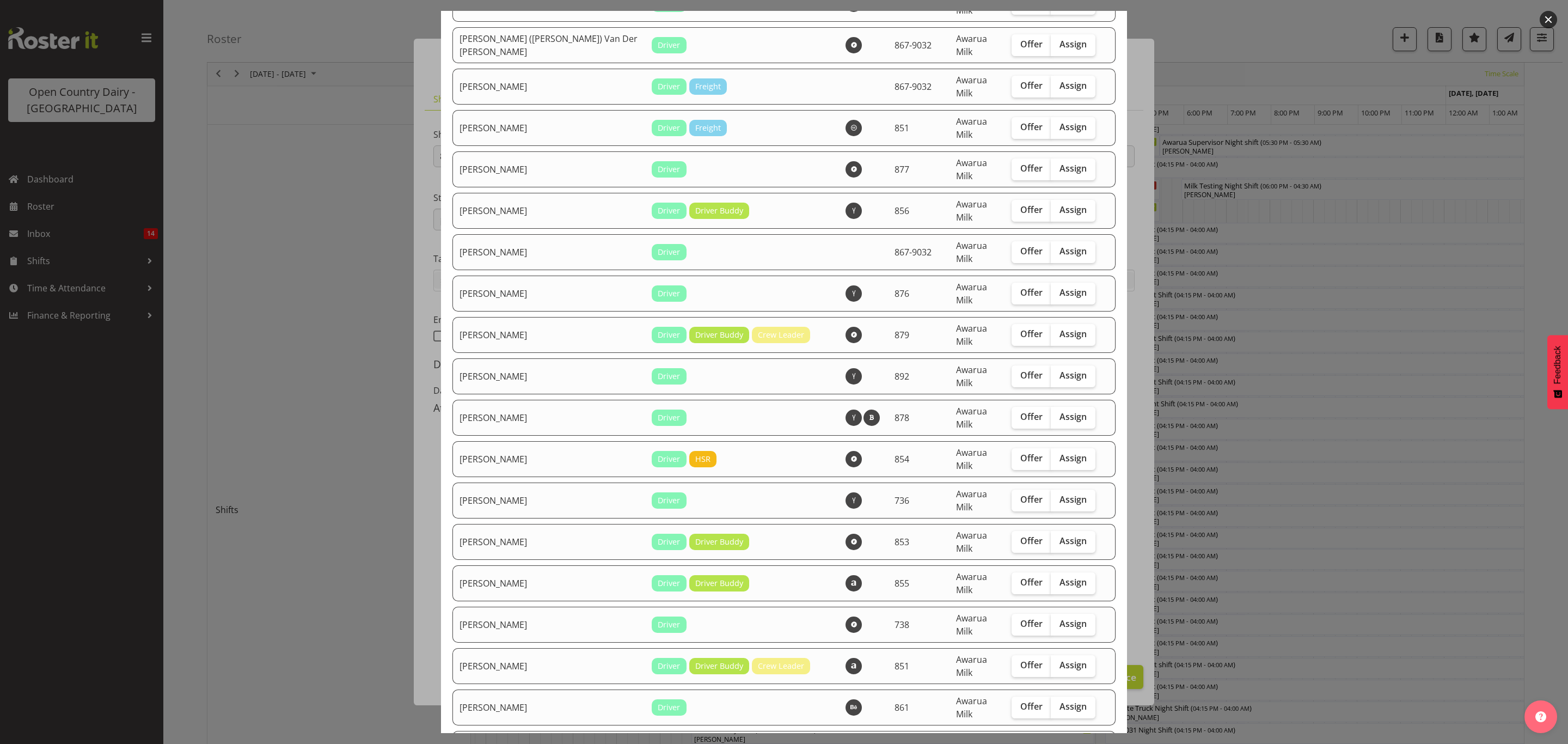
scroll to position [899, 0]
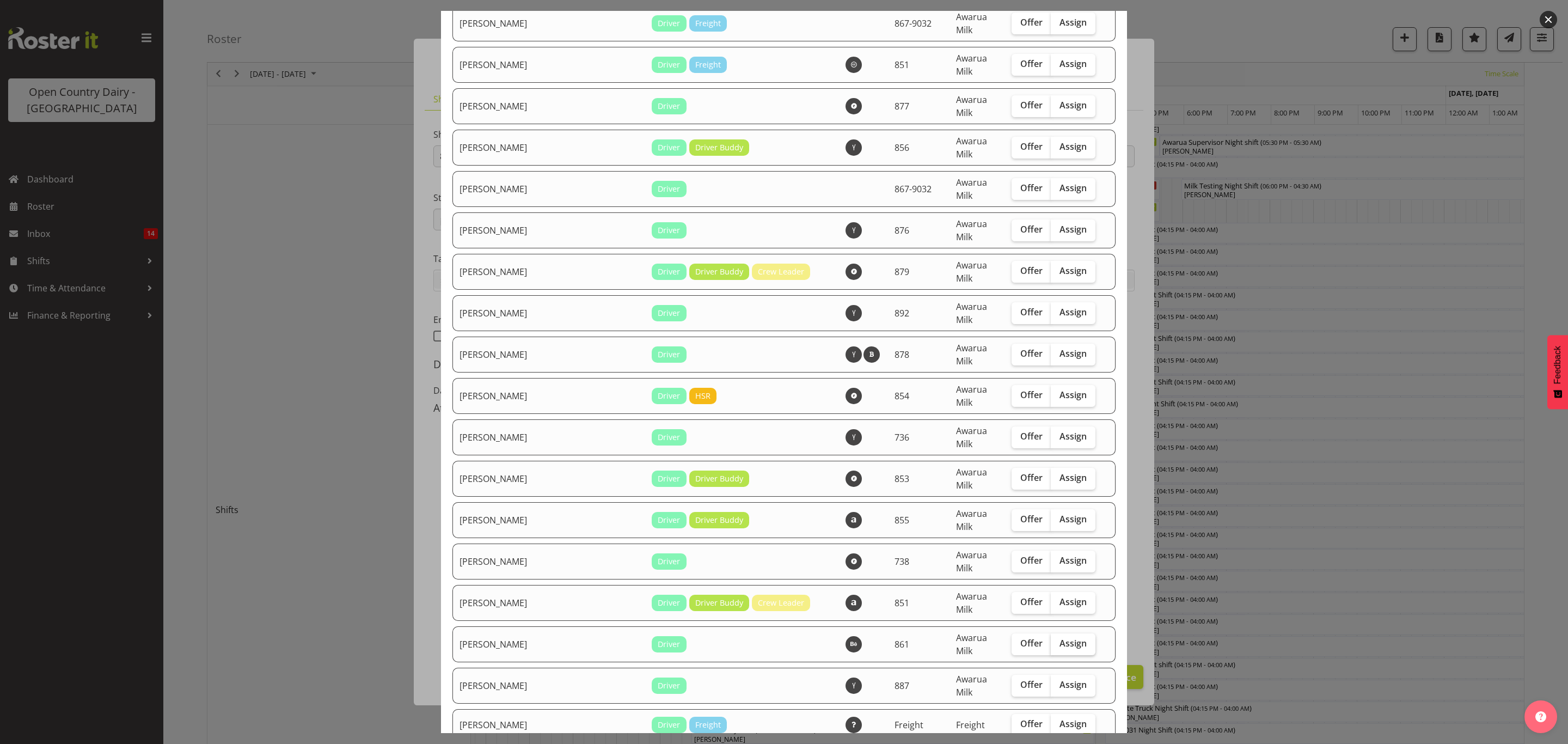
click at [1059, 638] on span "Assign" at bounding box center [1073, 643] width 27 height 11
click at [1051, 640] on input "Assign" at bounding box center [1054, 643] width 7 height 7
checkbox input "true"
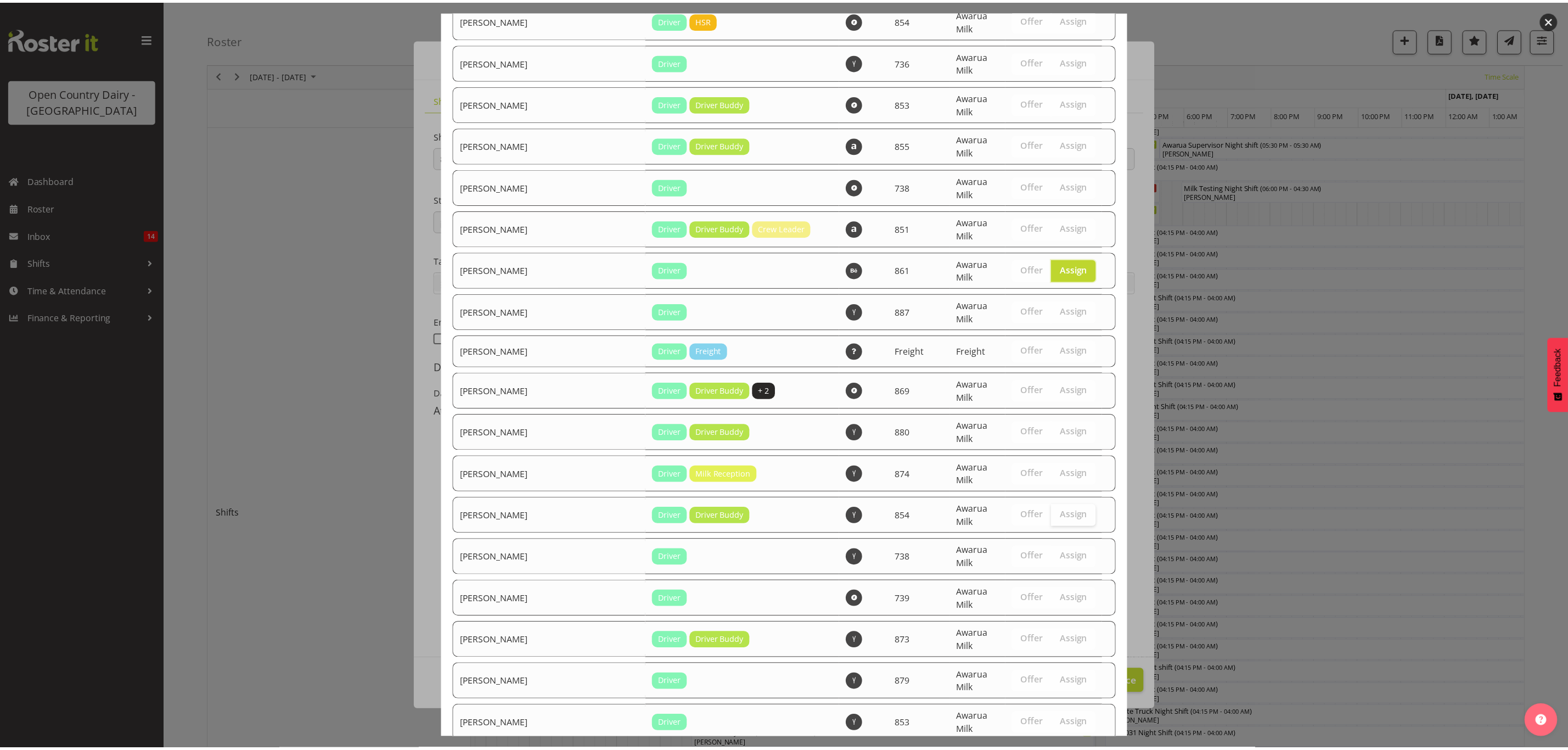
scroll to position [1385, 0]
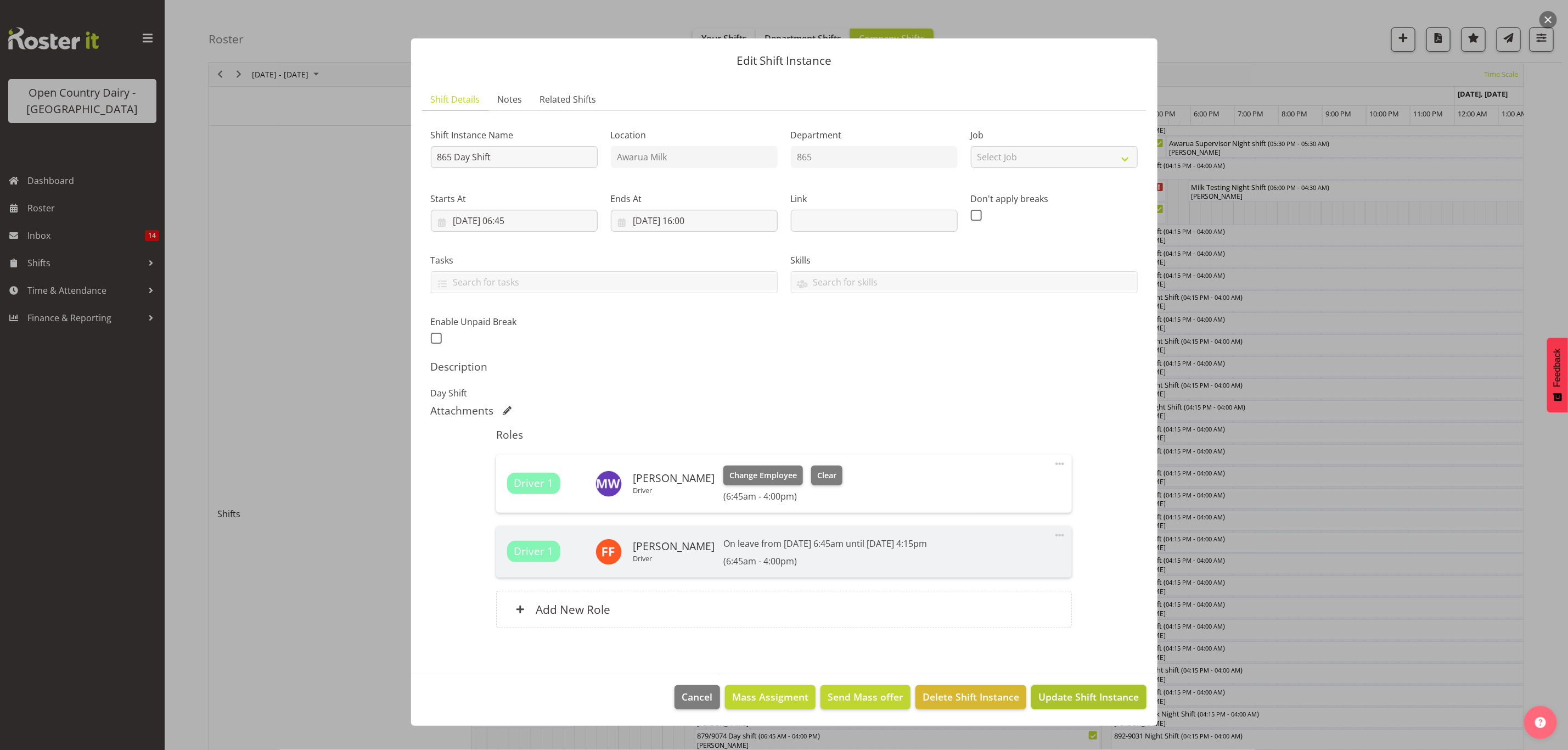
click at [1060, 696] on span "Update Shift Instance" at bounding box center [1089, 697] width 101 height 14
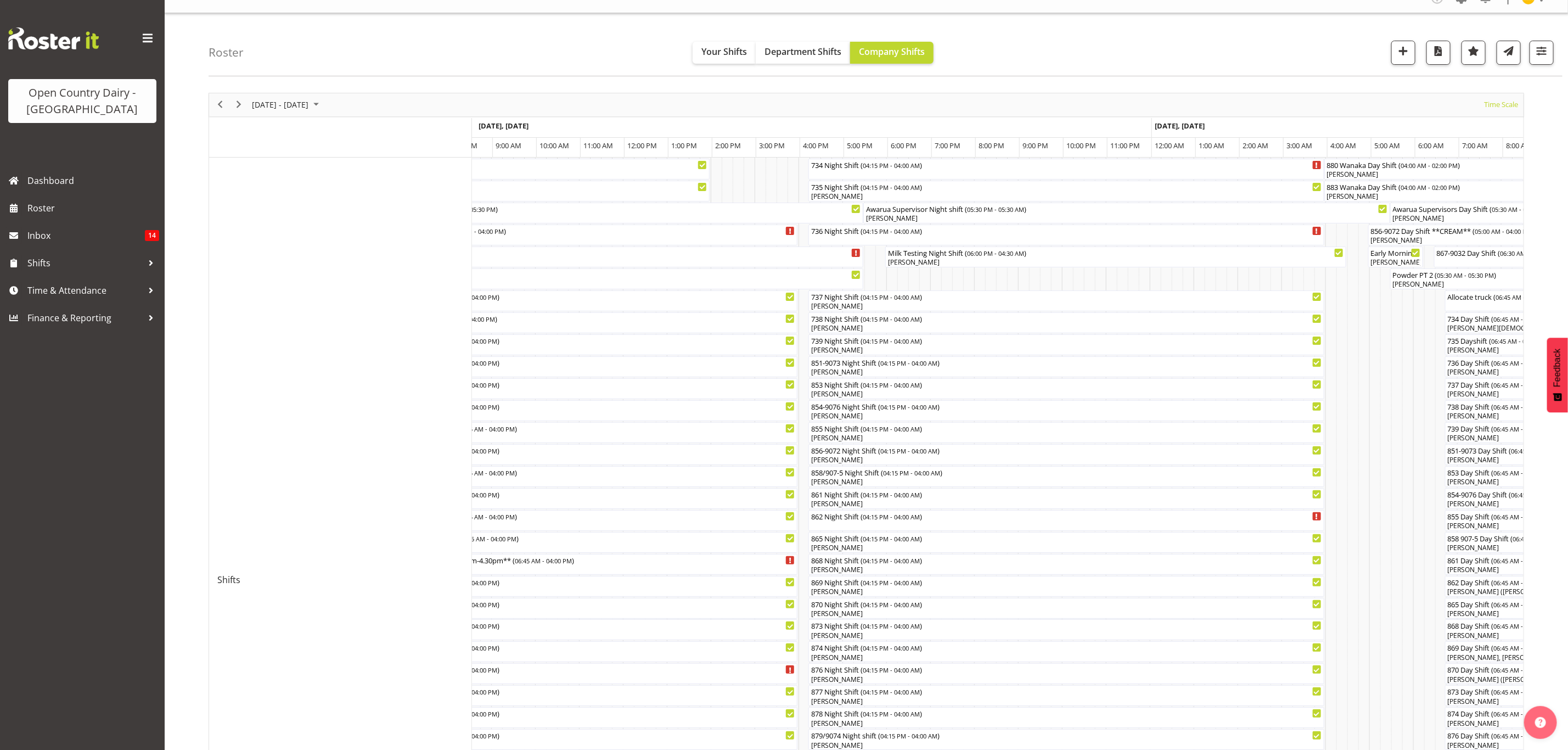
scroll to position [247, 0]
